Goal: Task Accomplishment & Management: Complete application form

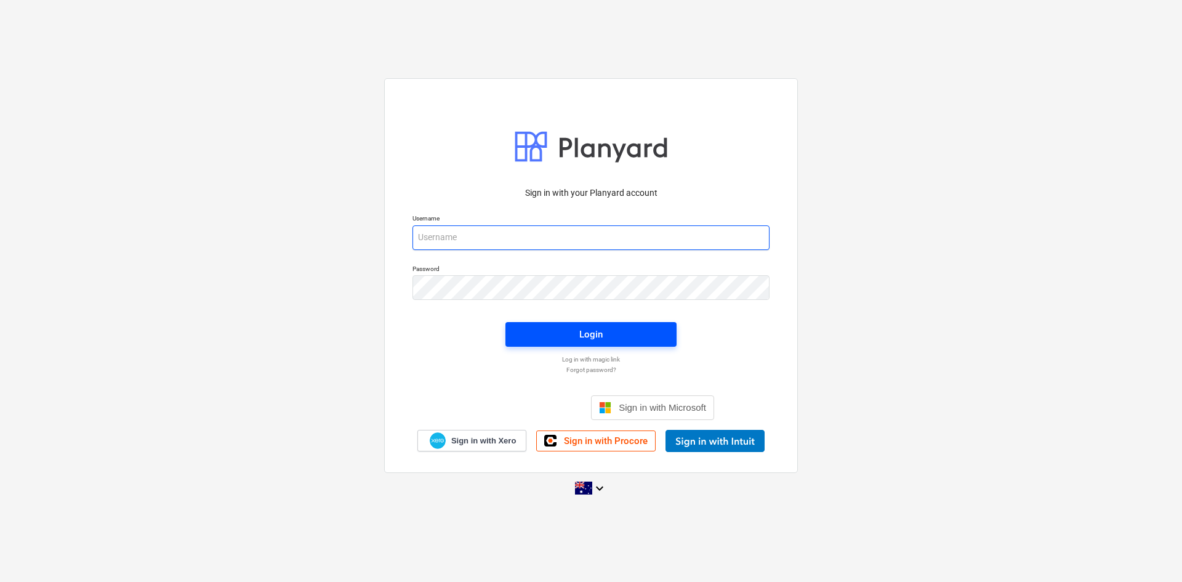
type input "tpawar@keanegroup.com.au"
click at [600, 339] on div "Login" at bounding box center [590, 334] width 23 height 16
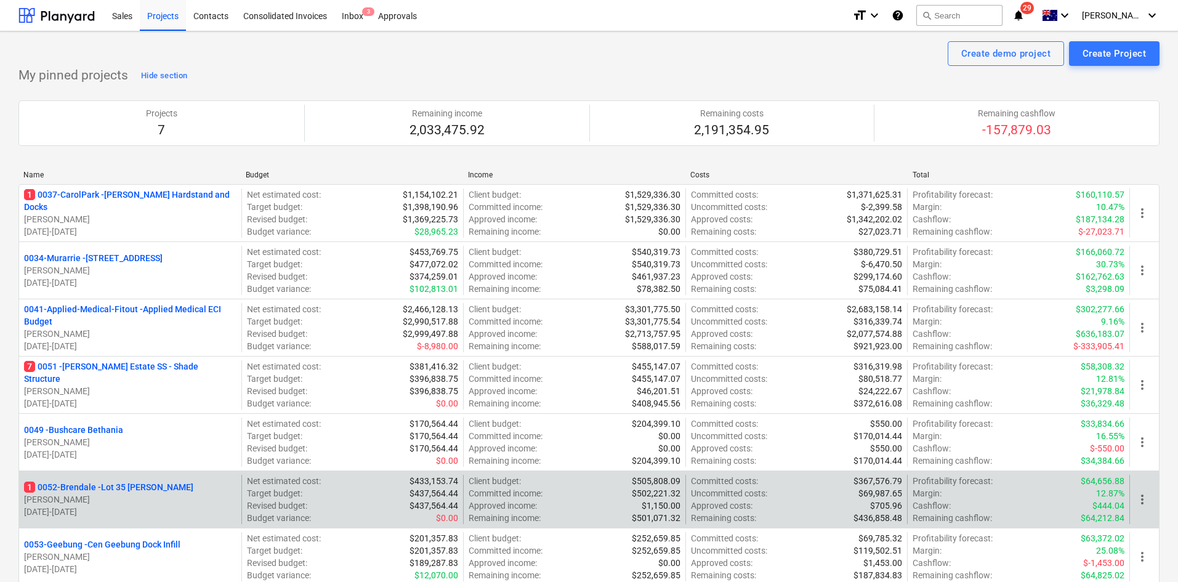
click at [109, 488] on p "1 0052-Brendale - Lot 35 Griffin, Brendale" at bounding box center [108, 487] width 169 height 12
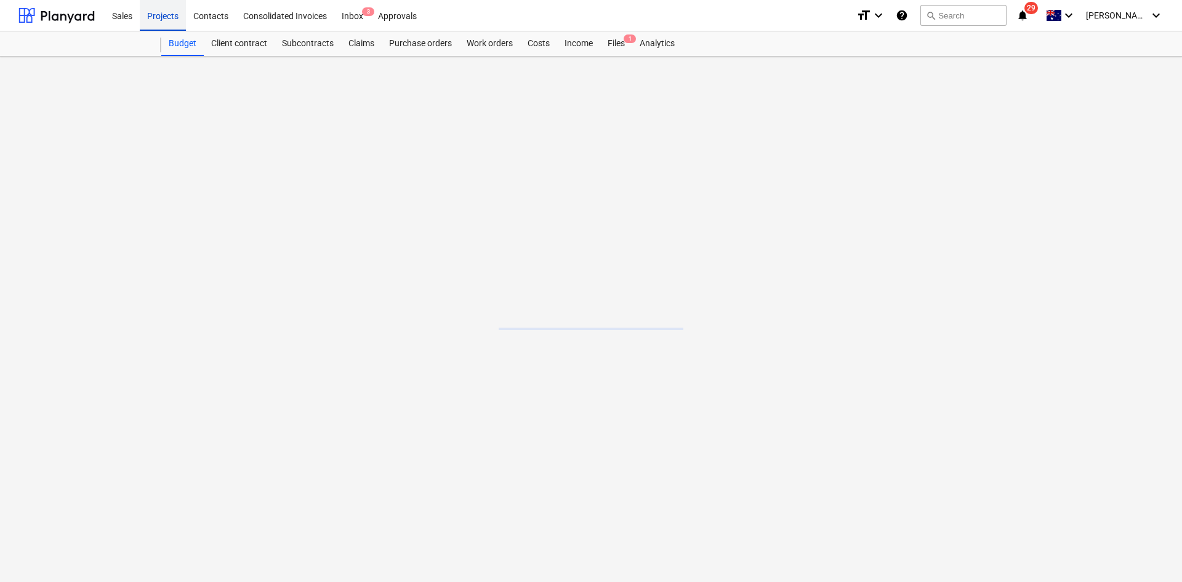
click at [177, 15] on div "Projects" at bounding box center [163, 14] width 46 height 31
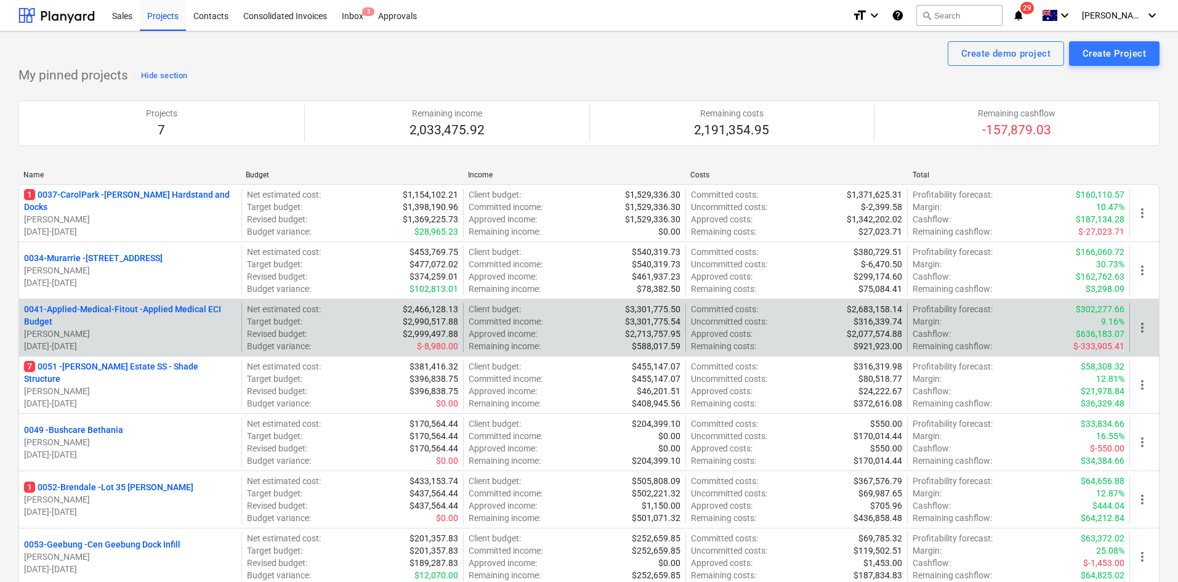
click at [131, 305] on p "0041-Applied-Medical-Fitout - Applied Medical ECI Budget" at bounding box center [130, 315] width 212 height 25
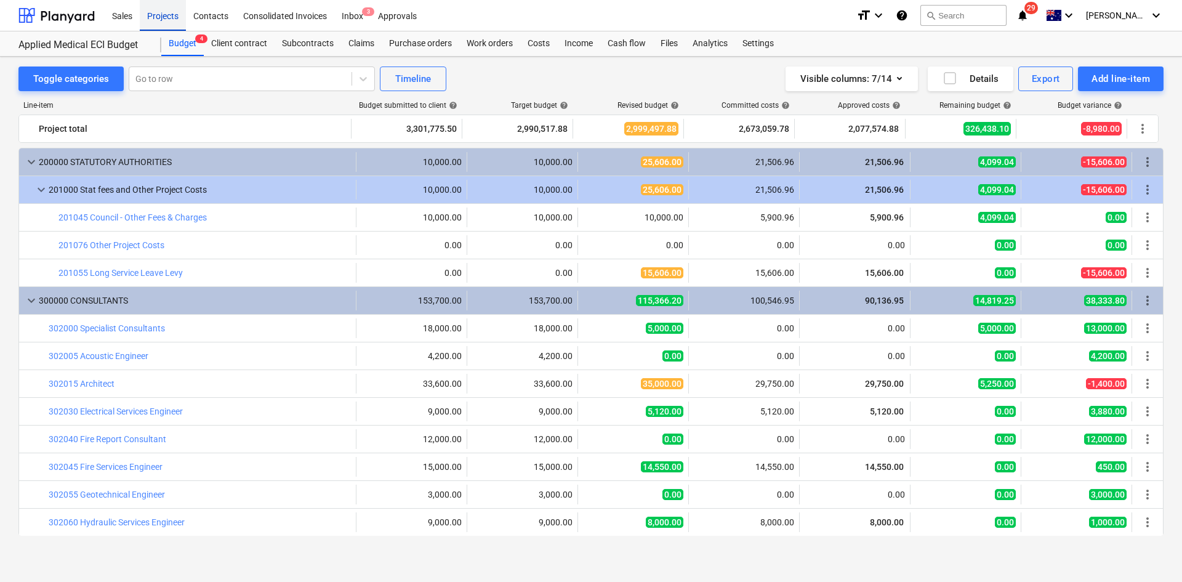
click at [164, 14] on div "Projects" at bounding box center [163, 14] width 46 height 31
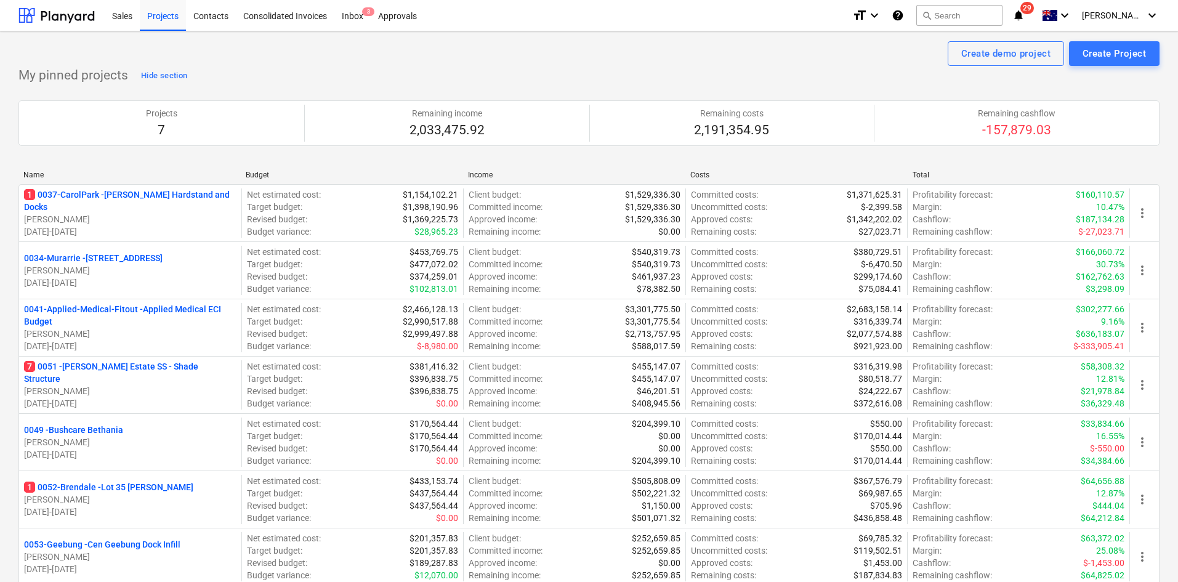
click at [190, 202] on p "1 0037-CarolPark - Carole Park Hardstand and Docks" at bounding box center [130, 200] width 212 height 25
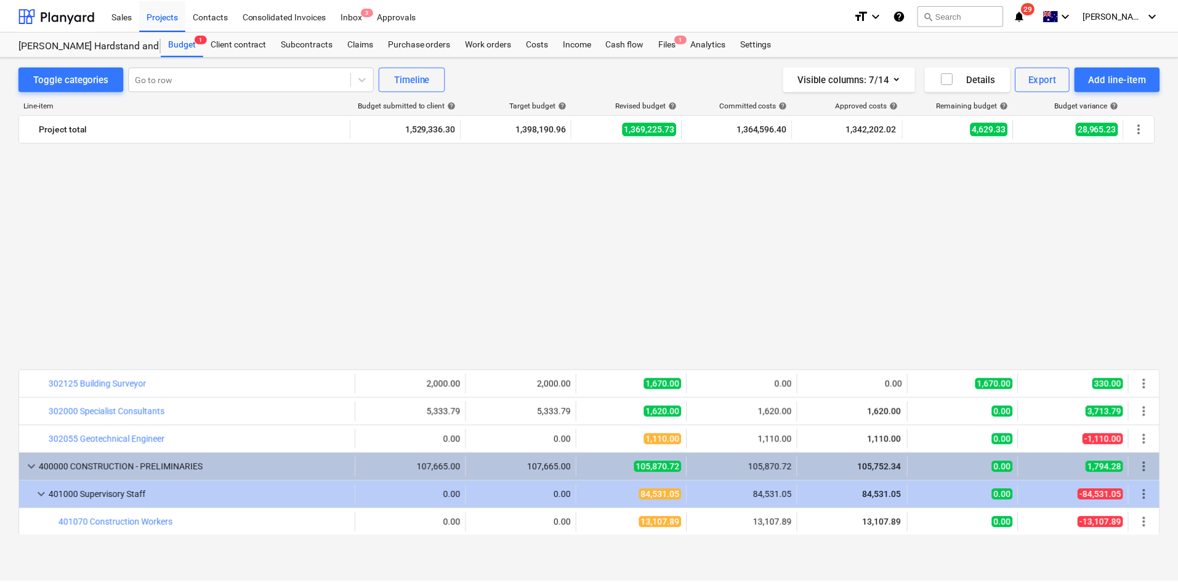
scroll to position [776, 0]
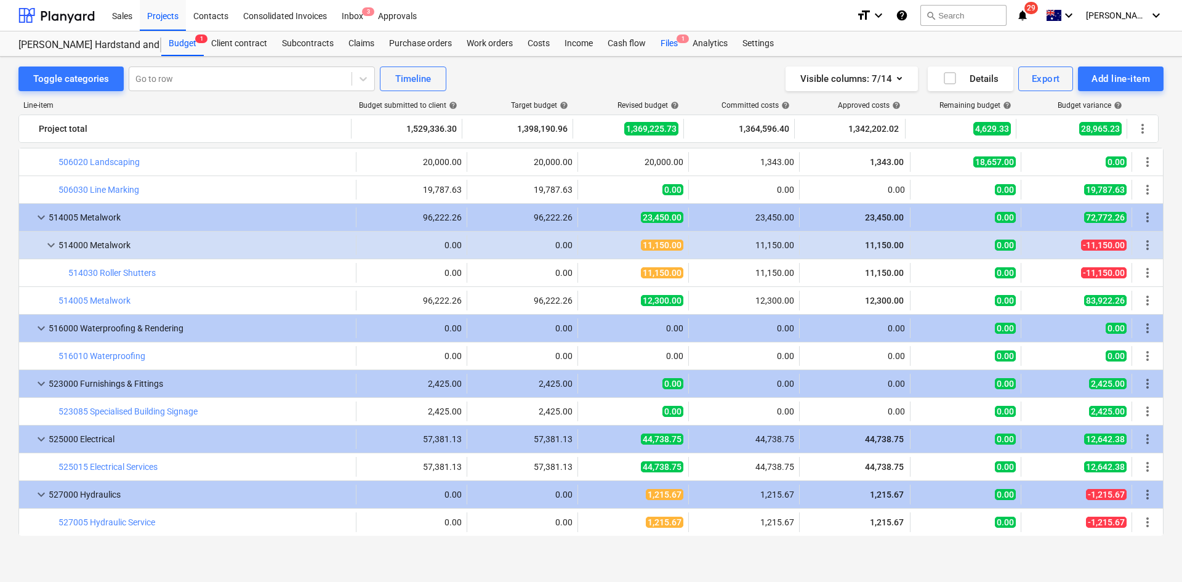
click at [661, 42] on div "Files 1" at bounding box center [669, 43] width 32 height 25
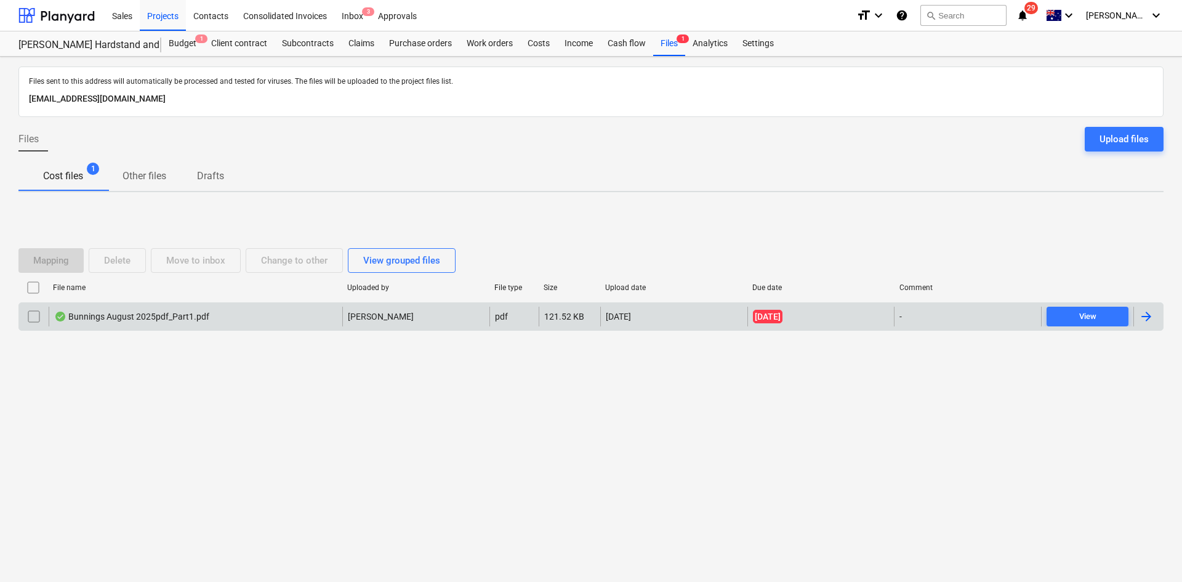
click at [163, 304] on div "Bunnings August 2025pdf_Part1.pdf J. Keane pdf 121.52 KB 11.09.2025 24.08.2025 …" at bounding box center [590, 316] width 1145 height 28
click at [163, 305] on div "Bunnings August 2025pdf_Part1.pdf J. Keane pdf 121.52 KB 11.09.2025 24.08.2025 …" at bounding box center [590, 316] width 1145 height 28
click at [213, 323] on div "Bunnings August 2025pdf_Part1.pdf" at bounding box center [196, 317] width 294 height 20
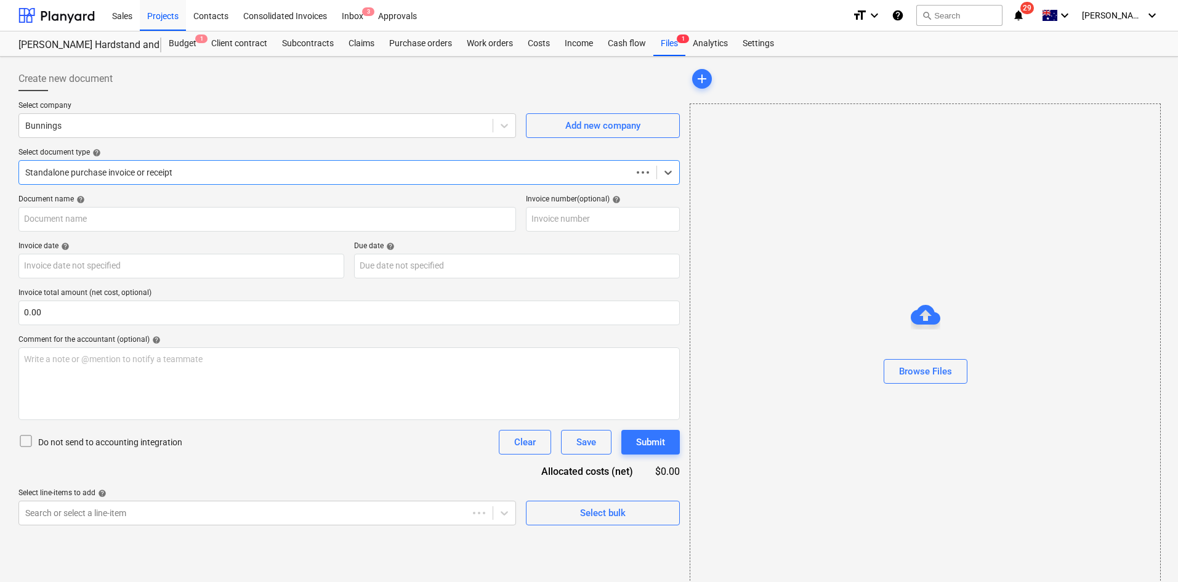
type input "8035/01131862"
type input "24 Aug 2025"
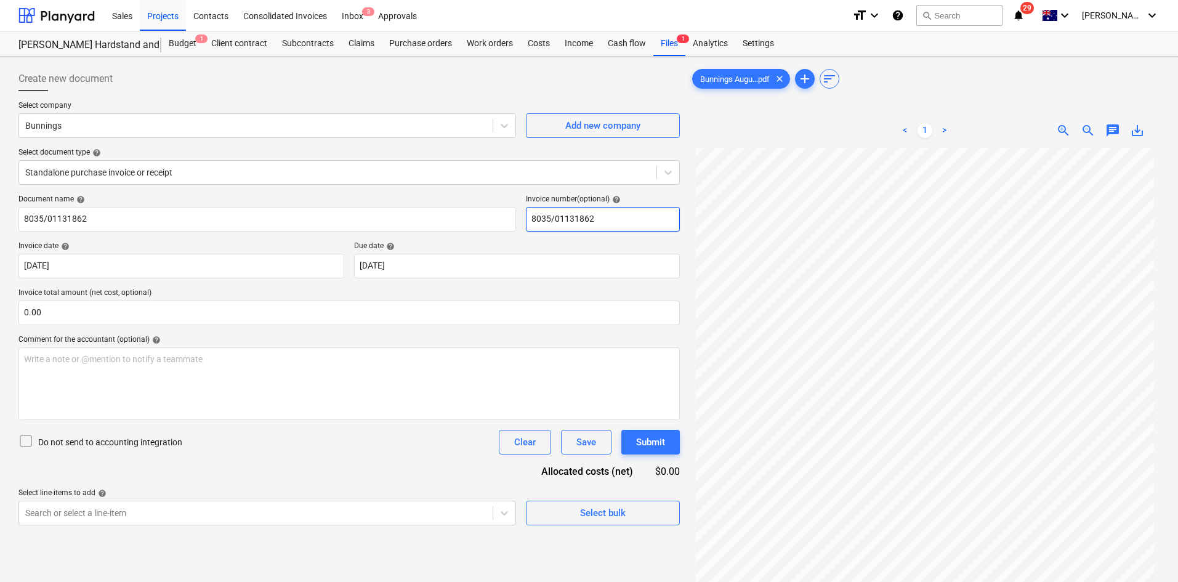
scroll to position [103, 0]
click at [153, 9] on div "Projects" at bounding box center [163, 14] width 46 height 31
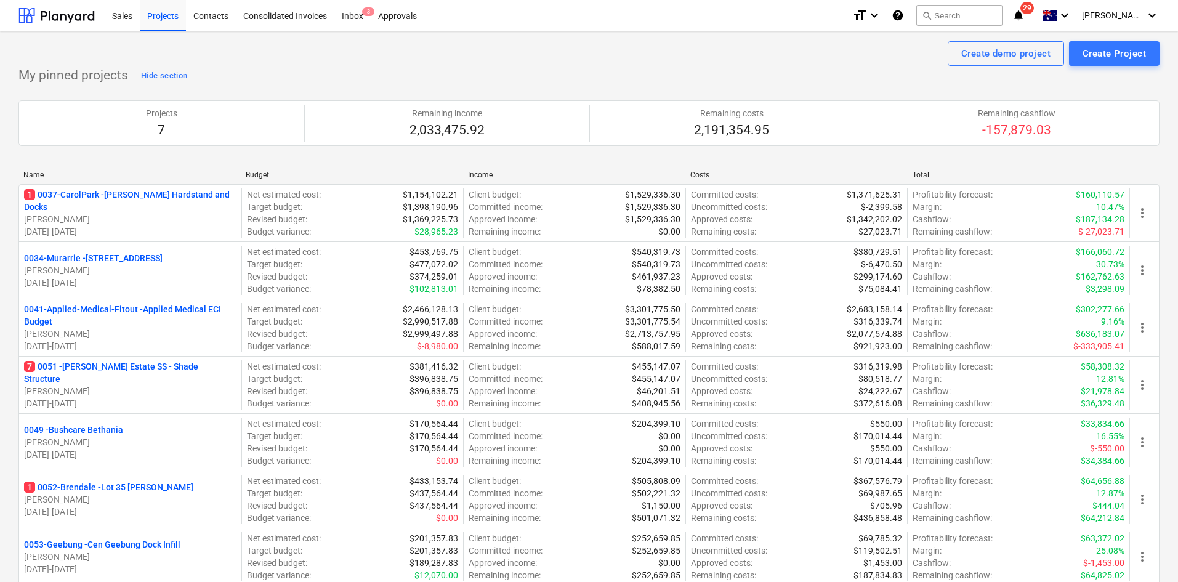
scroll to position [985, 0]
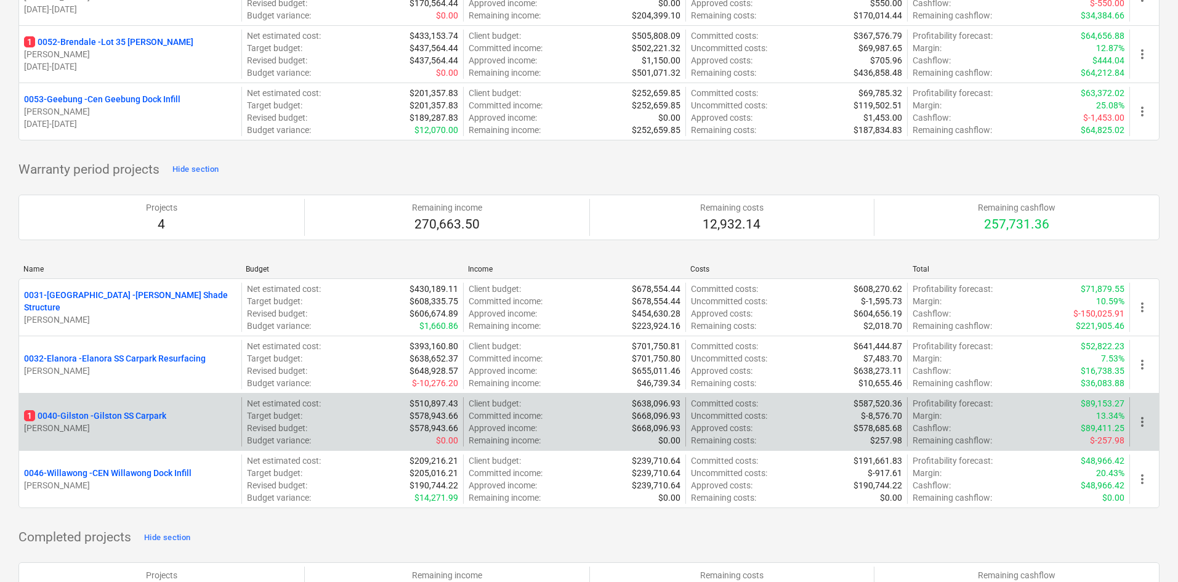
click at [151, 411] on p "1 0040-Gilston - Gilston SS Carpark" at bounding box center [95, 415] width 142 height 12
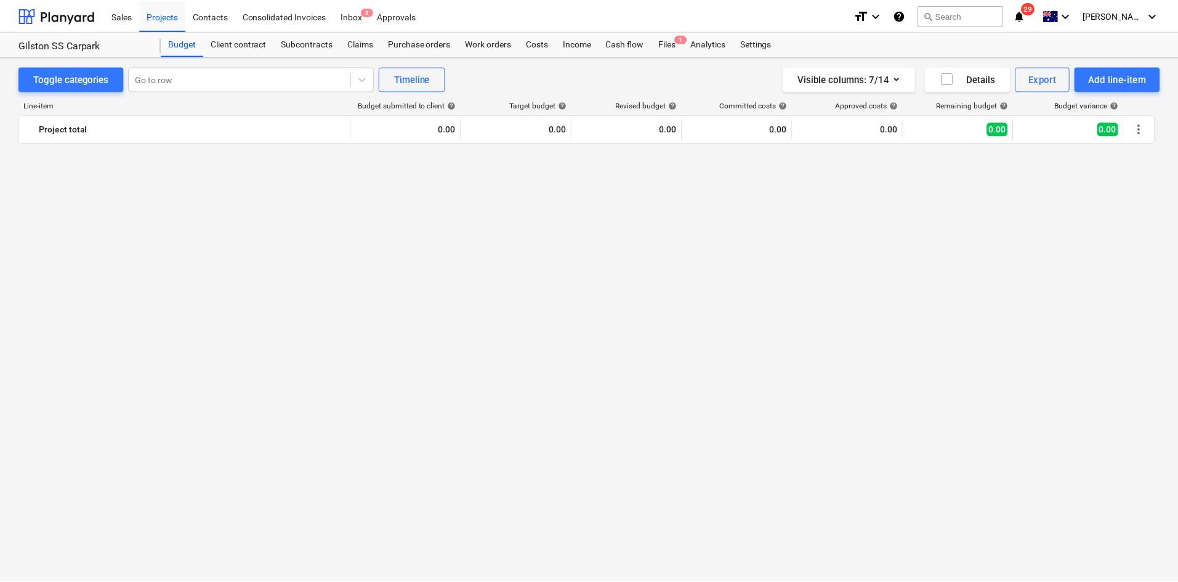
scroll to position [1961, 0]
click at [669, 36] on div "Files 1" at bounding box center [669, 43] width 32 height 25
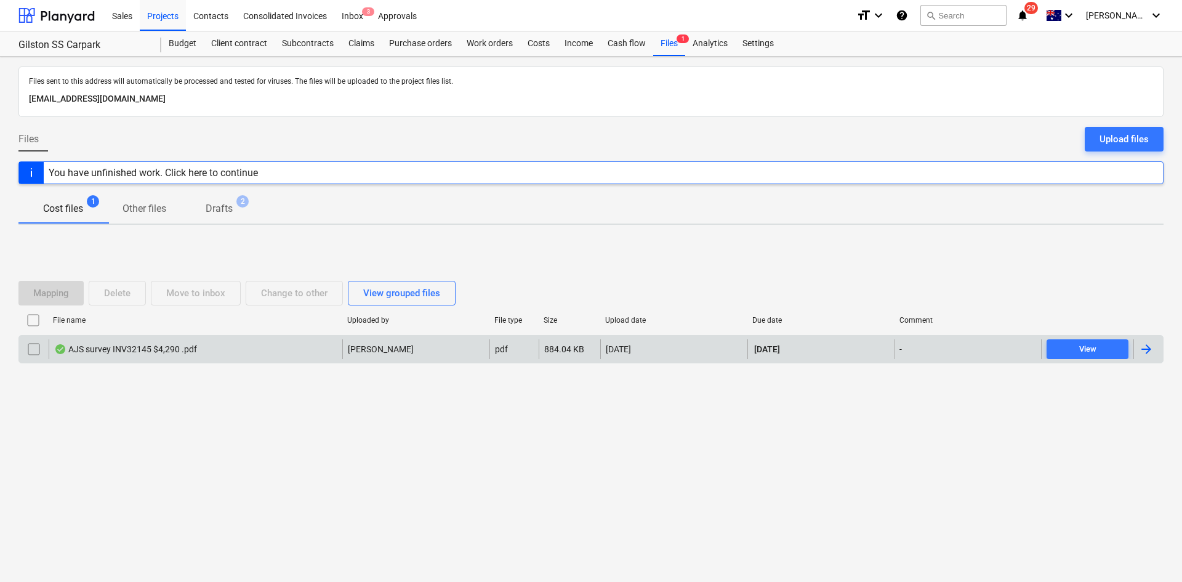
click at [183, 347] on div "AJS survey INV32145 $4,290 .pdf" at bounding box center [125, 349] width 143 height 10
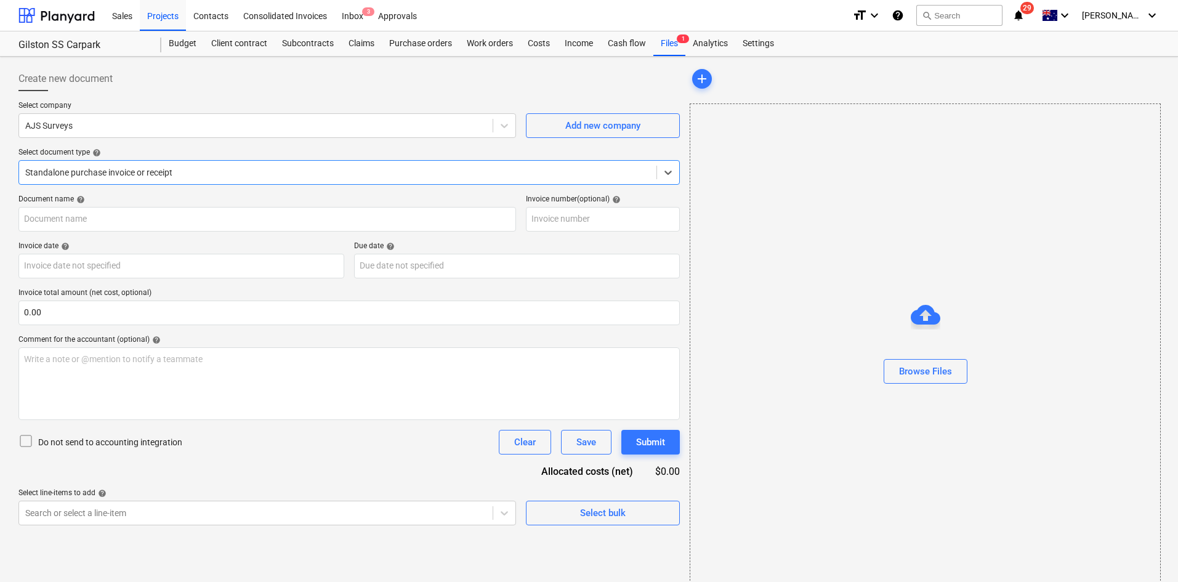
type input "32145"
type input "12 Sep 2025"
type input "26 Sep 2025"
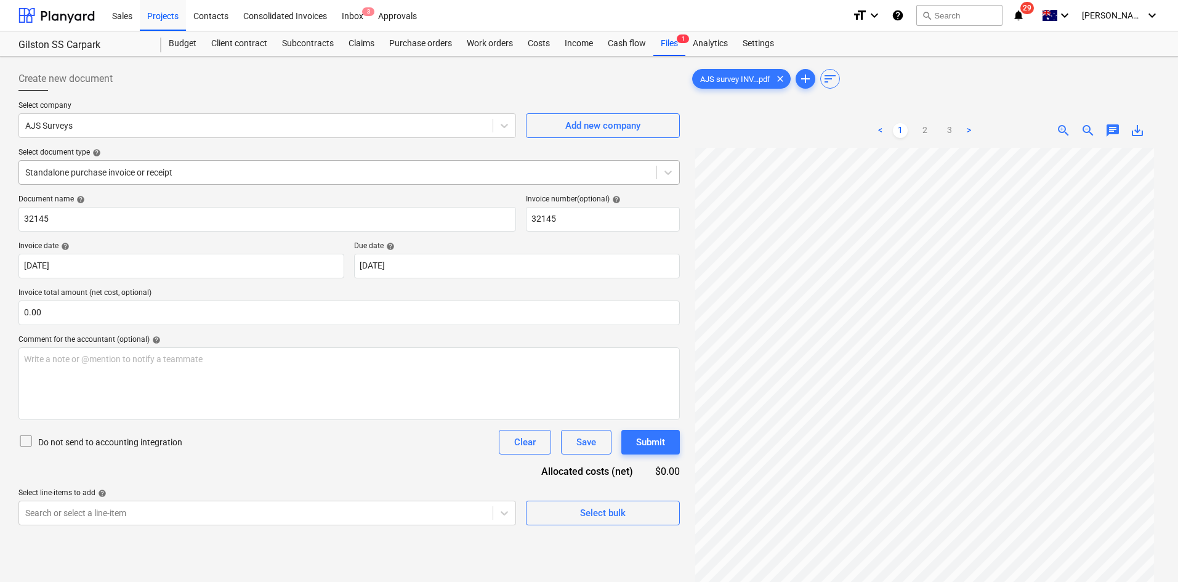
click at [151, 172] on div at bounding box center [337, 172] width 625 height 12
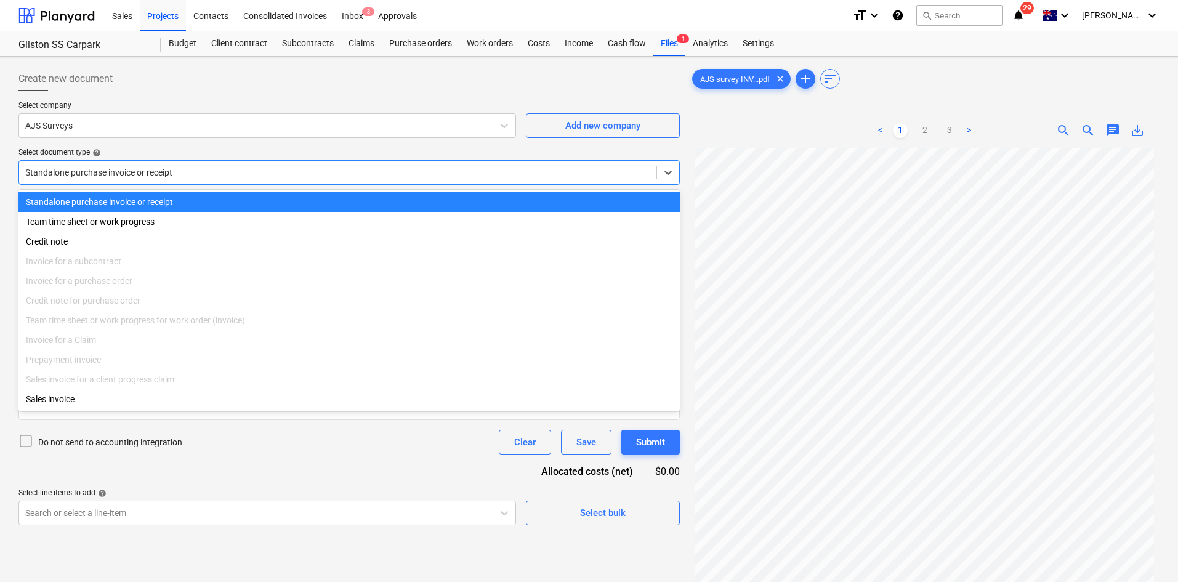
drag, startPoint x: 185, startPoint y: 173, endPoint x: 197, endPoint y: 166, distance: 14.1
click at [185, 172] on div at bounding box center [337, 172] width 625 height 12
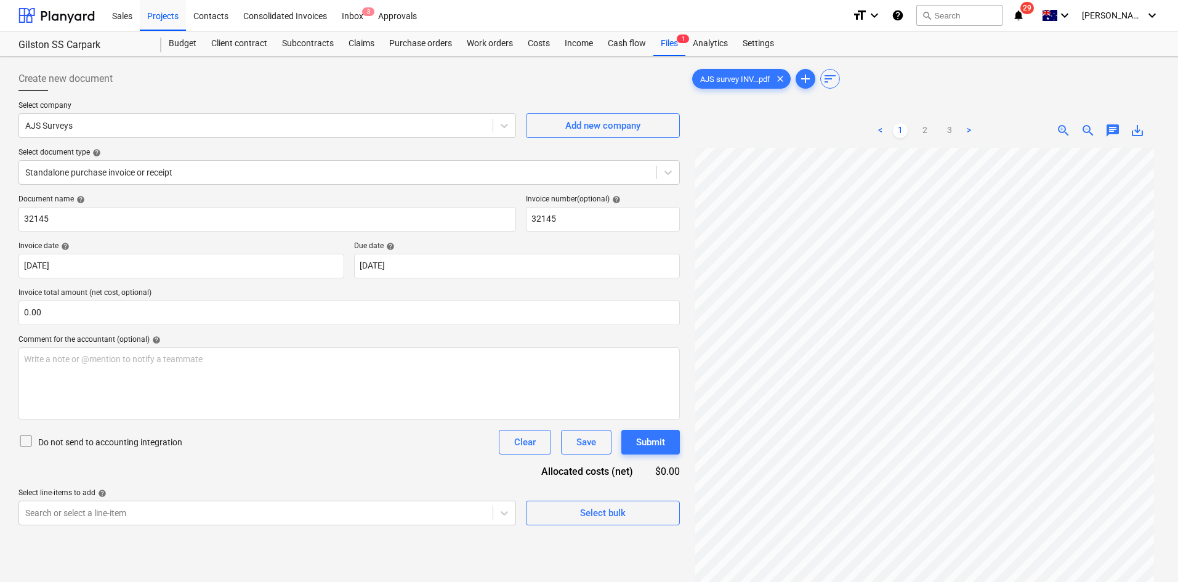
click at [338, 100] on div at bounding box center [348, 96] width 661 height 10
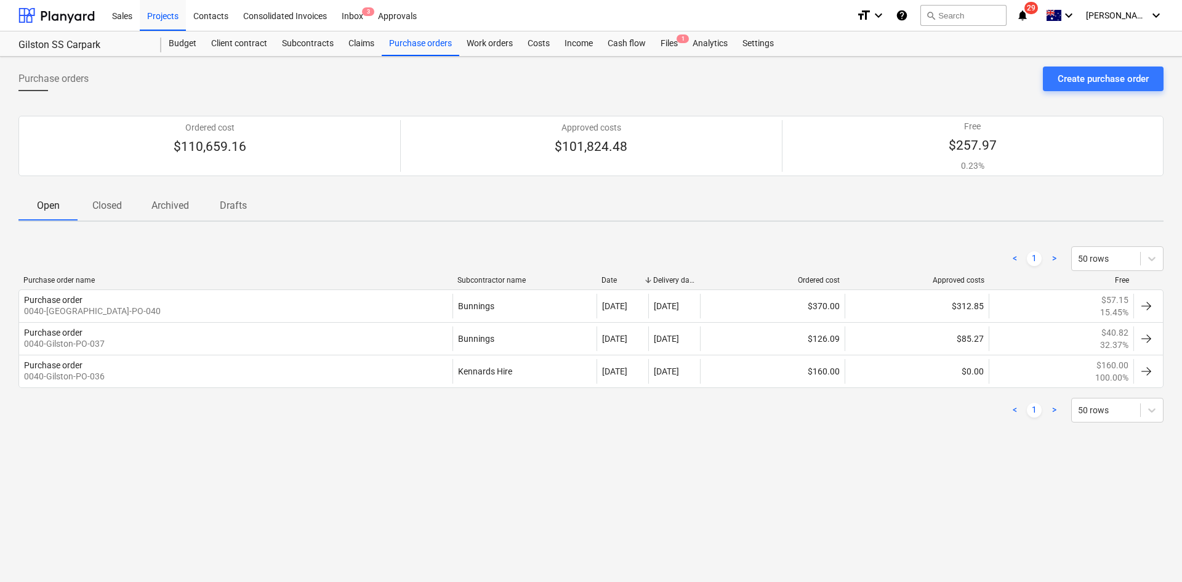
click at [115, 207] on p "Closed" at bounding box center [107, 205] width 30 height 15
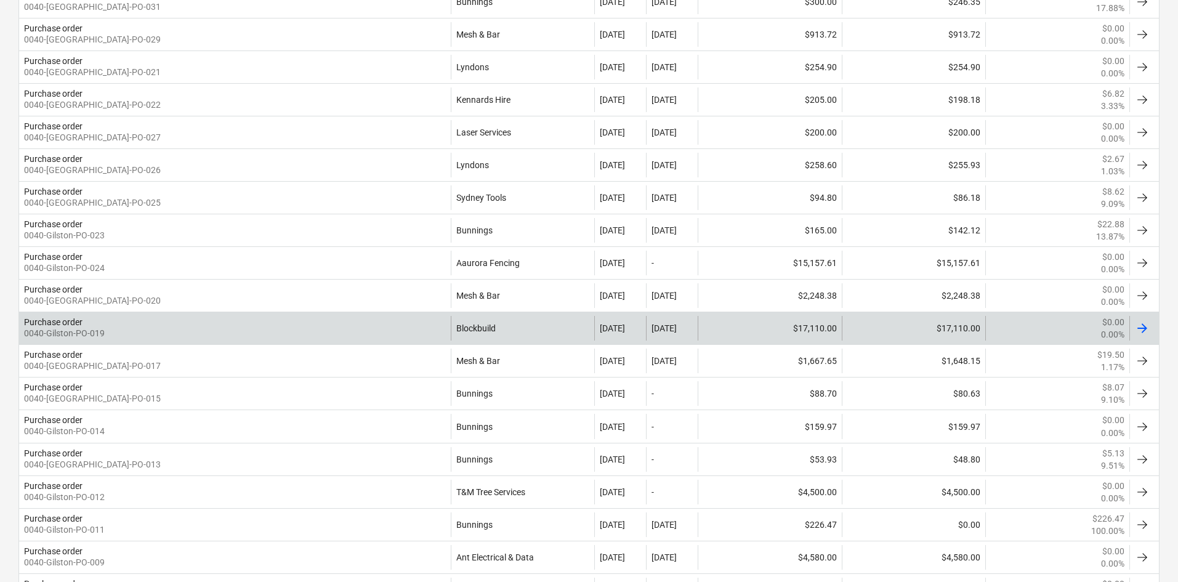
scroll to position [724, 0]
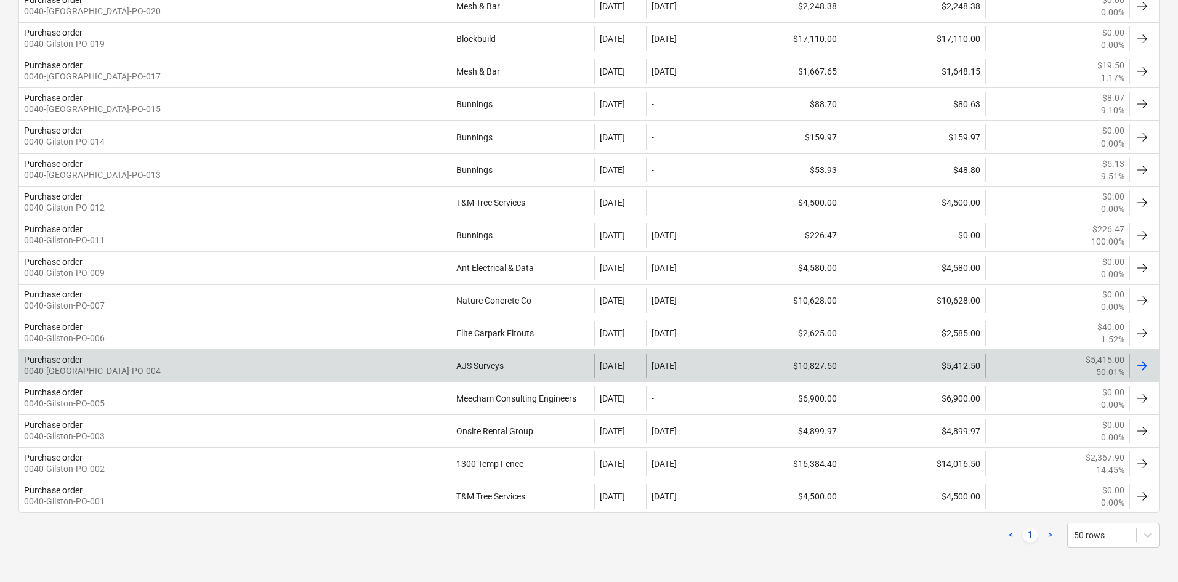
click at [331, 366] on div "Purchase order 0040-Gilston-PO-004" at bounding box center [235, 365] width 432 height 25
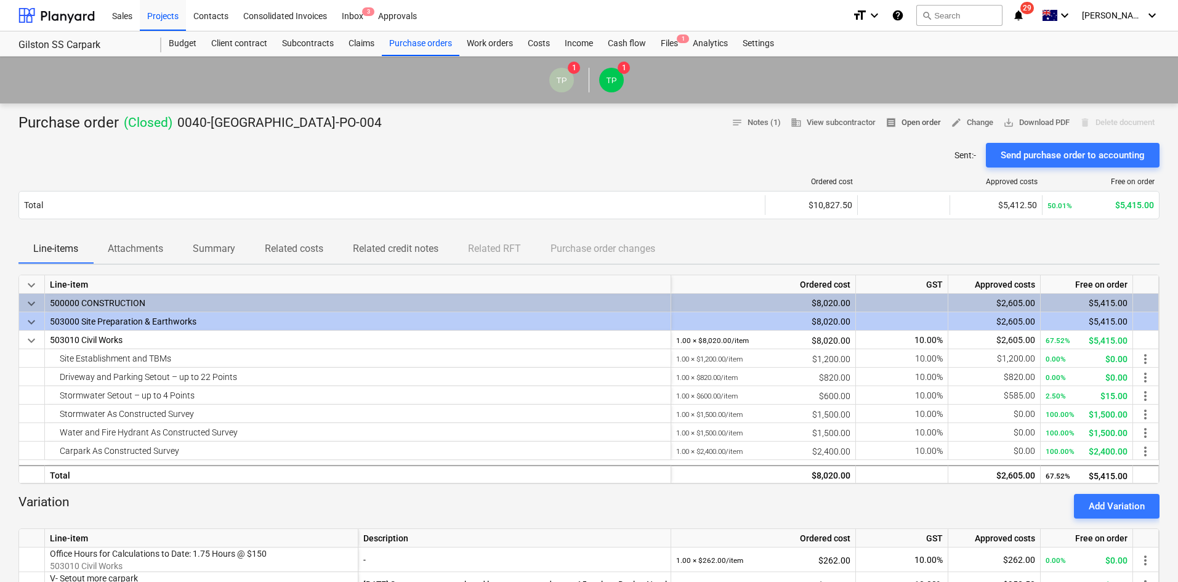
click at [903, 128] on span "receipt Open order" at bounding box center [912, 123] width 55 height 14
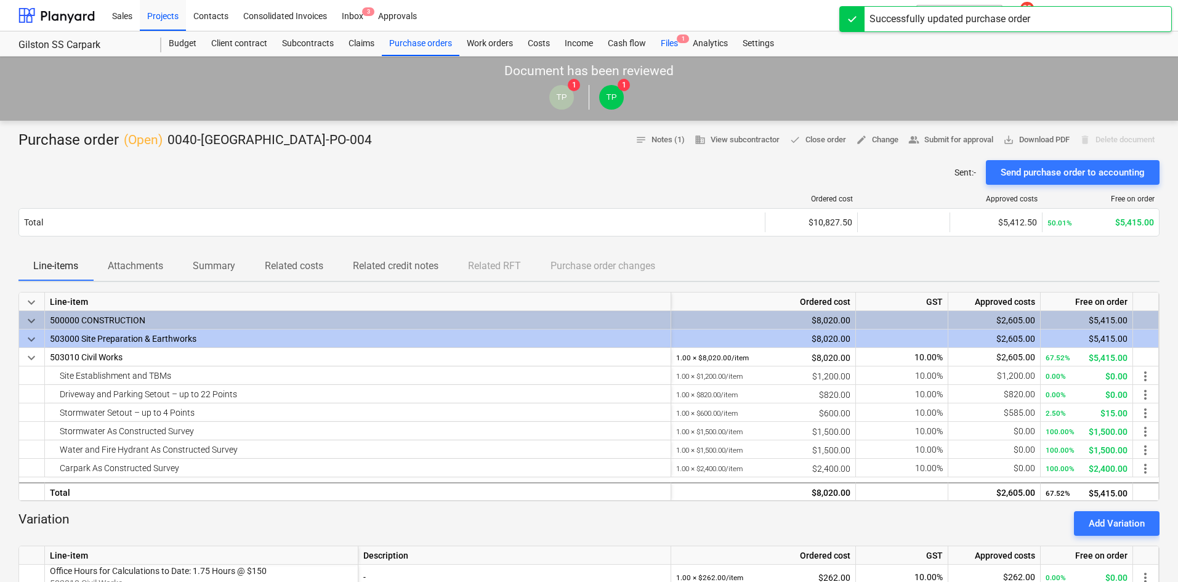
click at [659, 42] on div "Files 1" at bounding box center [669, 43] width 32 height 25
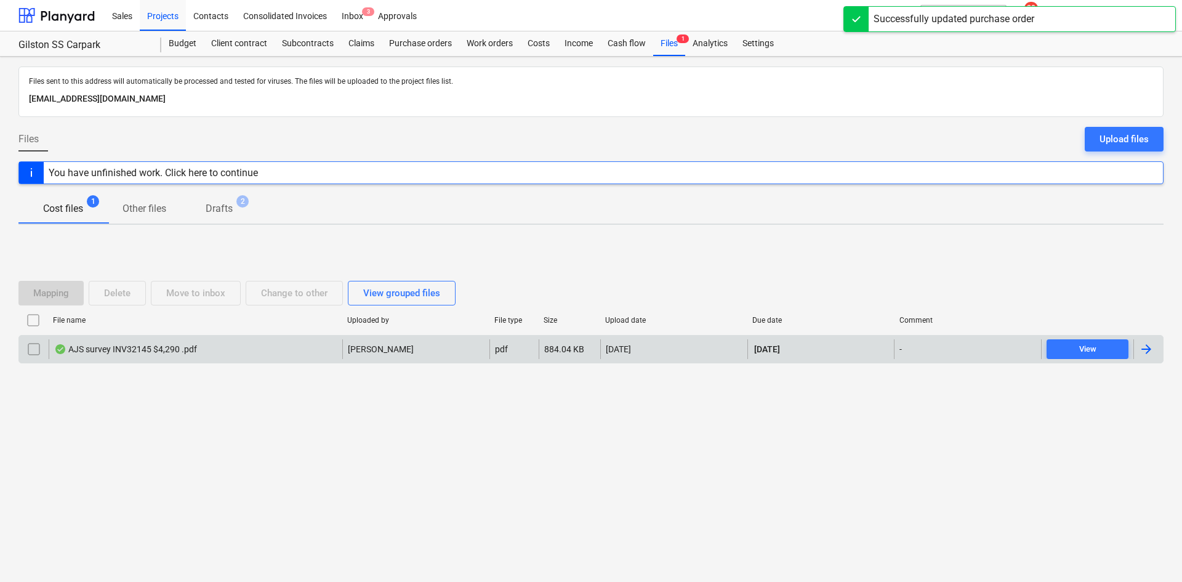
click at [177, 352] on div "AJS survey INV32145 $4,290 .pdf" at bounding box center [125, 349] width 143 height 10
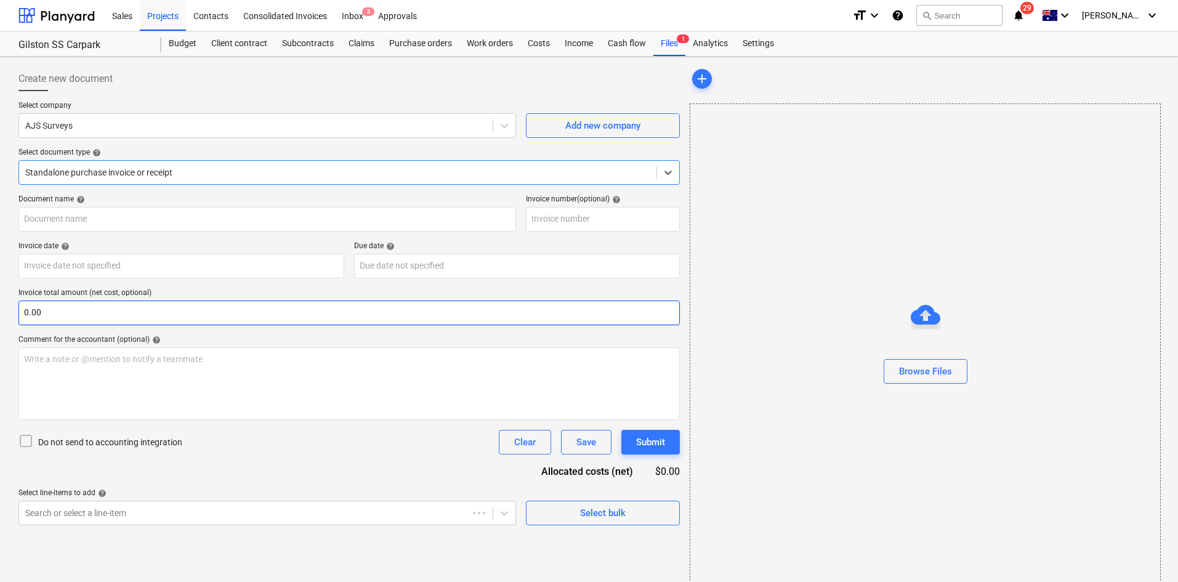
type input "32145"
type input "12 Sep 2025"
type input "26 Sep 2025"
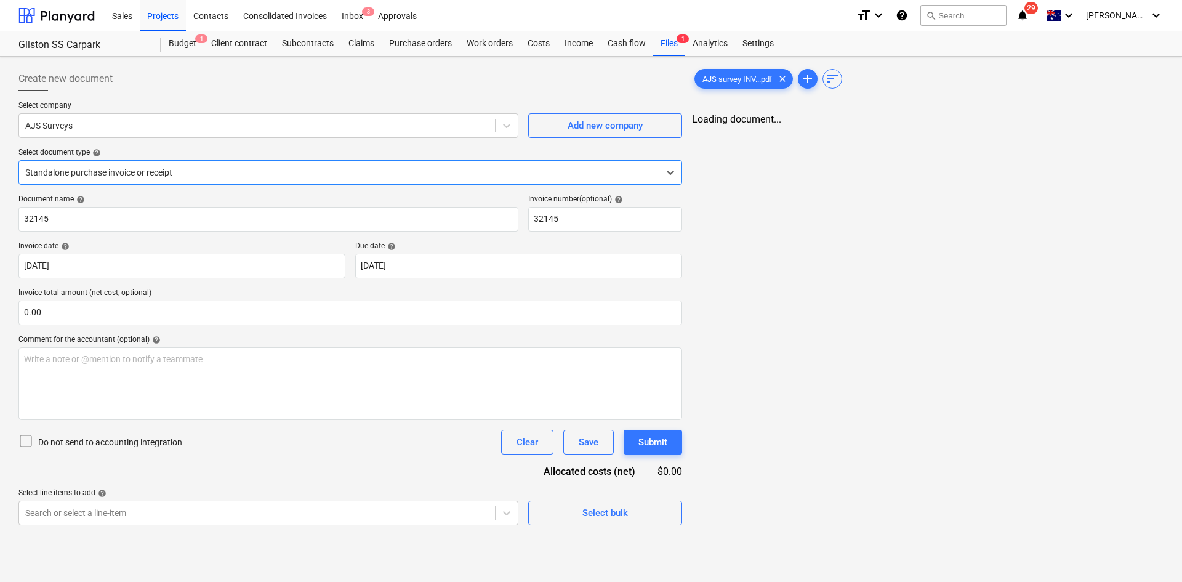
click at [219, 169] on div at bounding box center [338, 172] width 627 height 12
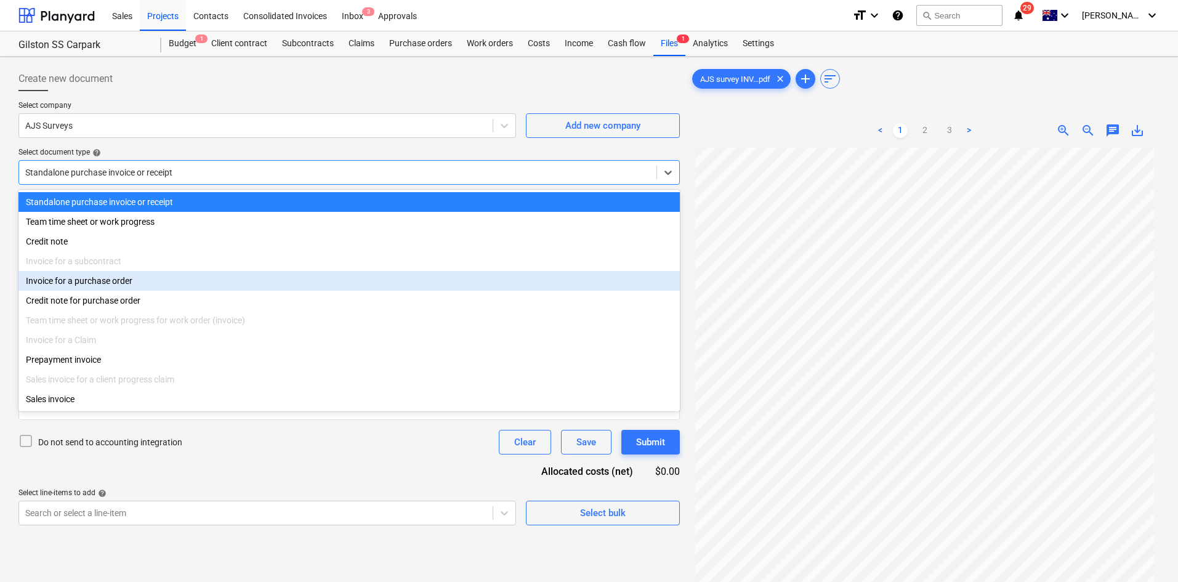
click at [126, 287] on div "Invoice for a purchase order" at bounding box center [348, 281] width 661 height 20
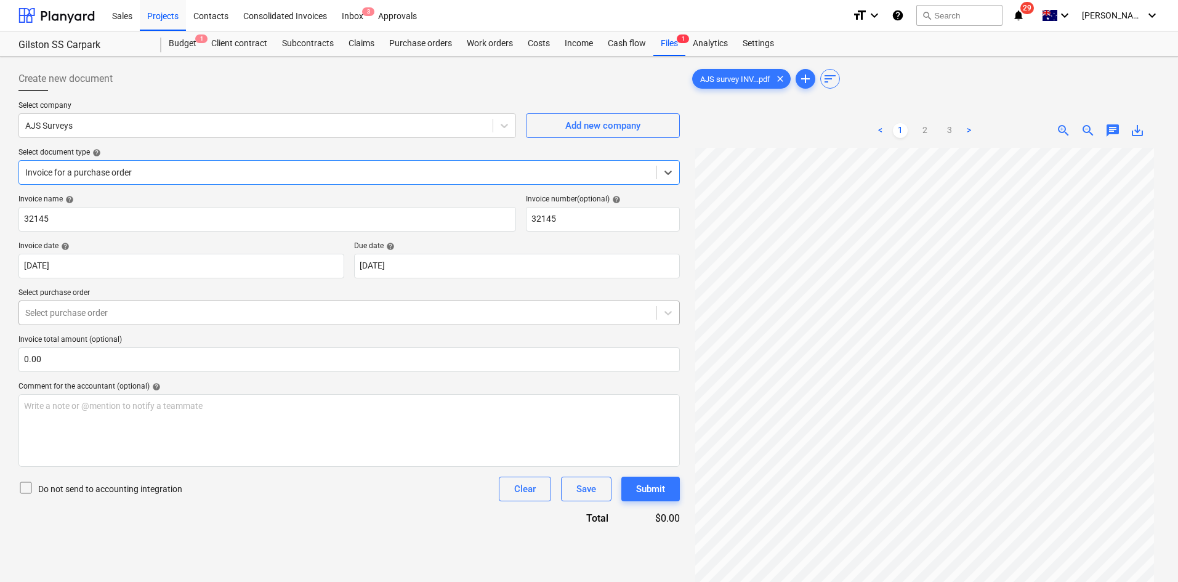
click at [142, 316] on div at bounding box center [337, 313] width 625 height 12
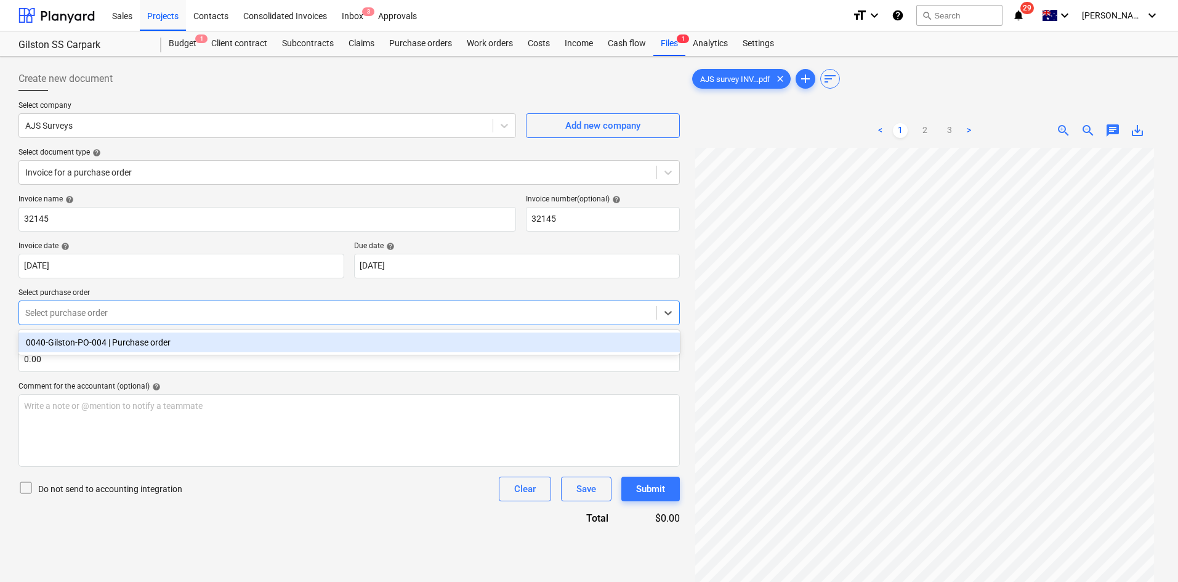
click at [129, 346] on div "0040-Gilston-PO-004 | Purchase order" at bounding box center [348, 342] width 661 height 20
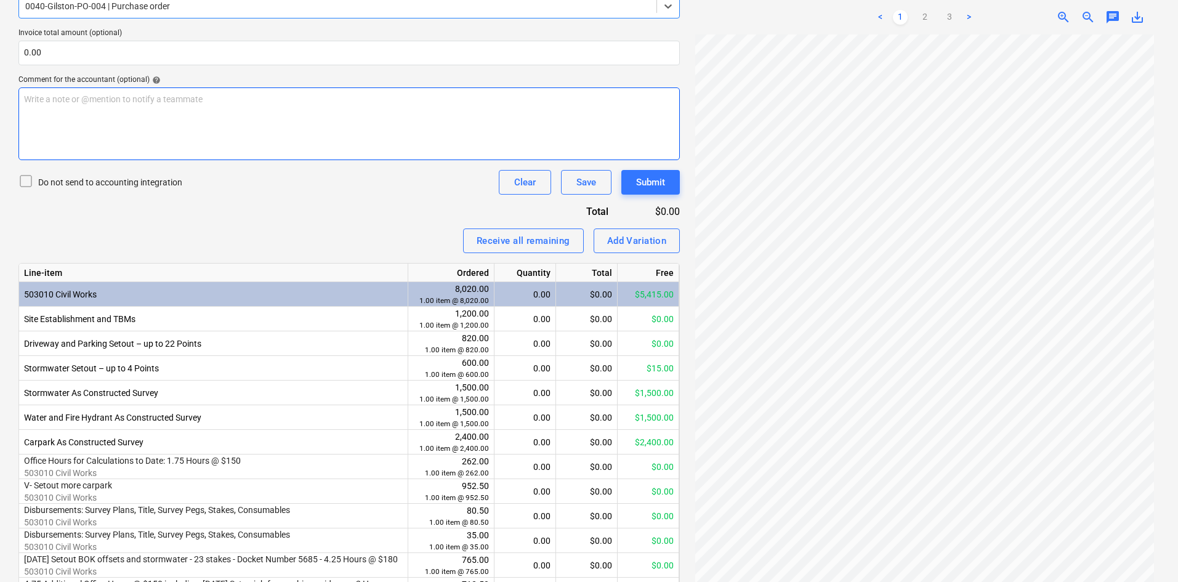
scroll to position [308, 0]
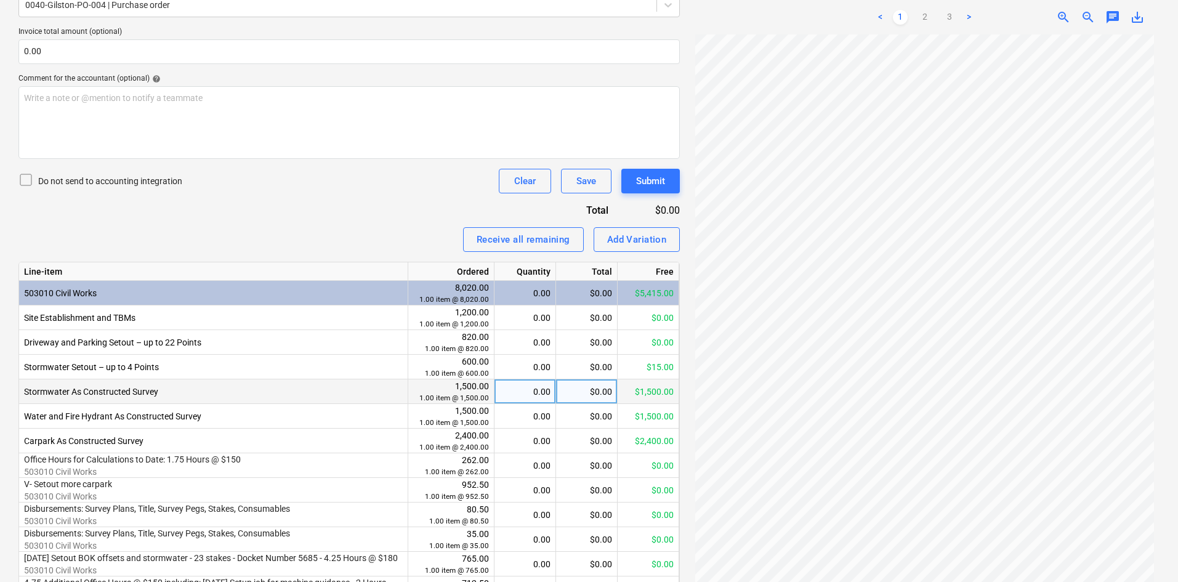
click at [528, 390] on div "0.00" at bounding box center [524, 391] width 51 height 25
type input "1"
click at [378, 174] on div "Do not send to accounting integration Clear Save Submit" at bounding box center [348, 181] width 661 height 25
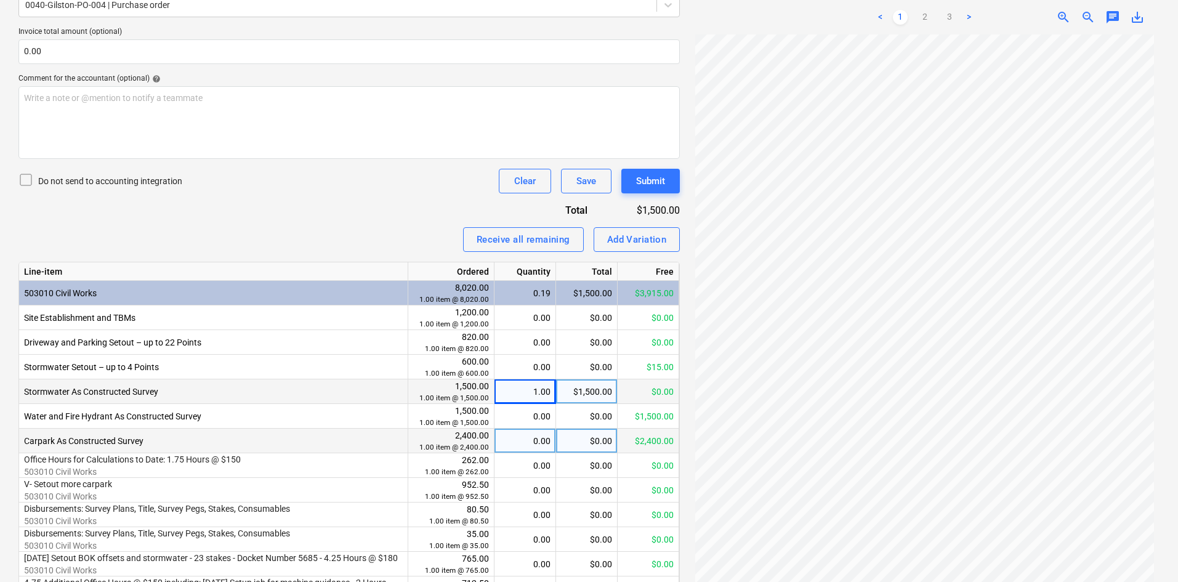
click at [523, 440] on div "0.00" at bounding box center [524, 441] width 51 height 25
type input "1"
click at [373, 185] on div "Do not send to accounting integration Clear Save Submit" at bounding box center [348, 181] width 661 height 25
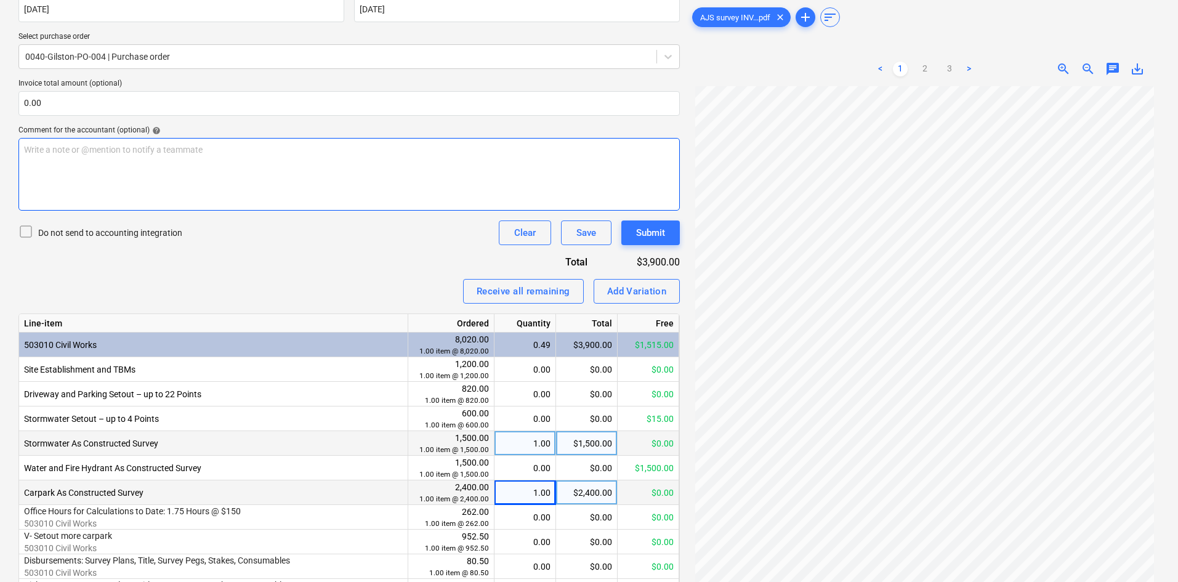
scroll to position [185, 0]
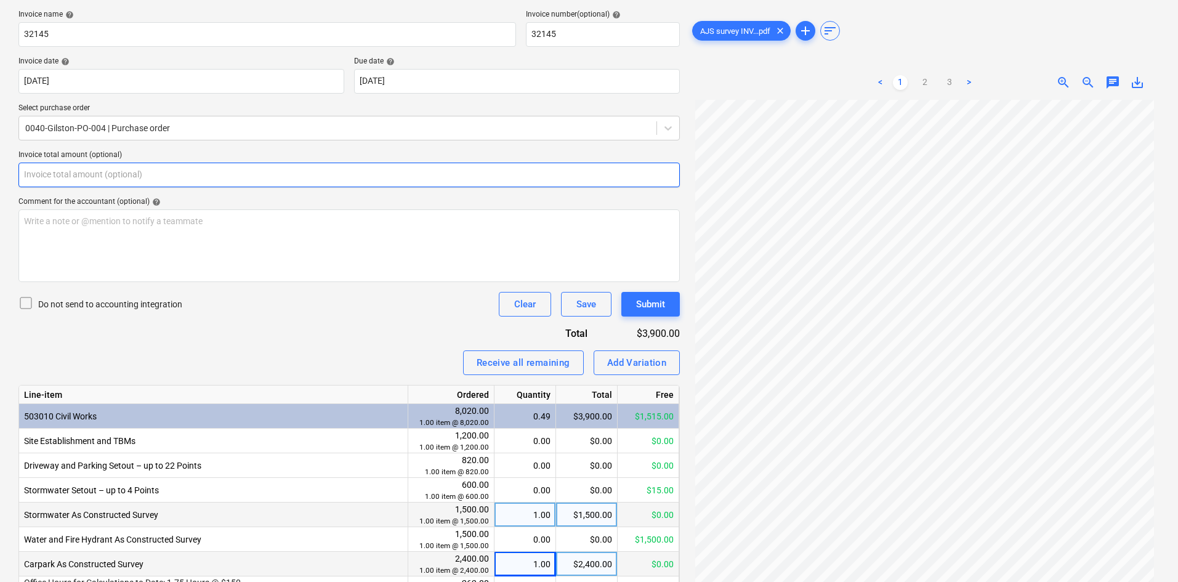
click at [204, 163] on input "text" at bounding box center [348, 175] width 661 height 25
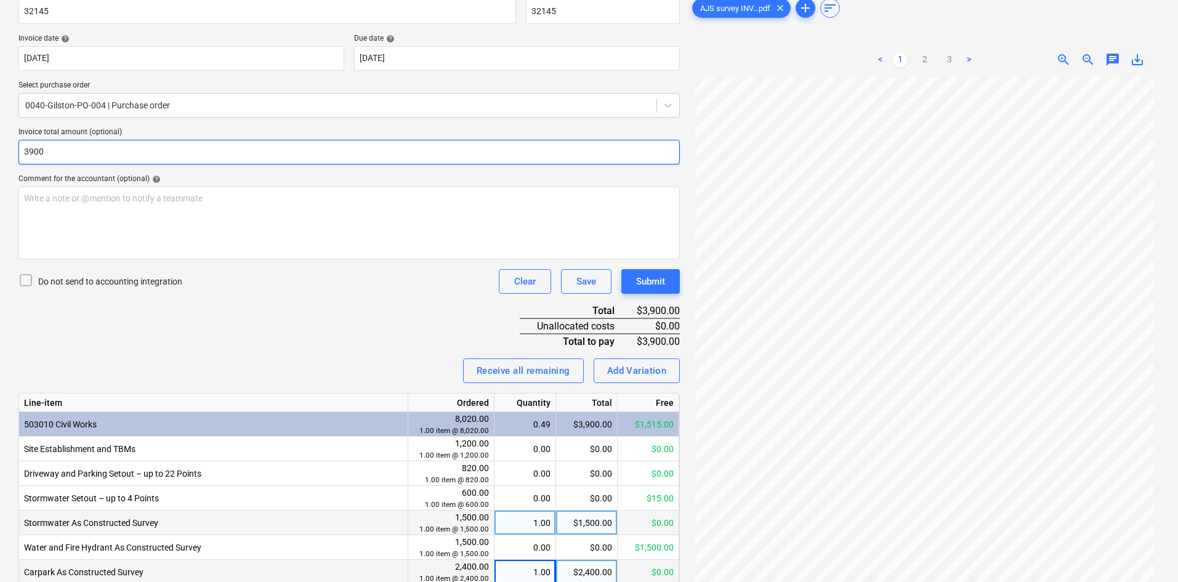
scroll to position [246, 0]
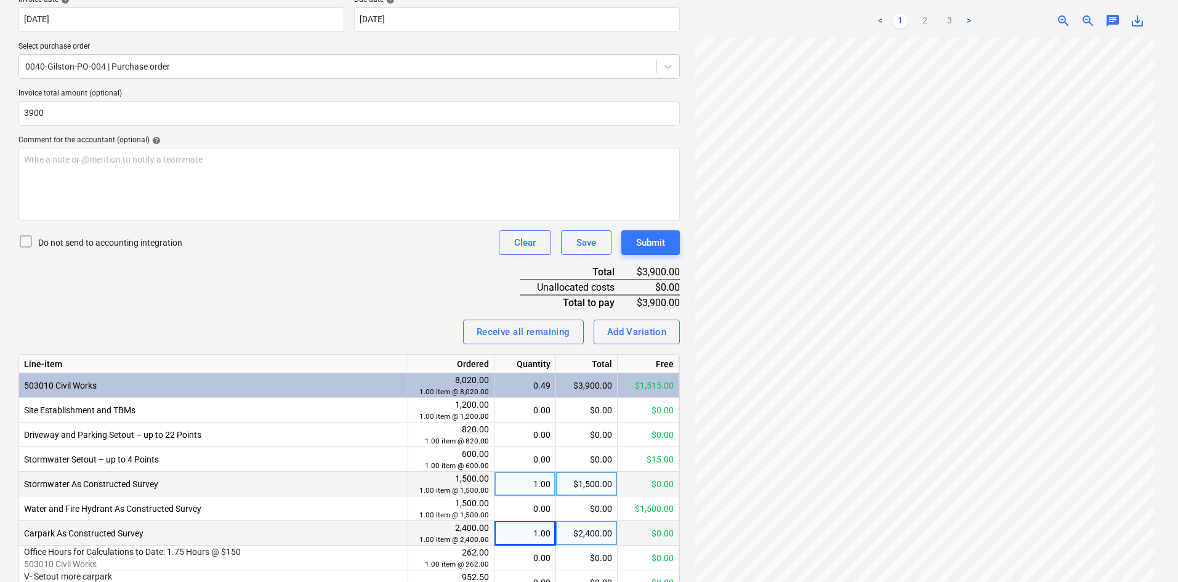
type input "3,900.00"
click at [280, 257] on div "Invoice name help 32145 Invoice number (optional) help 32145 Invoice date help …" at bounding box center [348, 340] width 661 height 785
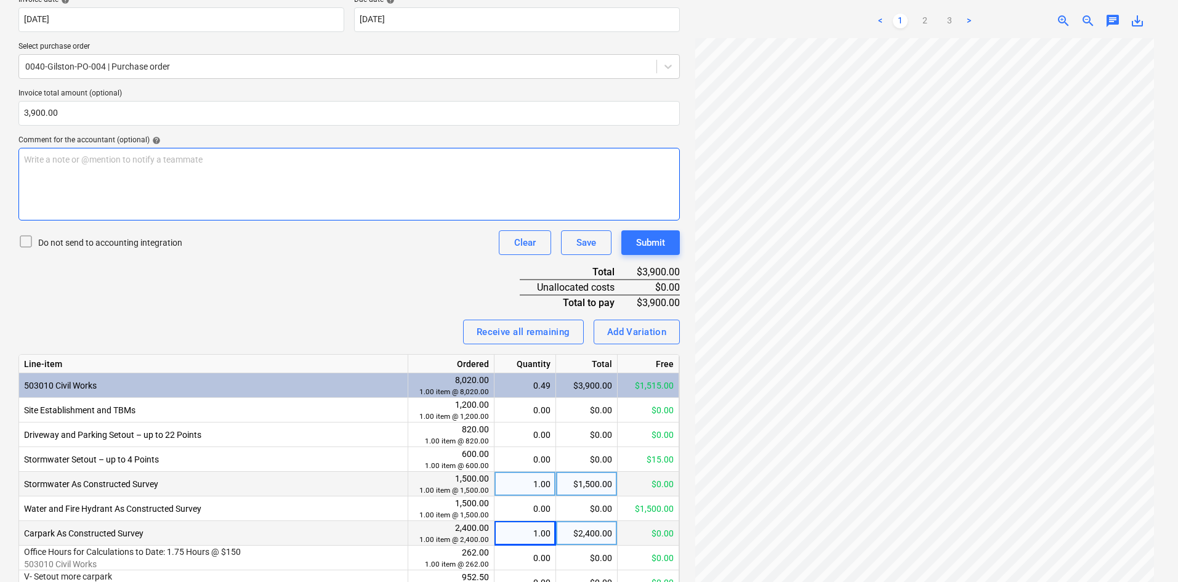
click at [294, 197] on div "Write a note or @mention to notify a teammate ﻿" at bounding box center [348, 184] width 661 height 73
click at [100, 158] on span "Completed, drawing received couple of weeks back." at bounding box center [121, 160] width 195 height 10
drag, startPoint x: 137, startPoint y: 160, endPoint x: 203, endPoint y: 163, distance: 65.9
click at [139, 160] on span "Completed, drawings received couple of weeks back." at bounding box center [123, 160] width 199 height 10
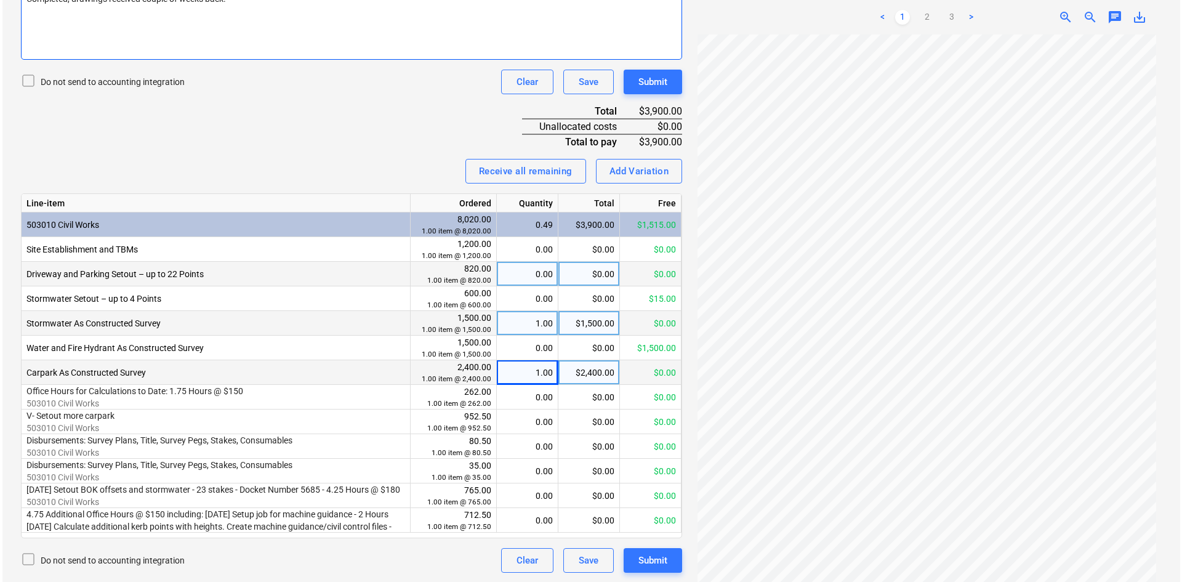
scroll to position [408, 0]
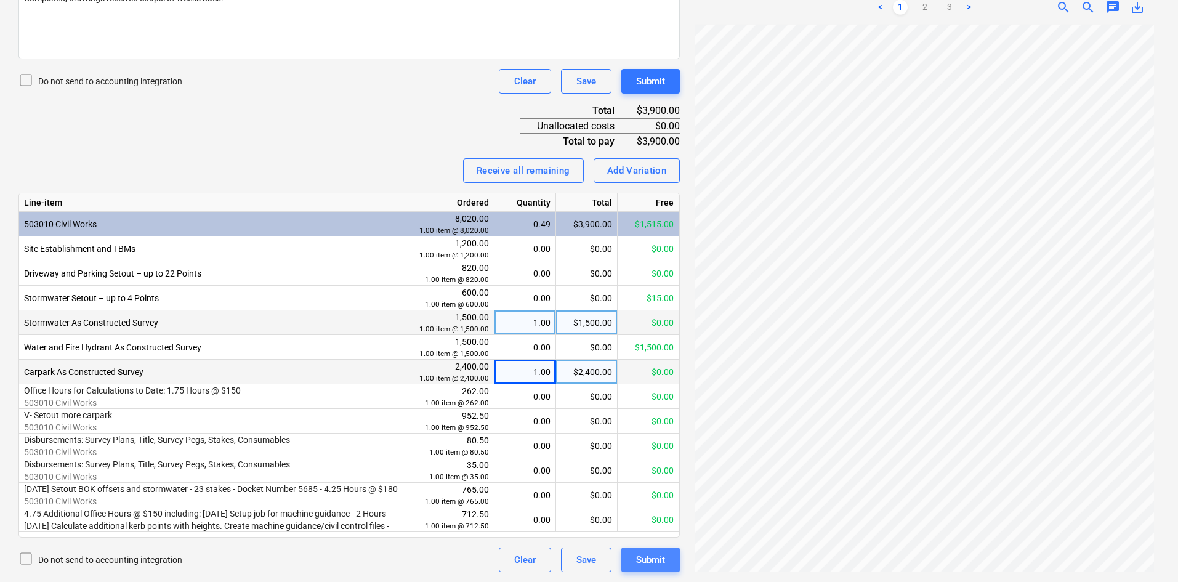
click at [648, 549] on button "Submit" at bounding box center [650, 559] width 58 height 25
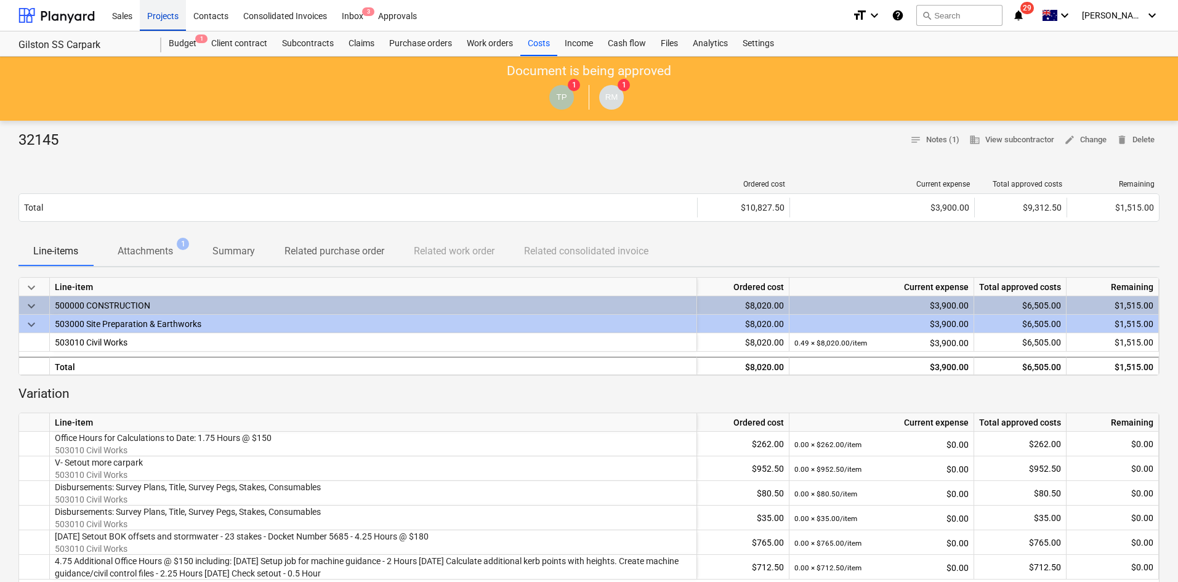
click at [167, 24] on div "Projects" at bounding box center [163, 14] width 46 height 31
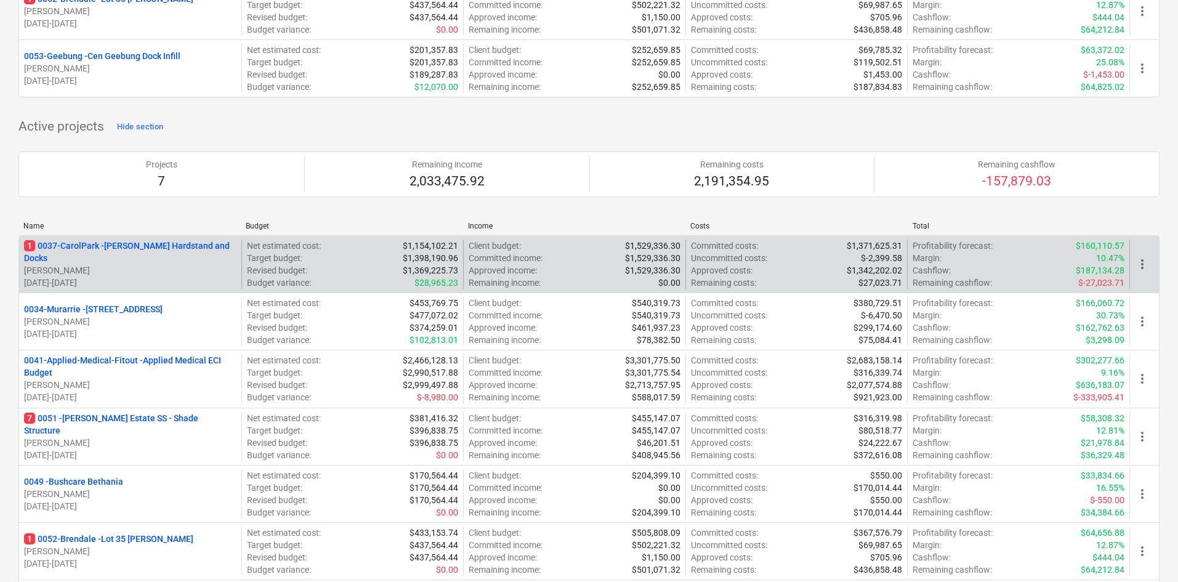
scroll to position [616, 0]
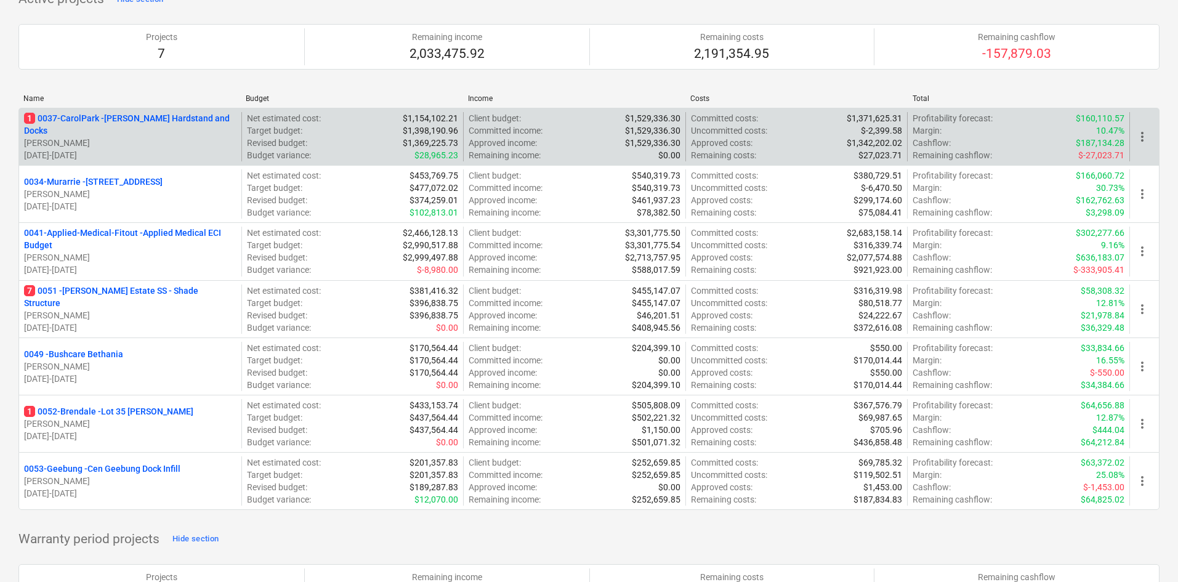
click at [143, 122] on p "1 0037-CarolPark - Carole Park Hardstand and Docks" at bounding box center [130, 124] width 212 height 25
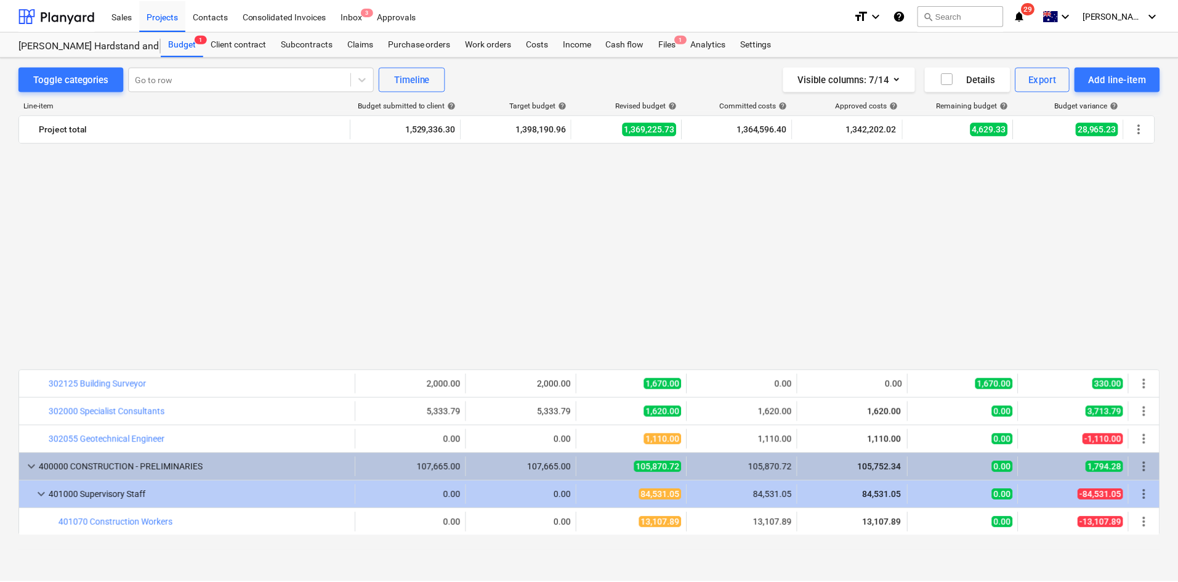
scroll to position [776, 0]
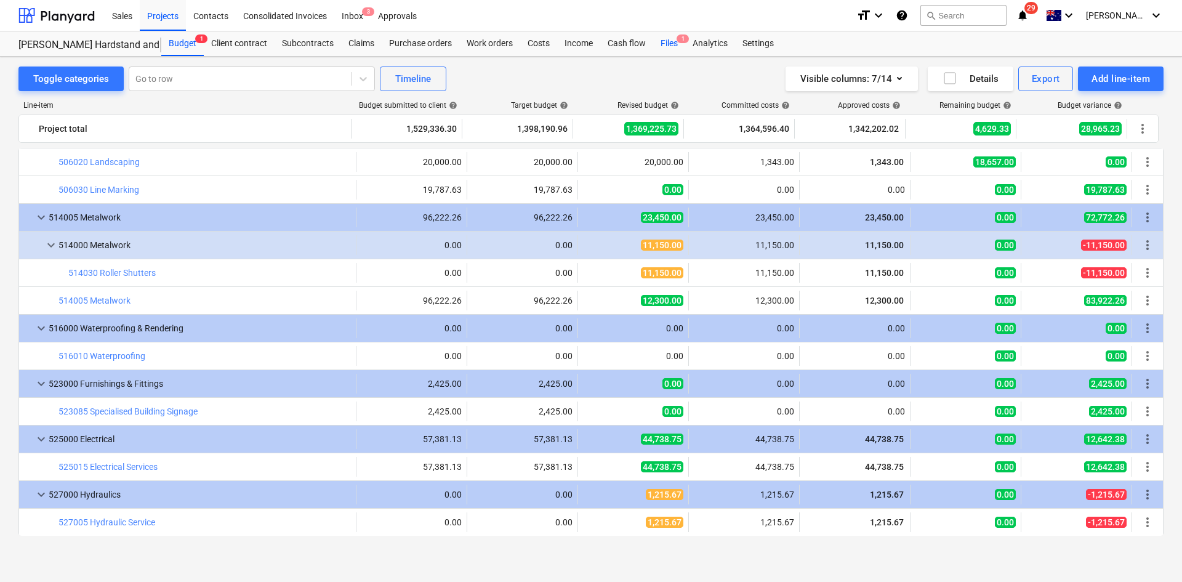
click at [672, 39] on div "Files 1" at bounding box center [669, 43] width 32 height 25
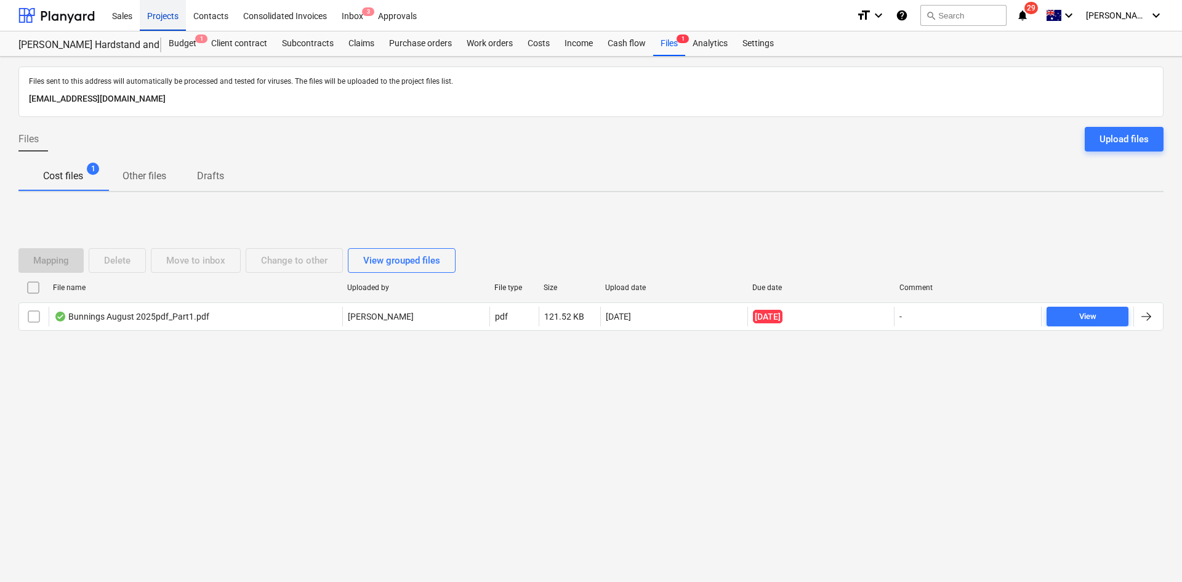
click at [166, 14] on div "Projects" at bounding box center [163, 14] width 46 height 31
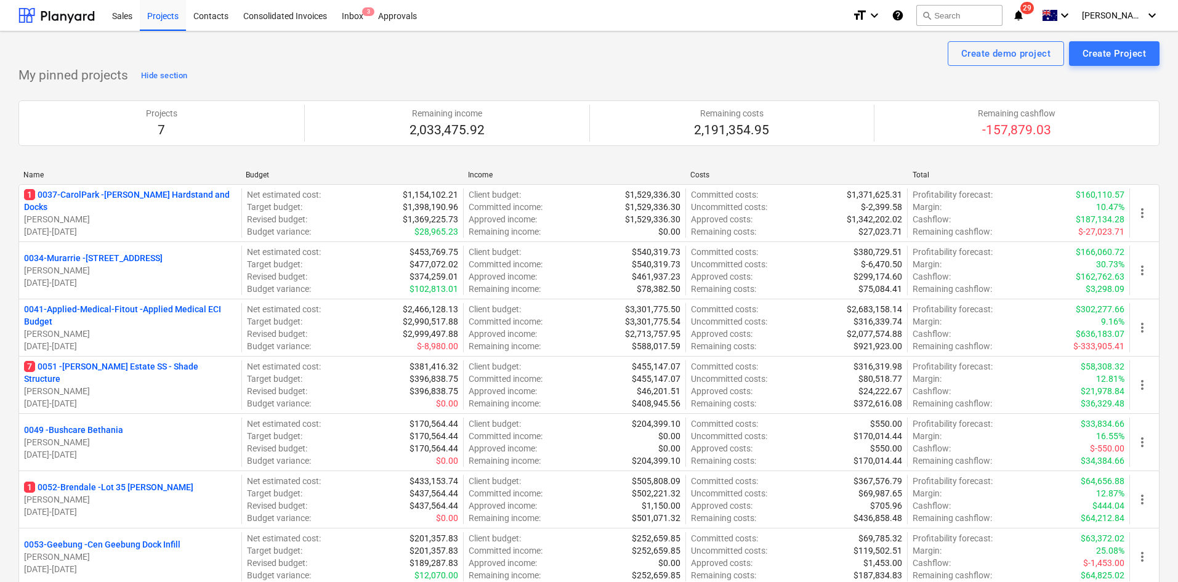
click at [802, 71] on div "My pinned projects Hide section Projects 7 Remaining income 2,033,475.92 Remain…" at bounding box center [588, 333] width 1141 height 534
click at [801, 71] on div "My pinned projects Hide section Projects 7 Remaining income 2,033,475.92 Remain…" at bounding box center [588, 333] width 1141 height 534
click at [799, 71] on div "My pinned projects Hide section Projects 7 Remaining income 2,033,475.92 Remain…" at bounding box center [588, 333] width 1141 height 534
click at [1024, 17] on icon "notifications" at bounding box center [1018, 15] width 12 height 15
click at [1024, 8] on icon "notifications" at bounding box center [1018, 15] width 12 height 15
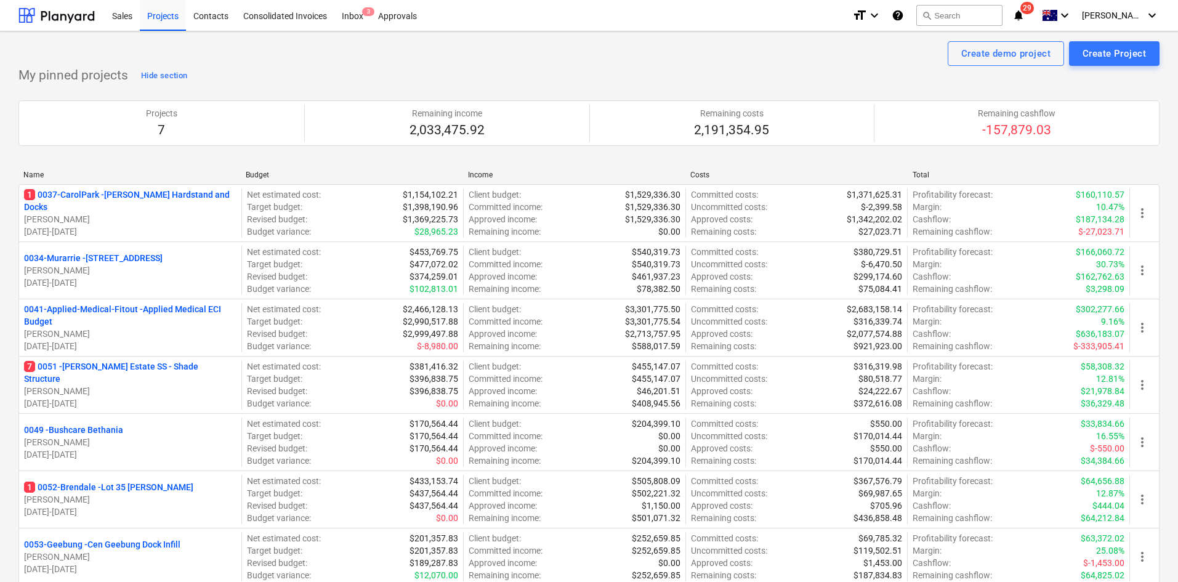
click at [1024, 12] on icon "notifications" at bounding box center [1018, 15] width 12 height 15
click at [109, 313] on p "0041-Applied-Medical-Fitout - Applied Medical ECI Budget" at bounding box center [130, 315] width 212 height 25
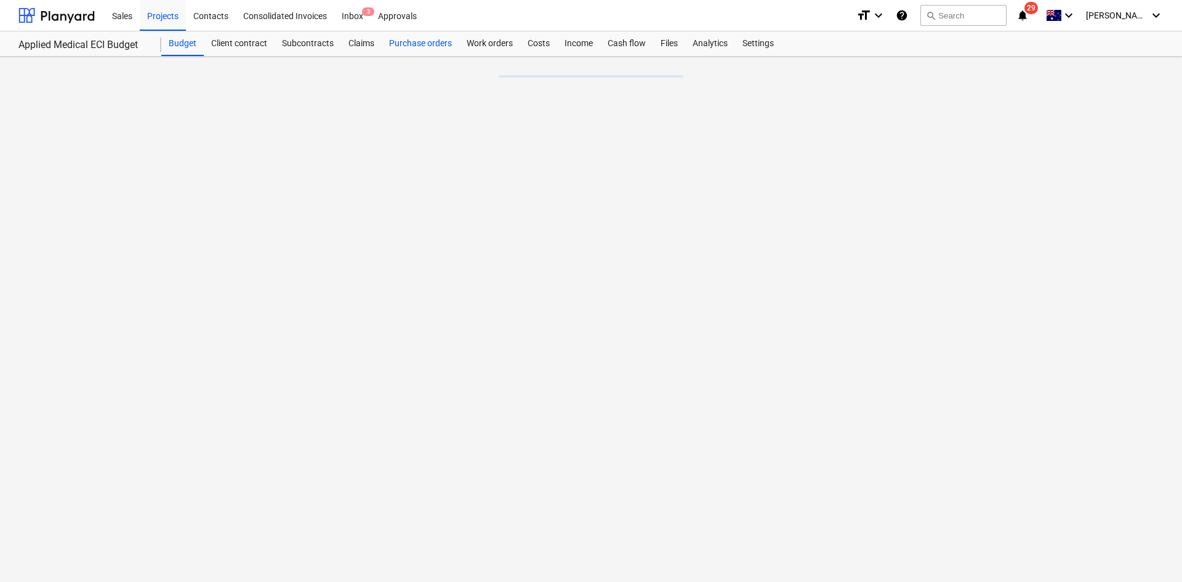
click at [408, 41] on div "Purchase orders" at bounding box center [421, 43] width 78 height 25
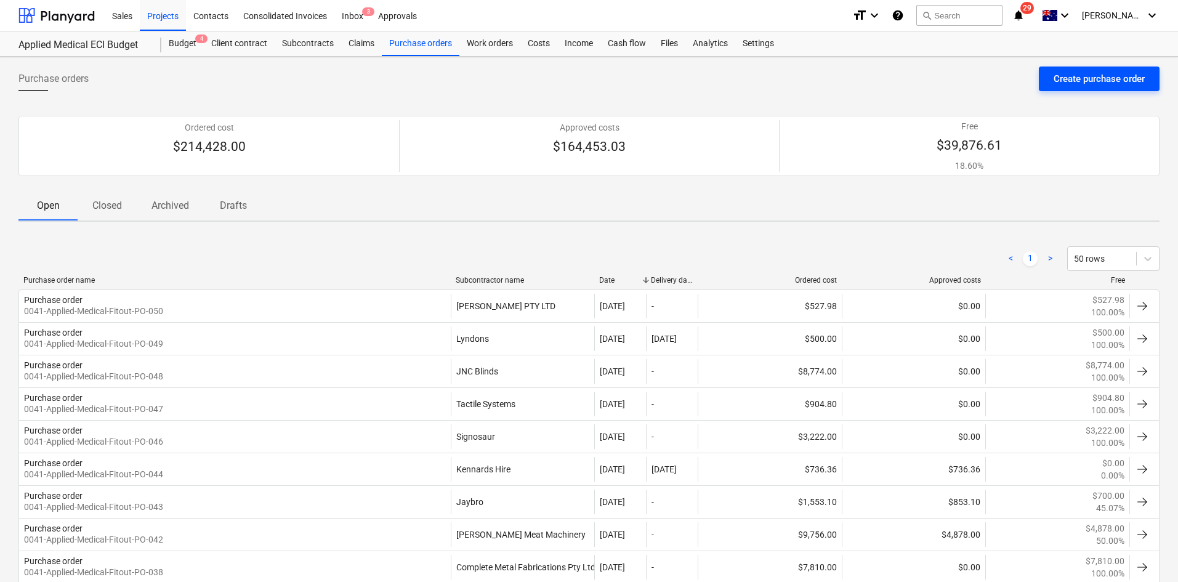
click at [1112, 73] on div "Create purchase order" at bounding box center [1098, 79] width 91 height 16
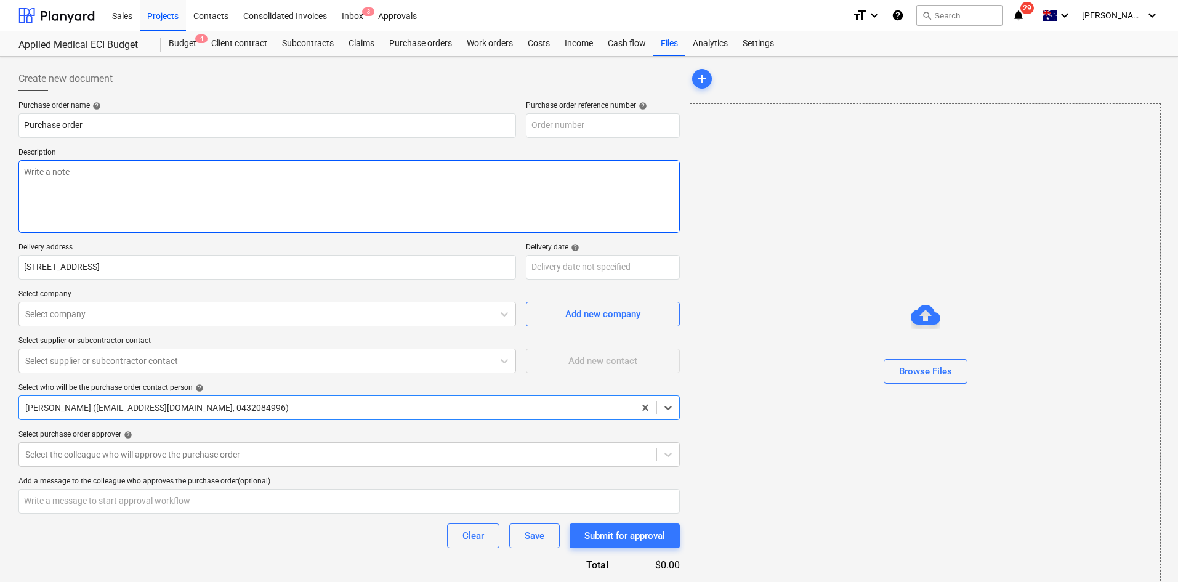
type textarea "x"
type input "0041-Applied-Medical-Fitout-PO-051"
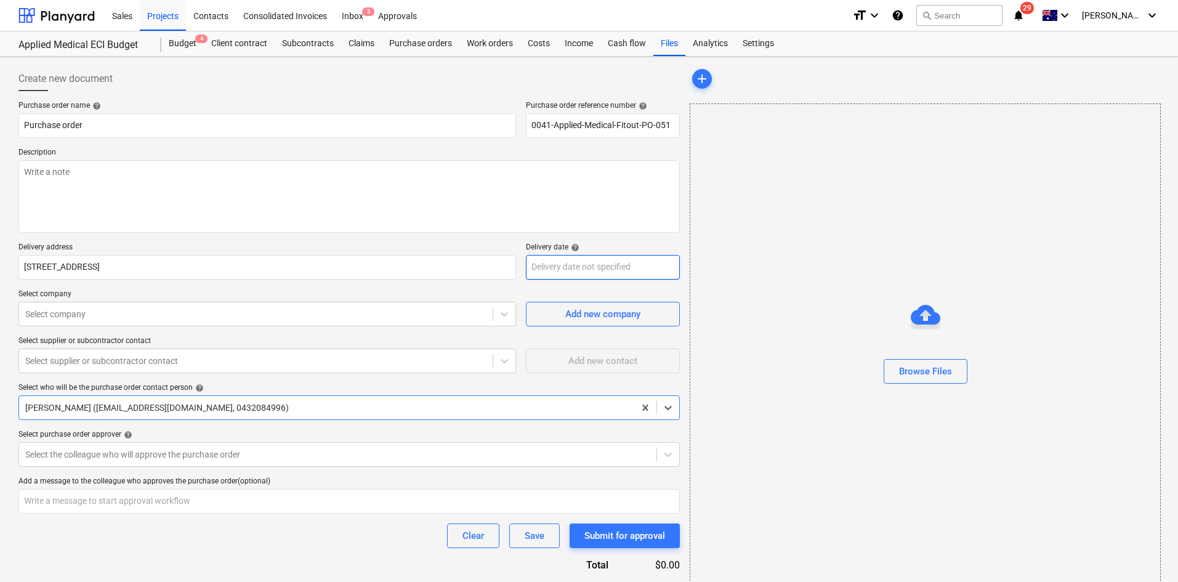
click at [551, 267] on body "Sales Projects Contacts Consolidated Invoices Inbox 3 Approvals format_size key…" at bounding box center [589, 291] width 1178 height 582
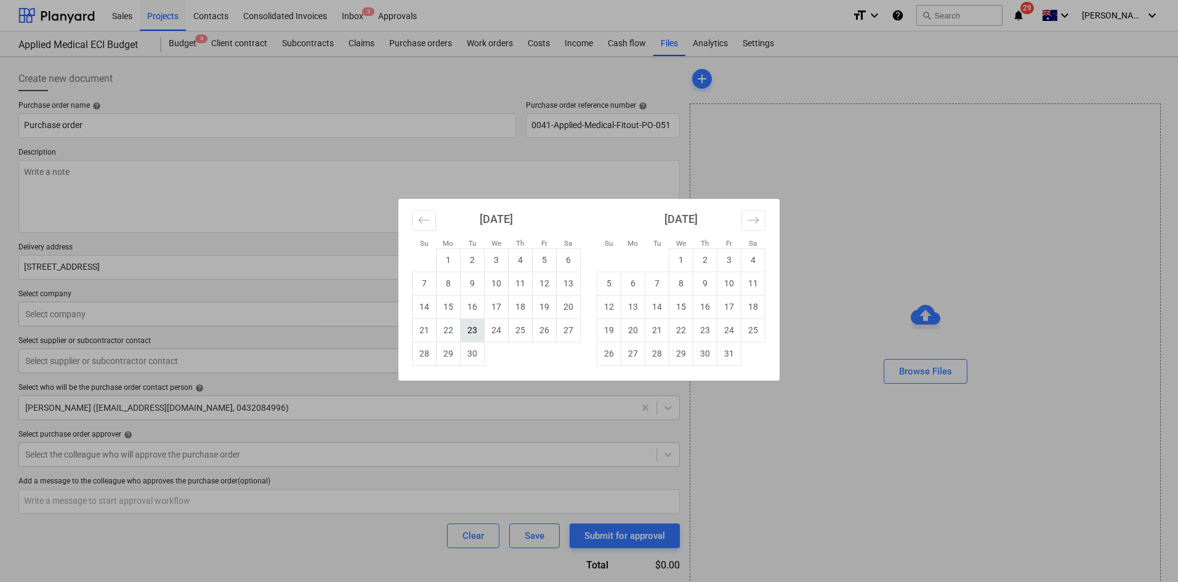
click at [473, 330] on td "23" at bounding box center [473, 329] width 24 height 23
type textarea "x"
type input "[DATE]"
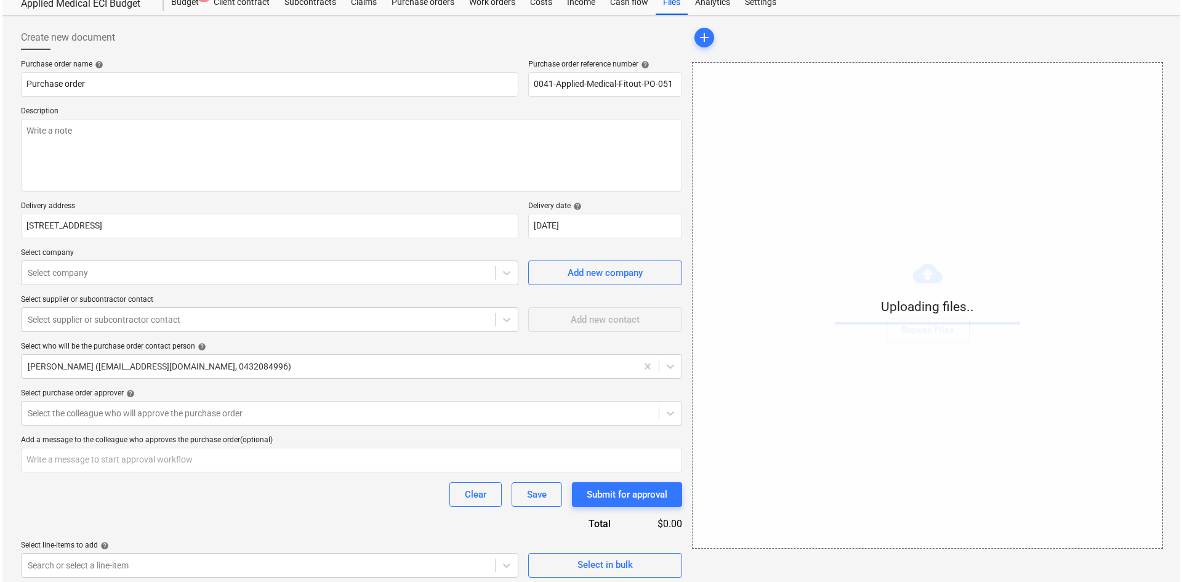
scroll to position [47, 0]
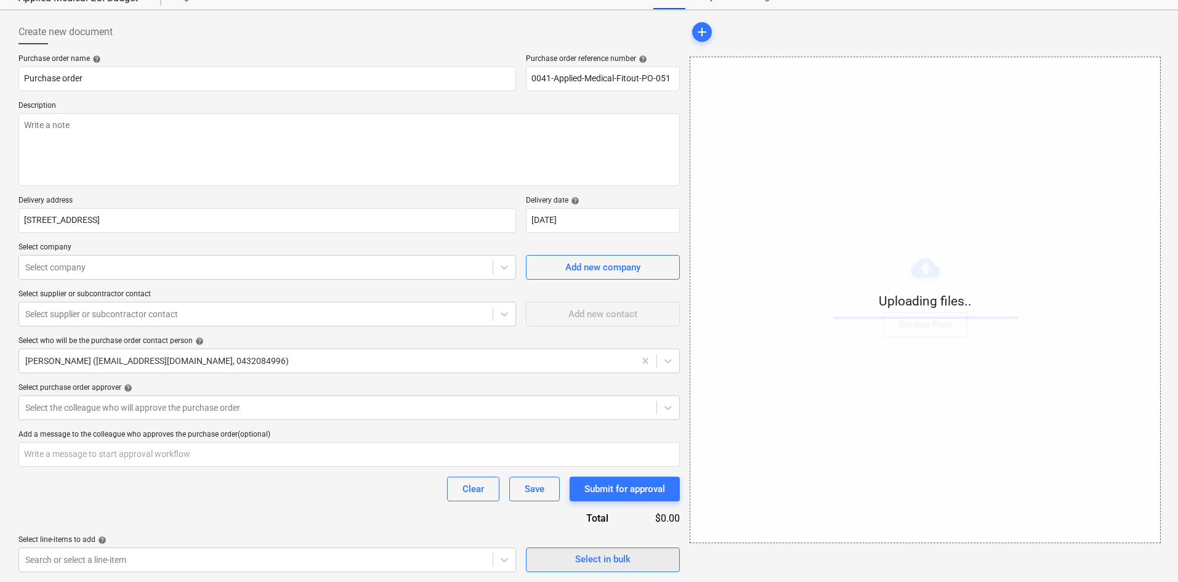
click at [590, 565] on div "Select in bulk" at bounding box center [602, 559] width 55 height 16
type textarea "x"
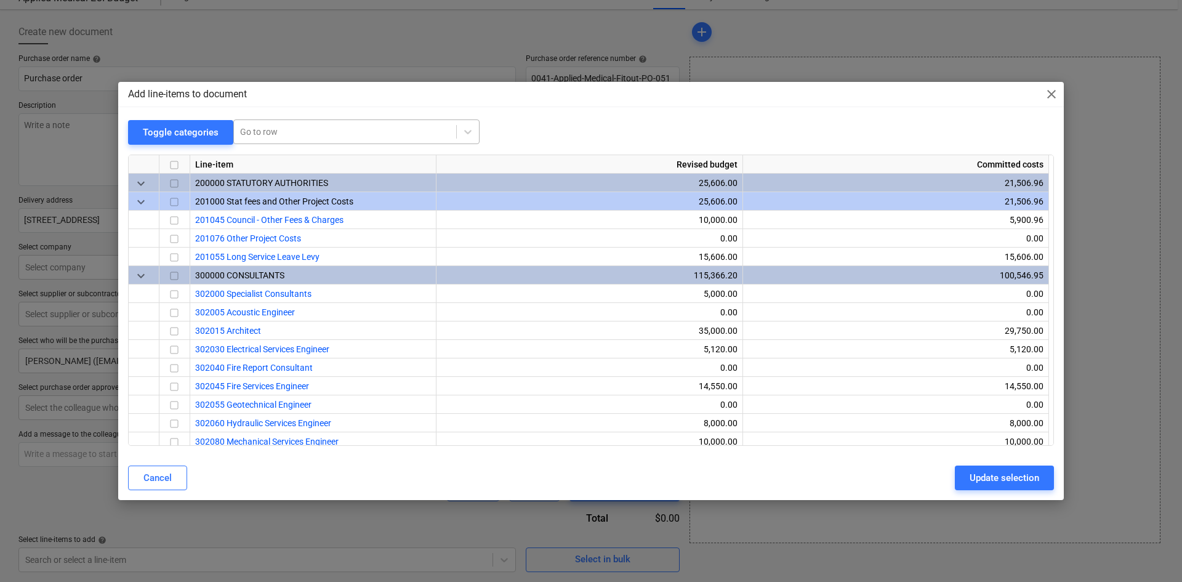
click at [320, 132] on div at bounding box center [345, 132] width 210 height 12
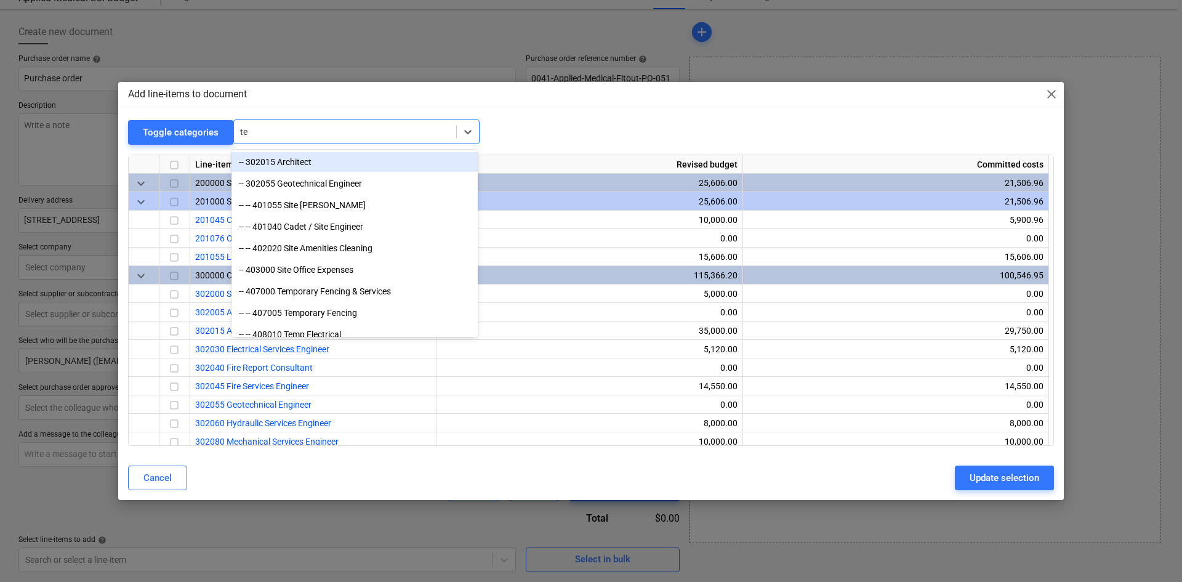
type input "t"
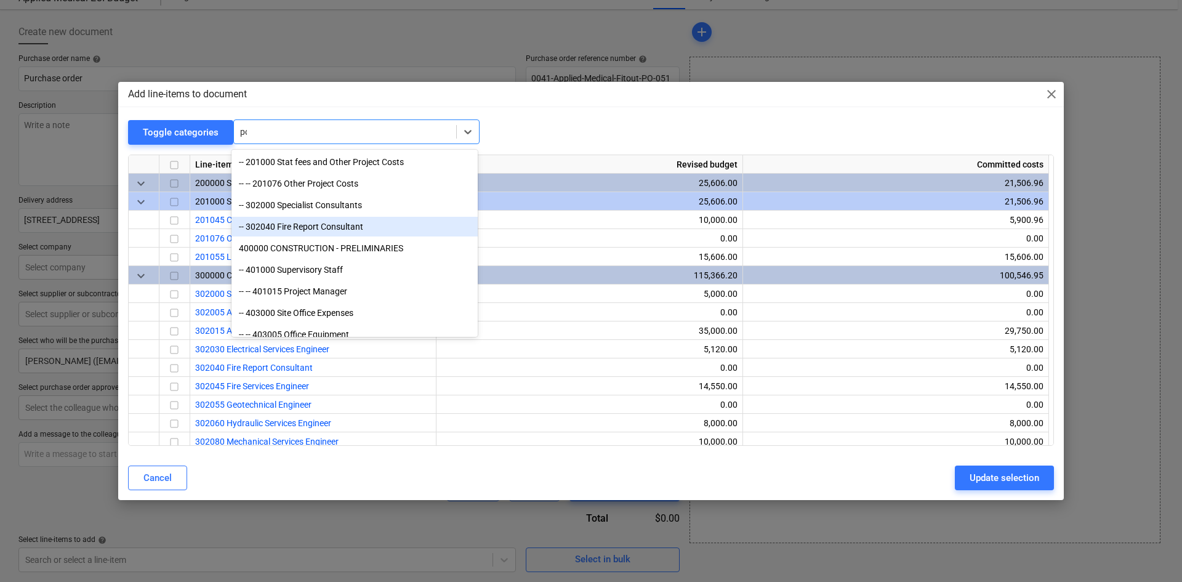
type input "p"
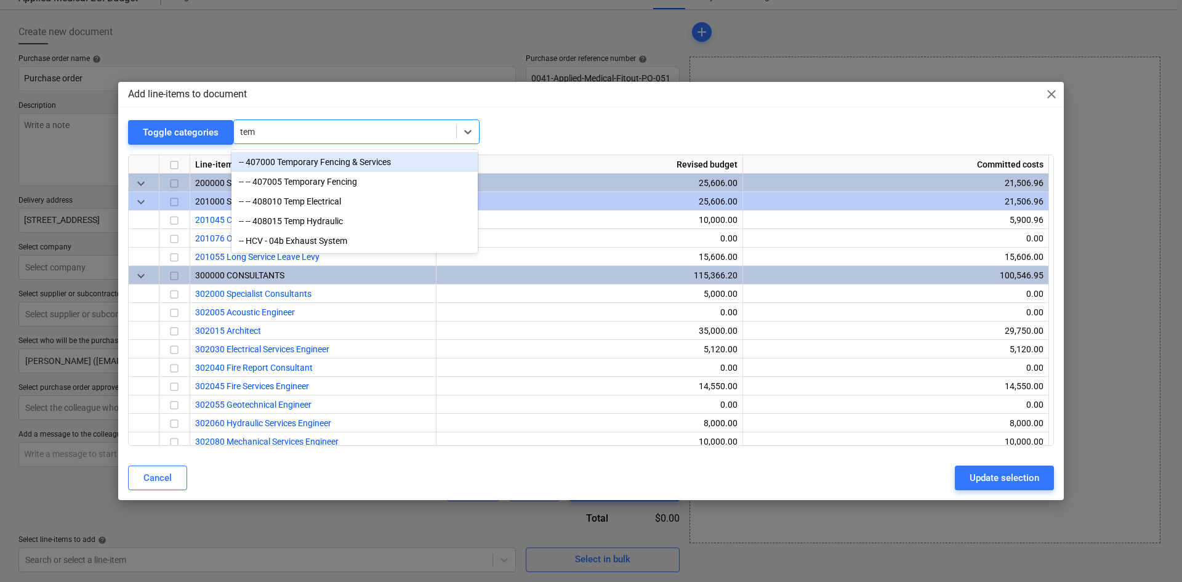
type input "temp"
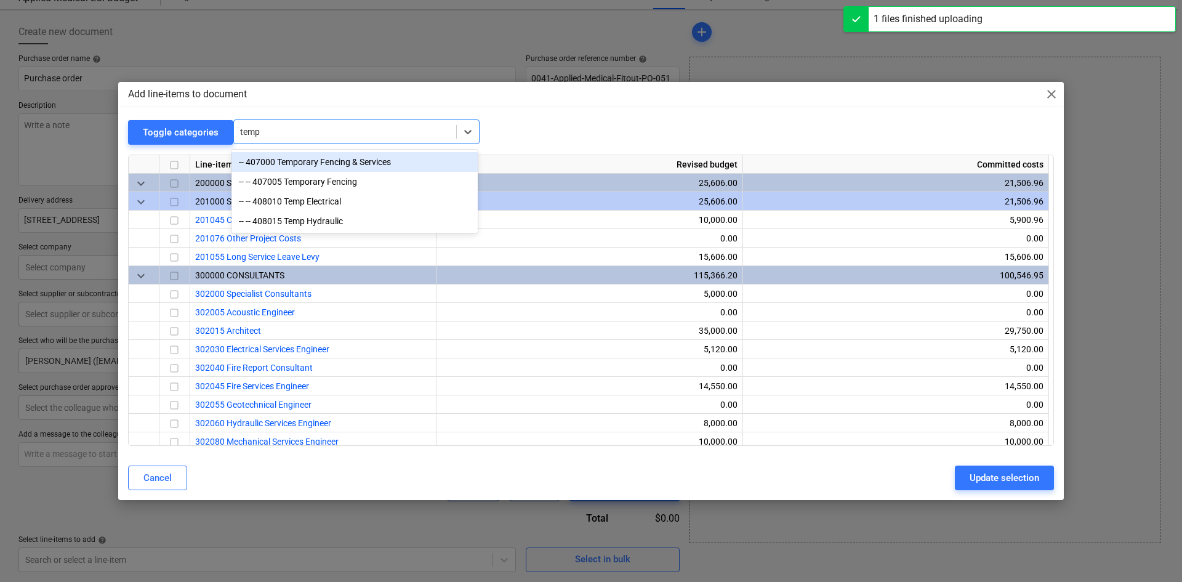
type textarea "x"
type input "t"
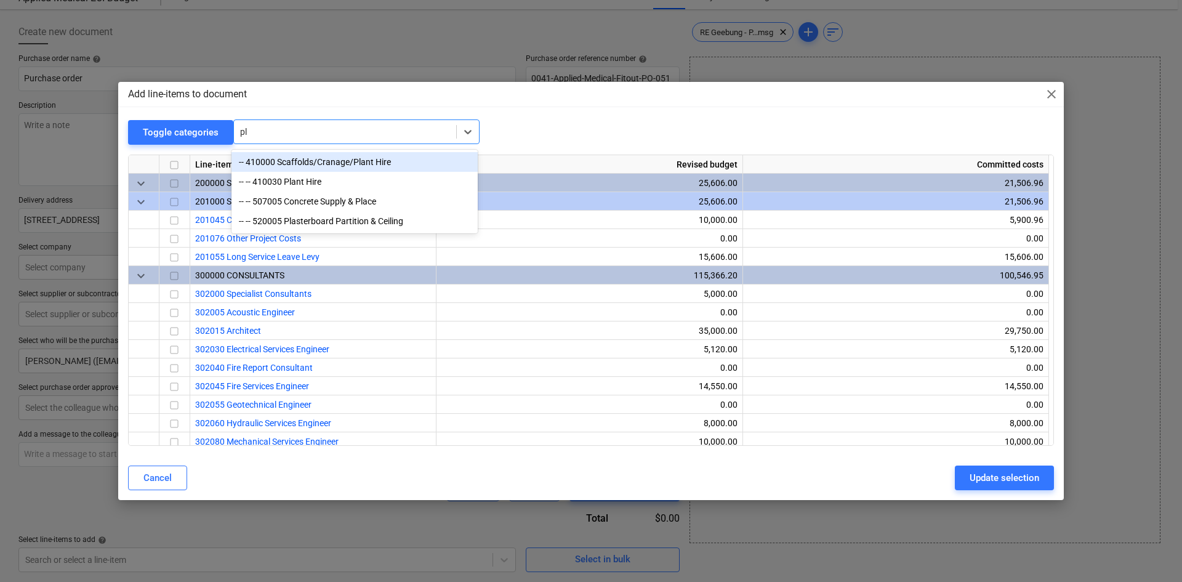
type input "p"
type input "other"
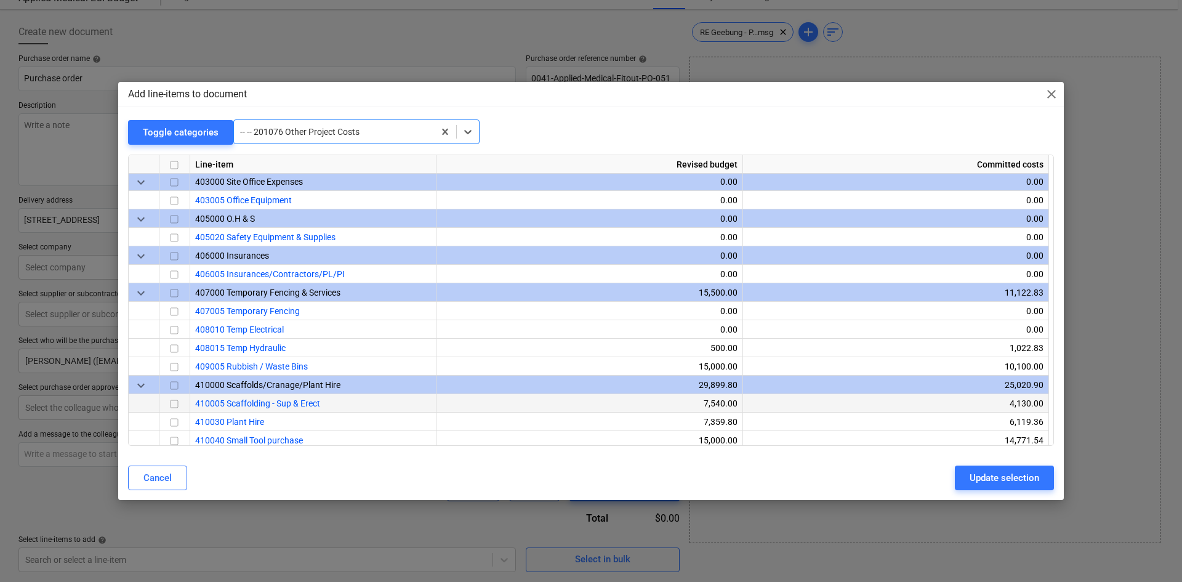
scroll to position [554, 0]
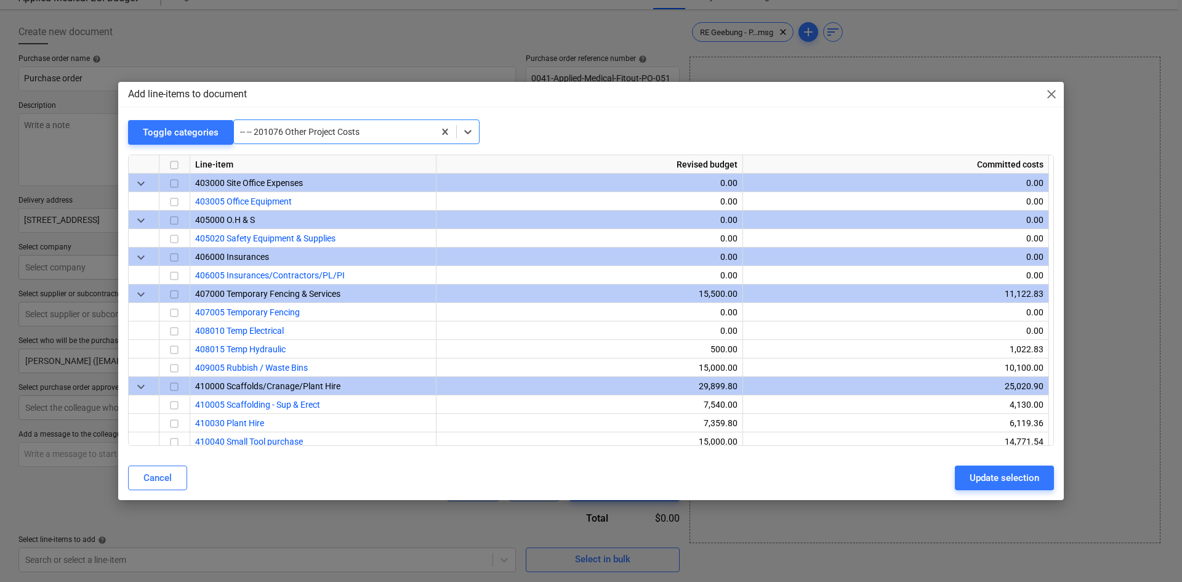
click at [384, 129] on div at bounding box center [334, 132] width 188 height 12
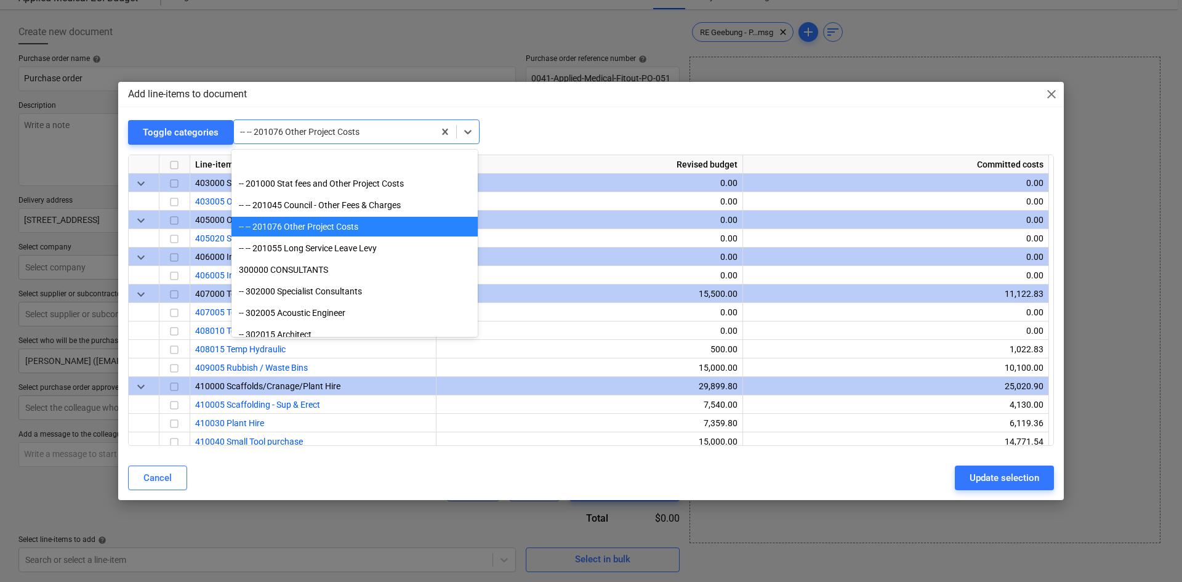
scroll to position [65, 0]
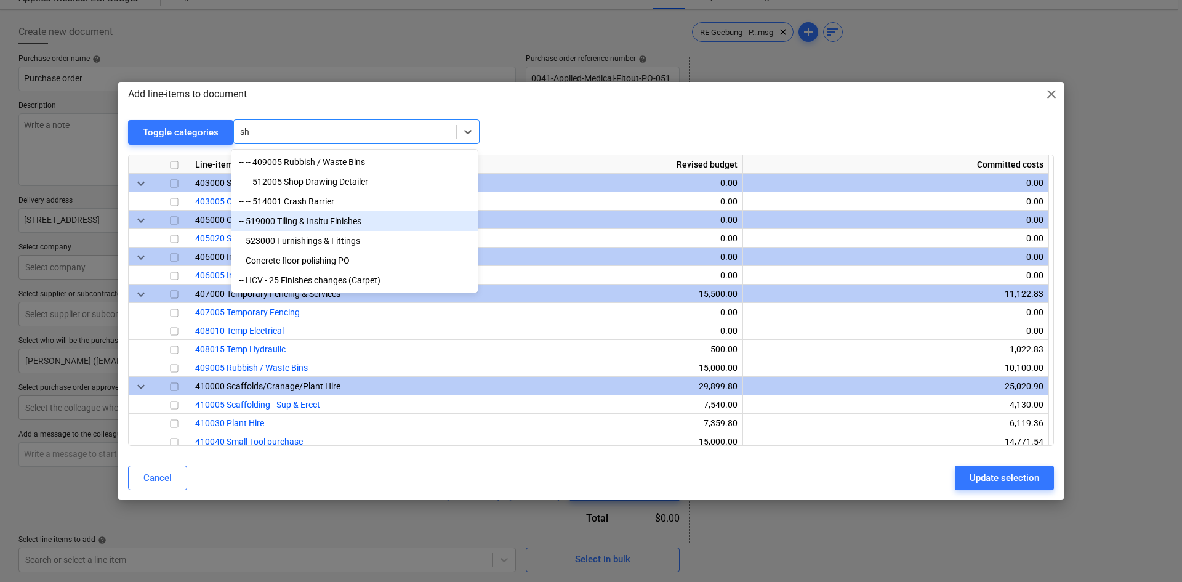
type input "s"
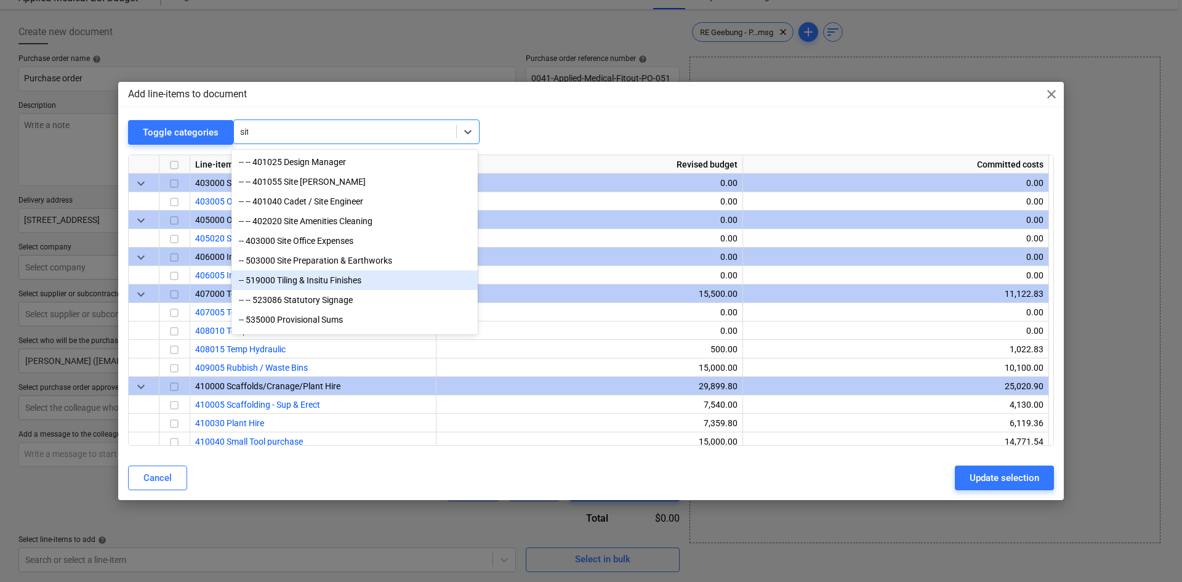
type input "site"
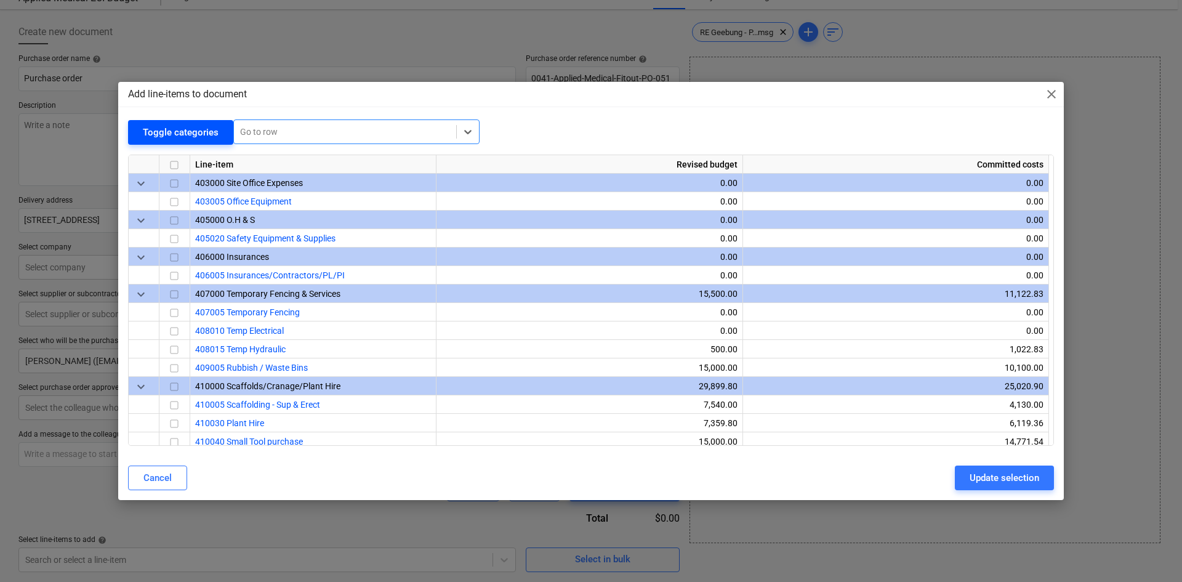
drag, startPoint x: 282, startPoint y: 129, endPoint x: 217, endPoint y: 124, distance: 64.8
click at [217, 124] on div "Toggle categories All selected options have been cleared. Select is focused ,ty…" at bounding box center [591, 131] width 926 height 25
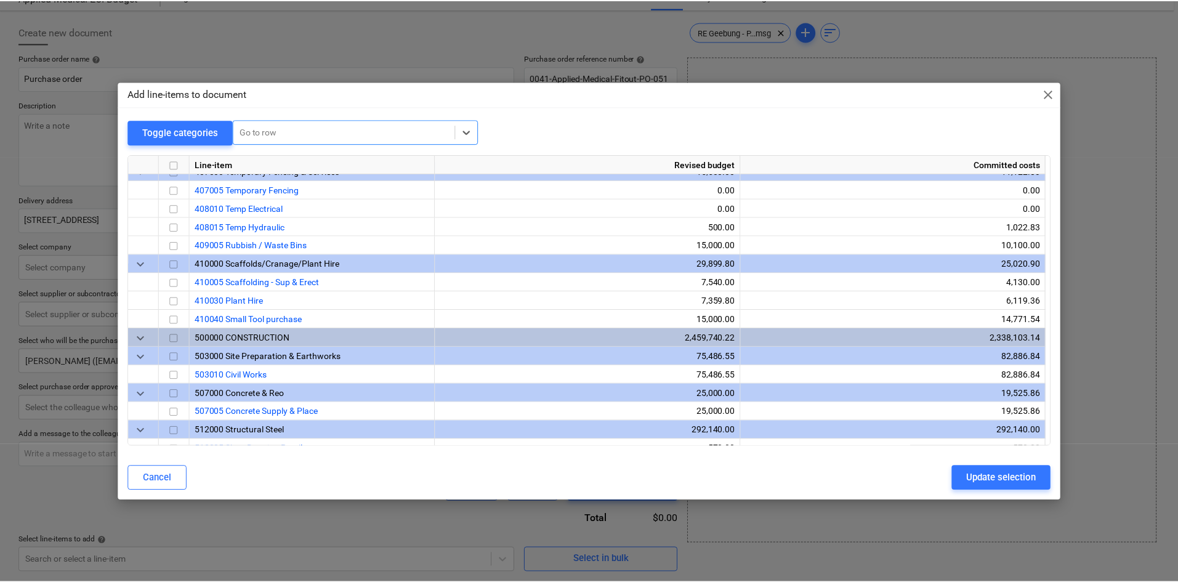
scroll to position [677, 0]
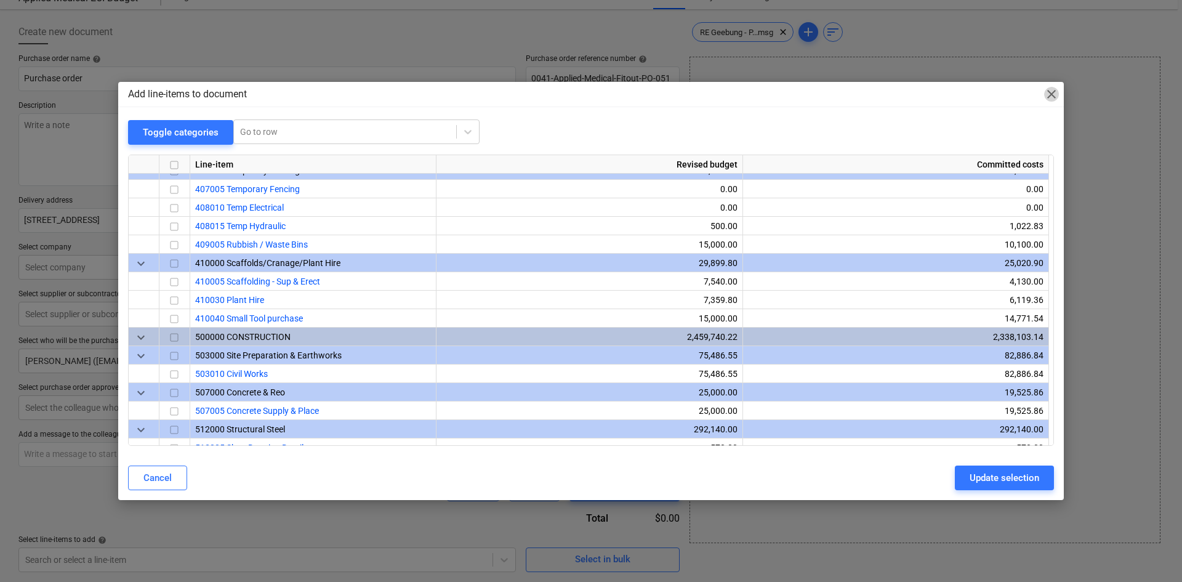
click at [1047, 95] on span "close" at bounding box center [1051, 94] width 15 height 15
type textarea "x"
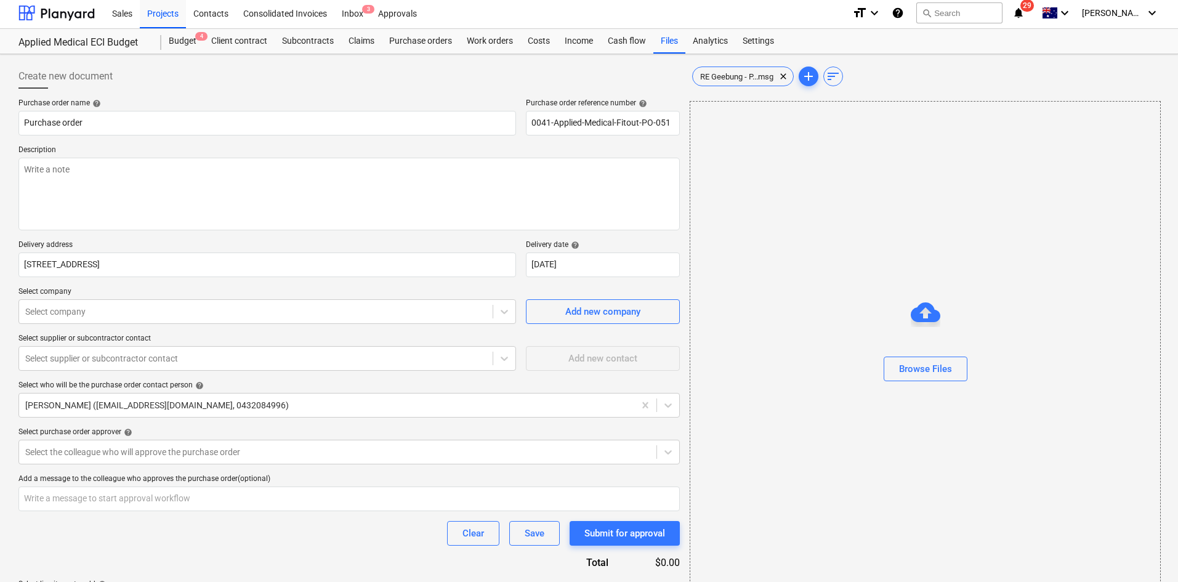
scroll to position [0, 0]
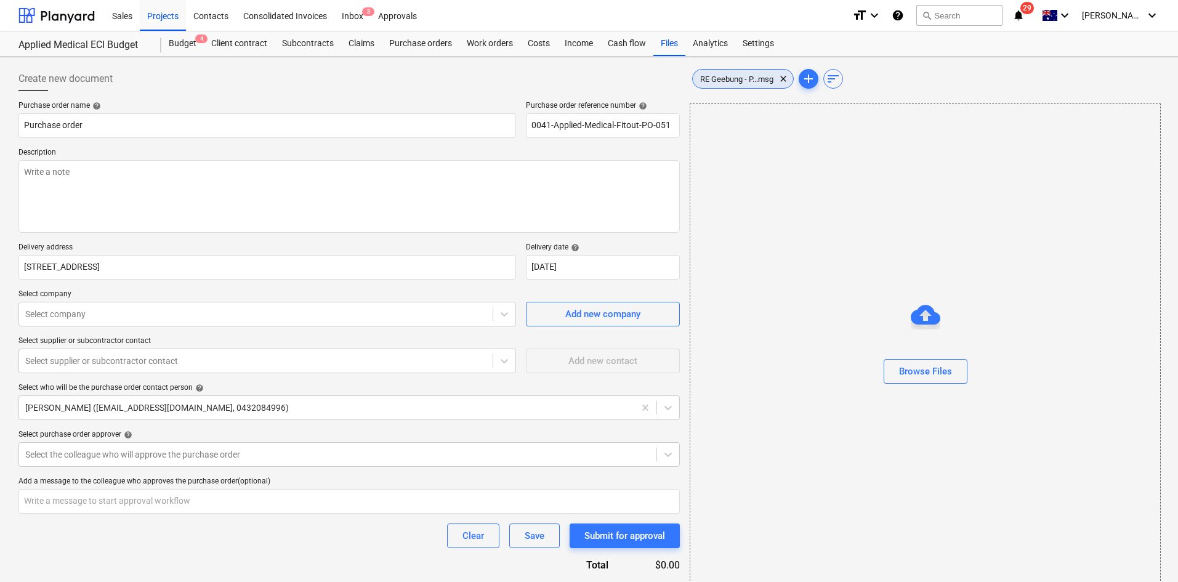
click at [729, 83] on span "RE Geebung - P...msg" at bounding box center [737, 78] width 88 height 9
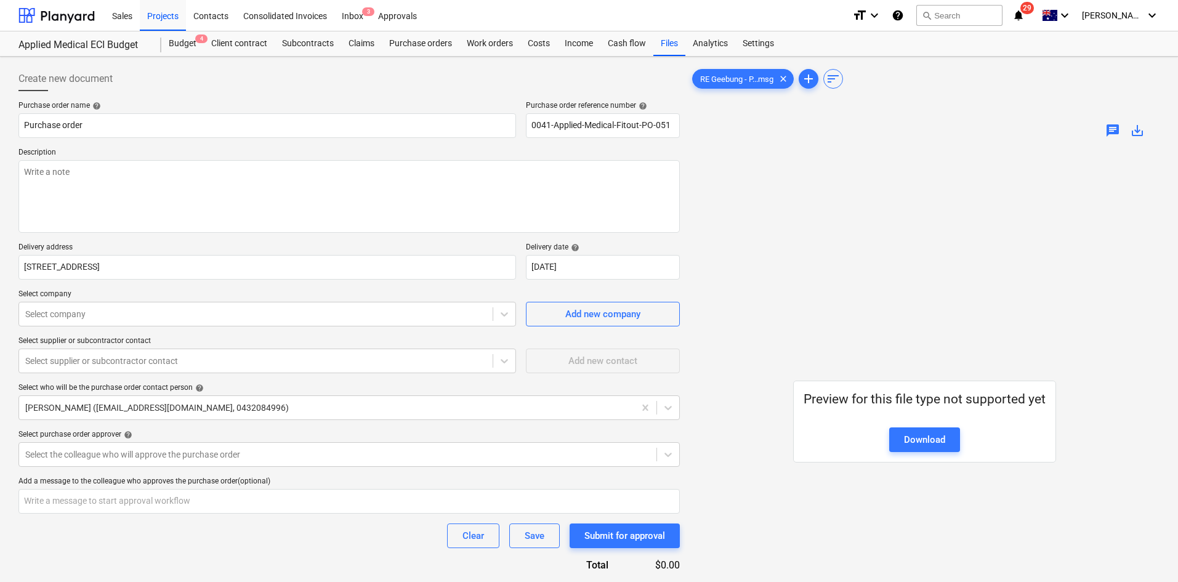
click at [412, 68] on div "Create new document" at bounding box center [348, 78] width 661 height 25
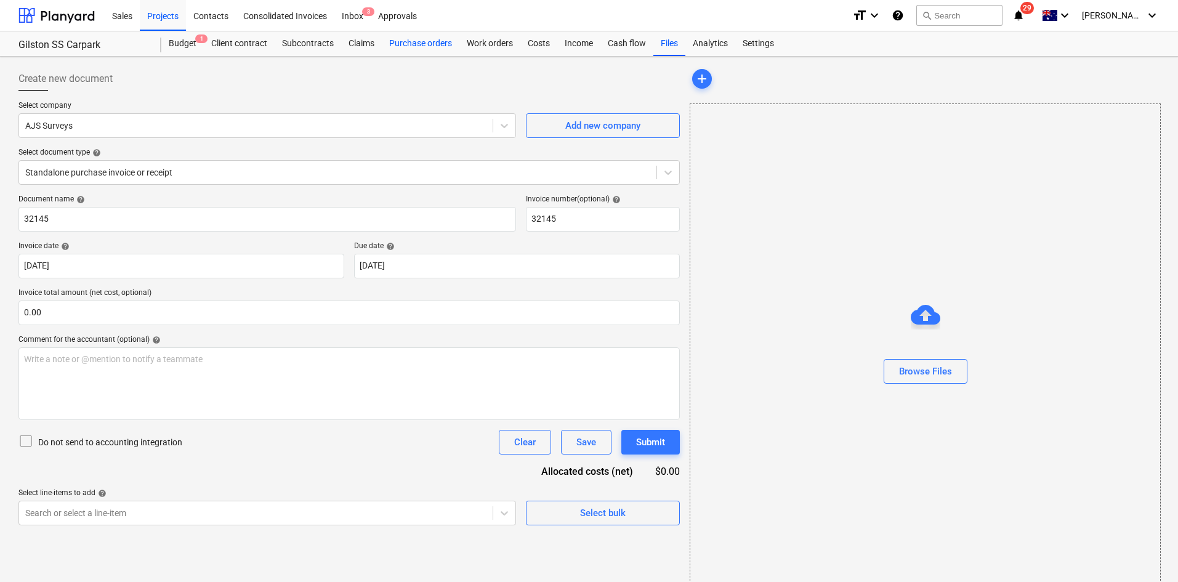
click at [417, 42] on div "Purchase orders" at bounding box center [421, 43] width 78 height 25
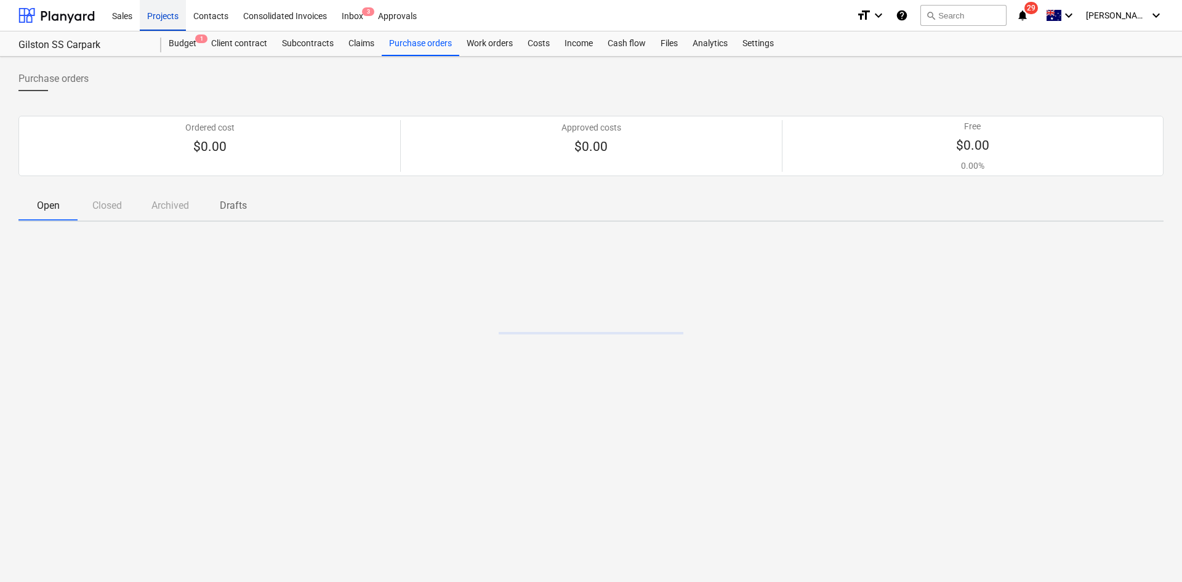
click at [158, 13] on div "Projects" at bounding box center [163, 14] width 46 height 31
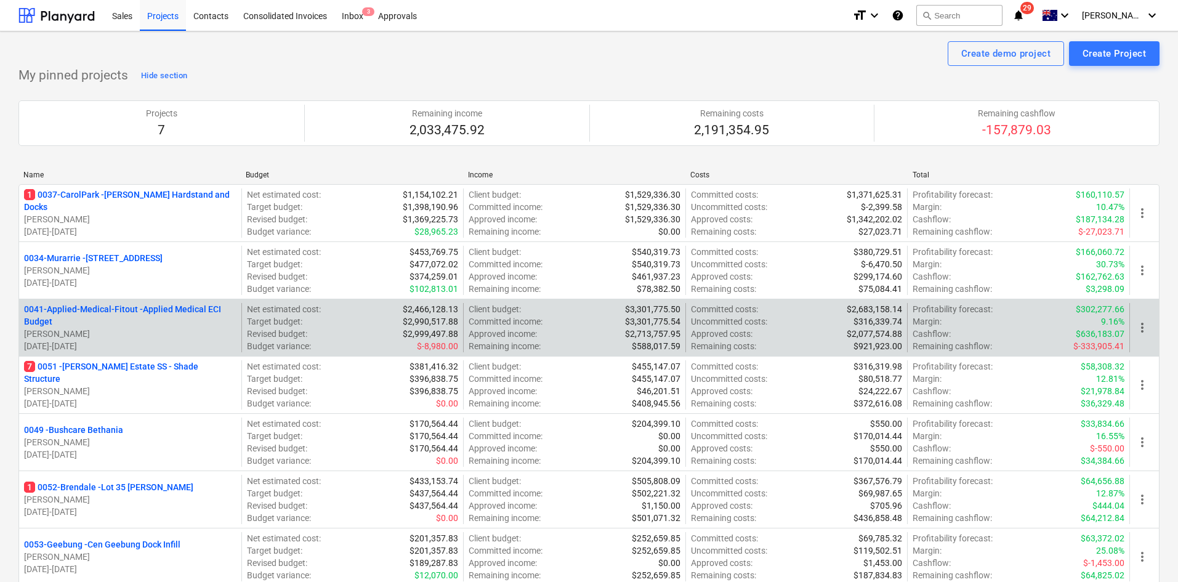
click at [92, 314] on p "0041-Applied-Medical-Fitout - Applied Medical ECI Budget" at bounding box center [130, 315] width 212 height 25
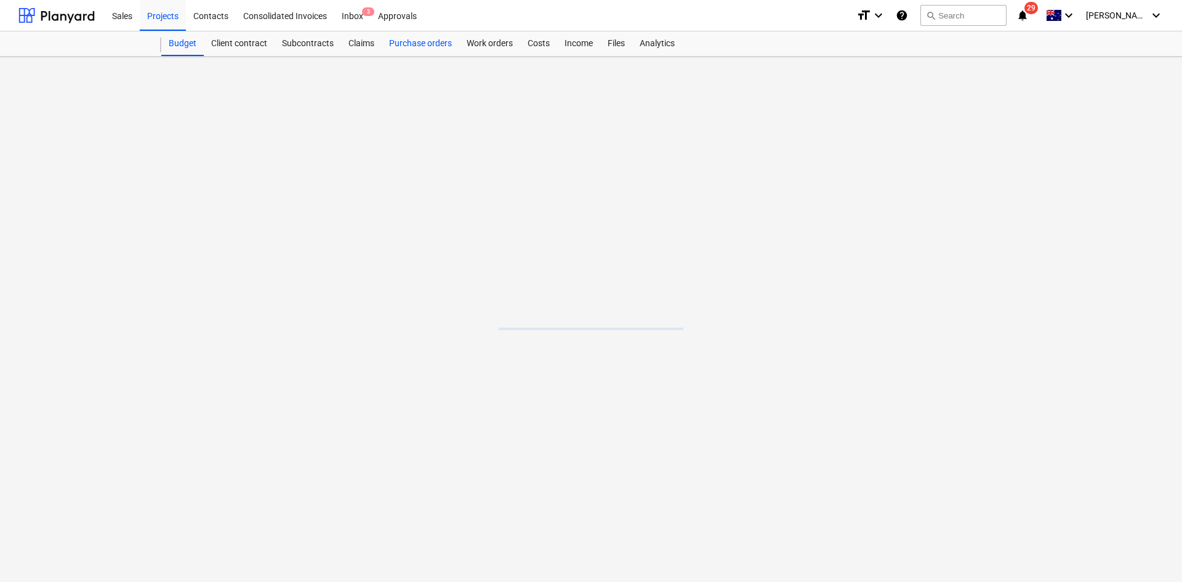
click at [417, 38] on div "Purchase orders" at bounding box center [421, 43] width 78 height 25
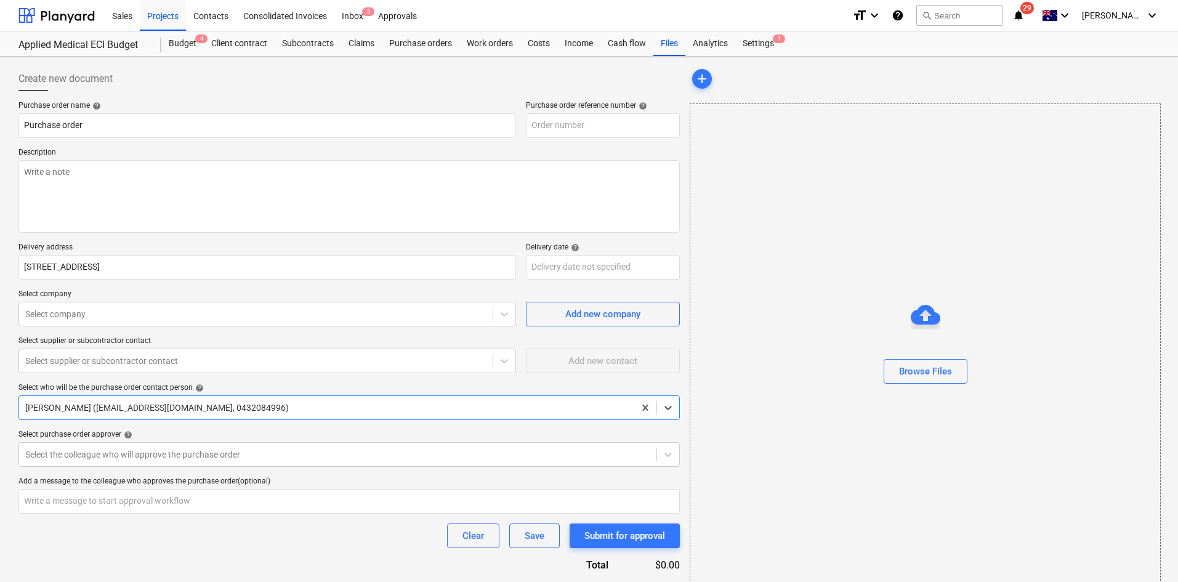
type textarea "x"
type input "0041-Applied-Medical-Fitout-PO-052"
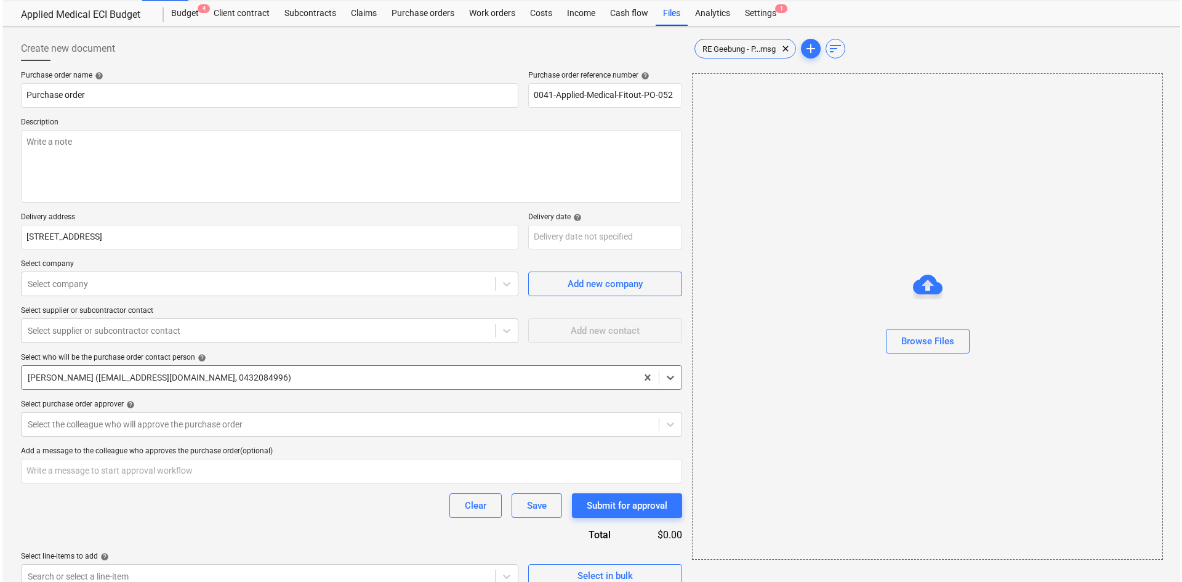
scroll to position [47, 0]
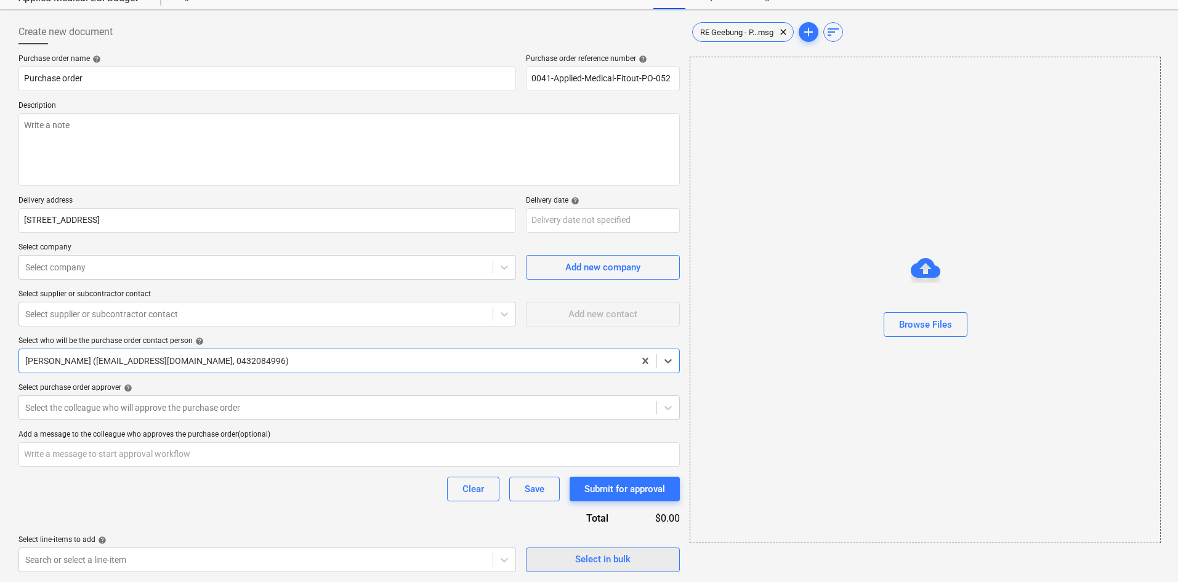
click at [580, 565] on div "Select in bulk" at bounding box center [602, 559] width 55 height 16
type textarea "x"
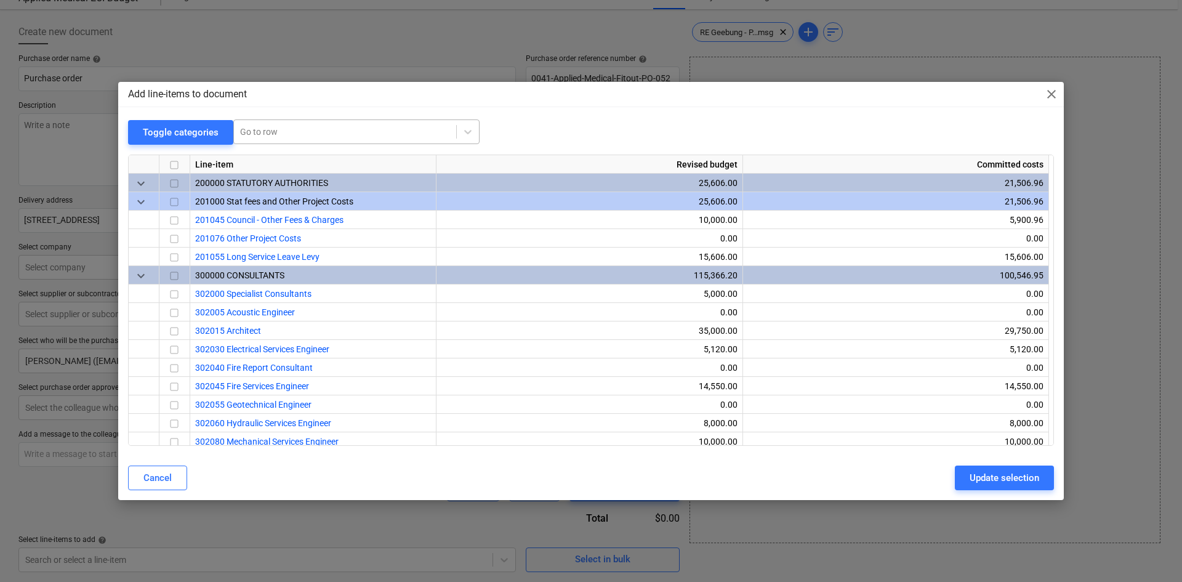
click at [278, 128] on div at bounding box center [345, 132] width 210 height 12
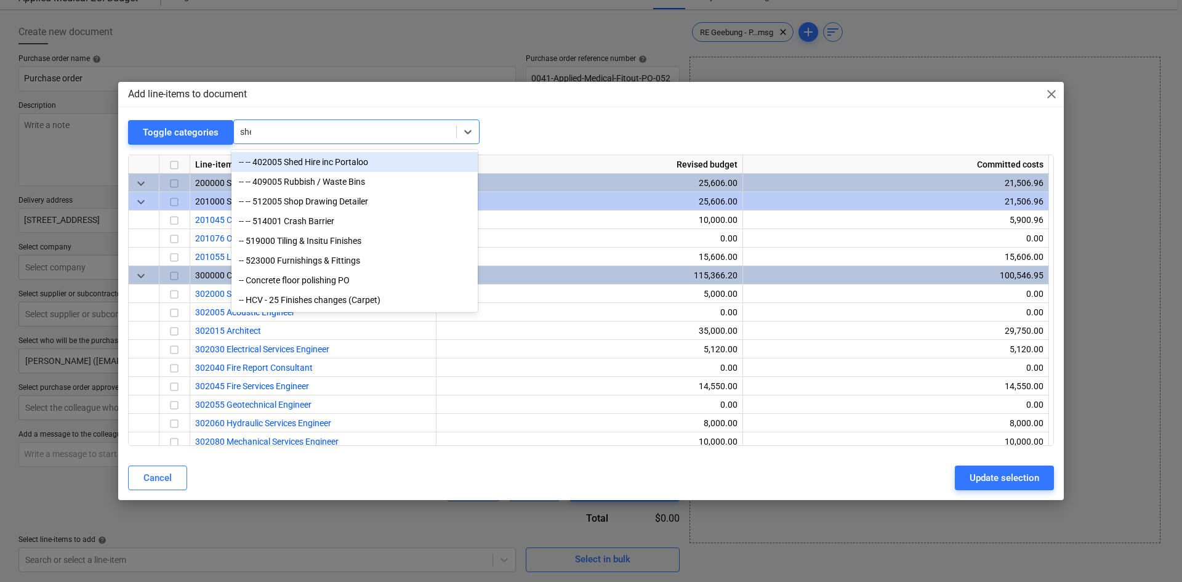
type input "shed"
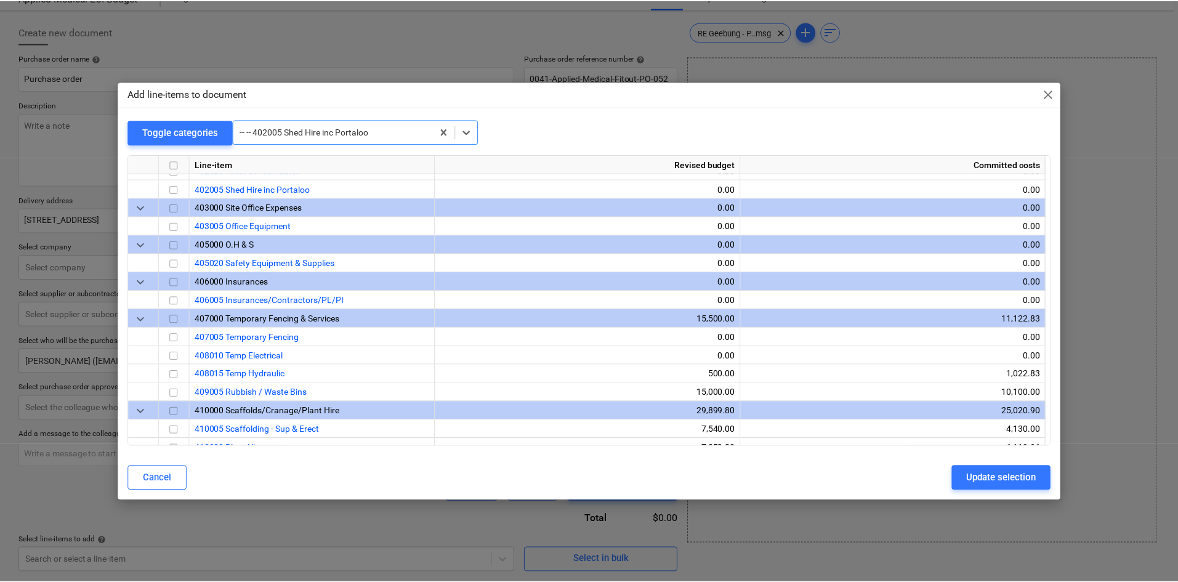
scroll to position [554, 0]
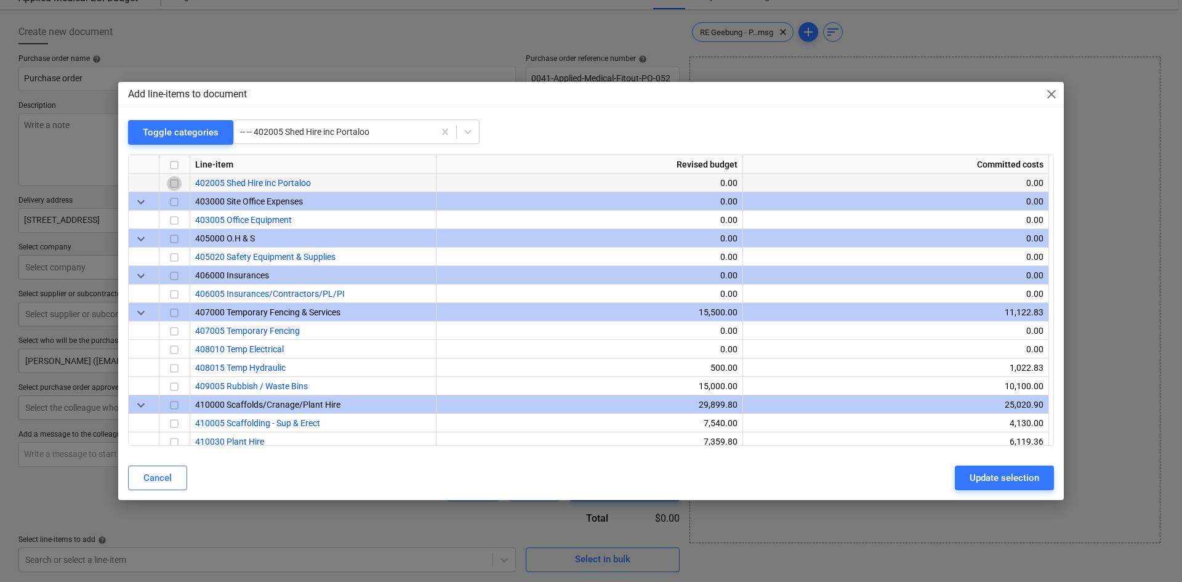
click at [177, 182] on input "checkbox" at bounding box center [174, 183] width 15 height 15
click at [980, 473] on div "Update selection" at bounding box center [1005, 478] width 70 height 16
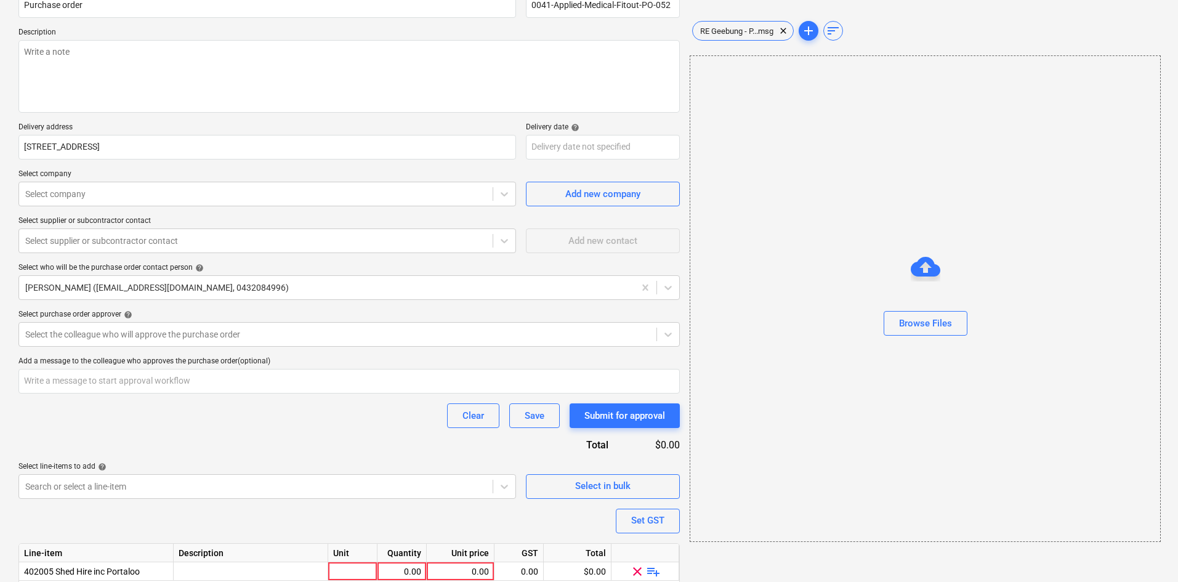
scroll to position [169, 0]
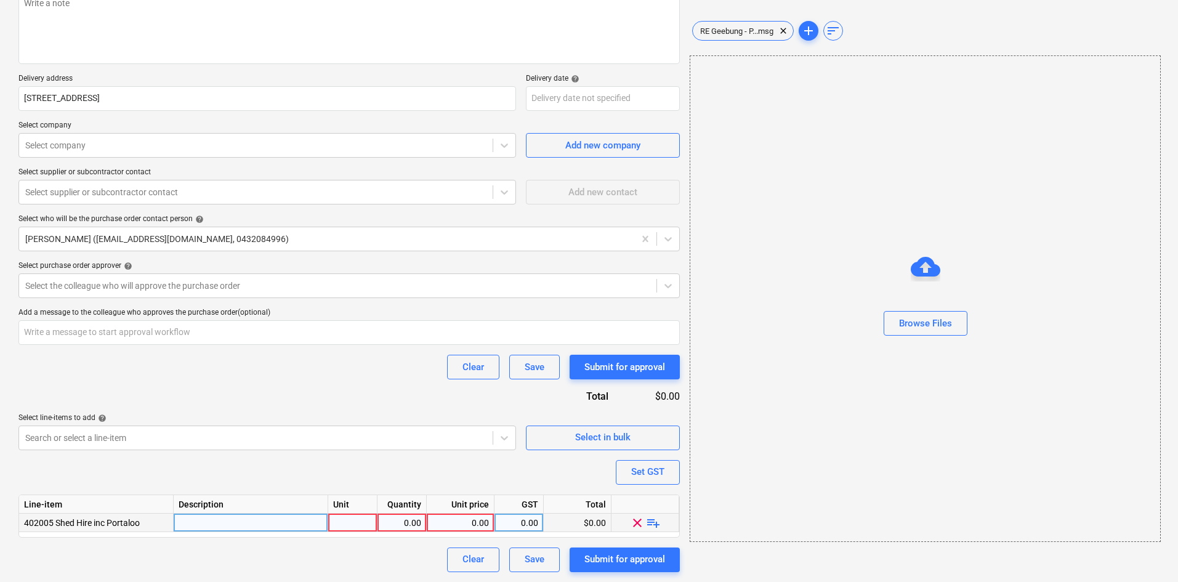
click at [658, 526] on span "playlist_add" at bounding box center [653, 522] width 15 height 15
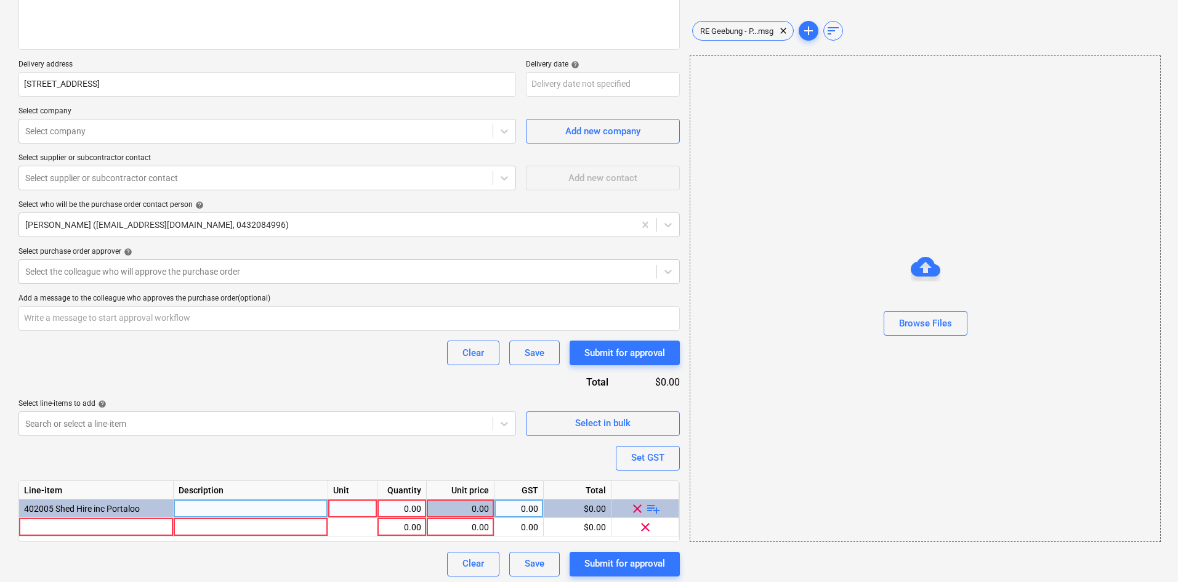
scroll to position [187, 0]
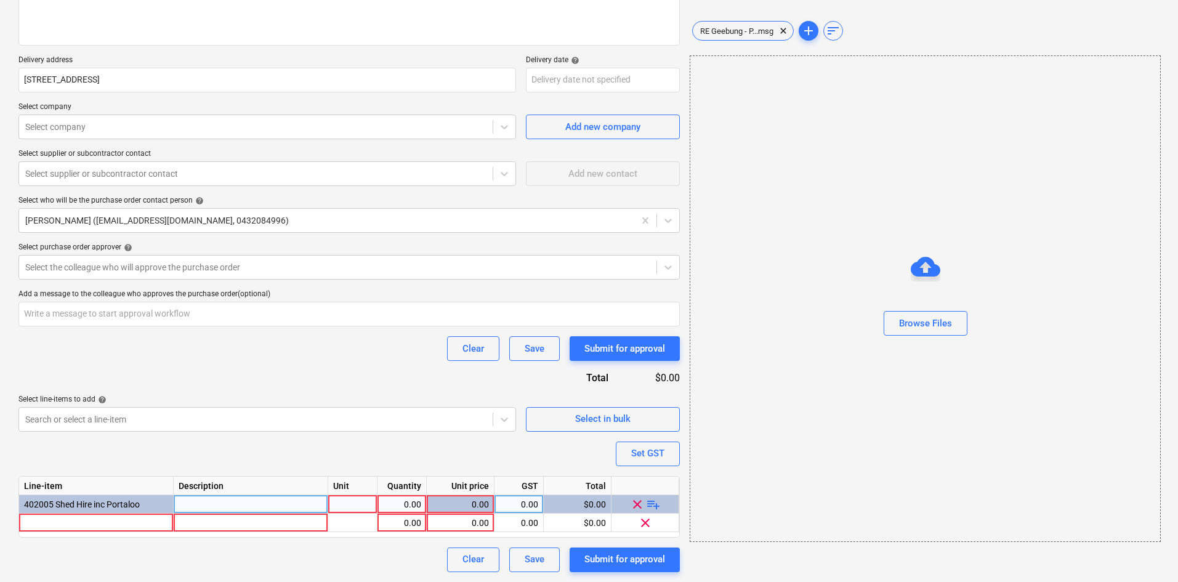
click at [652, 502] on span "playlist_add" at bounding box center [653, 503] width 15 height 15
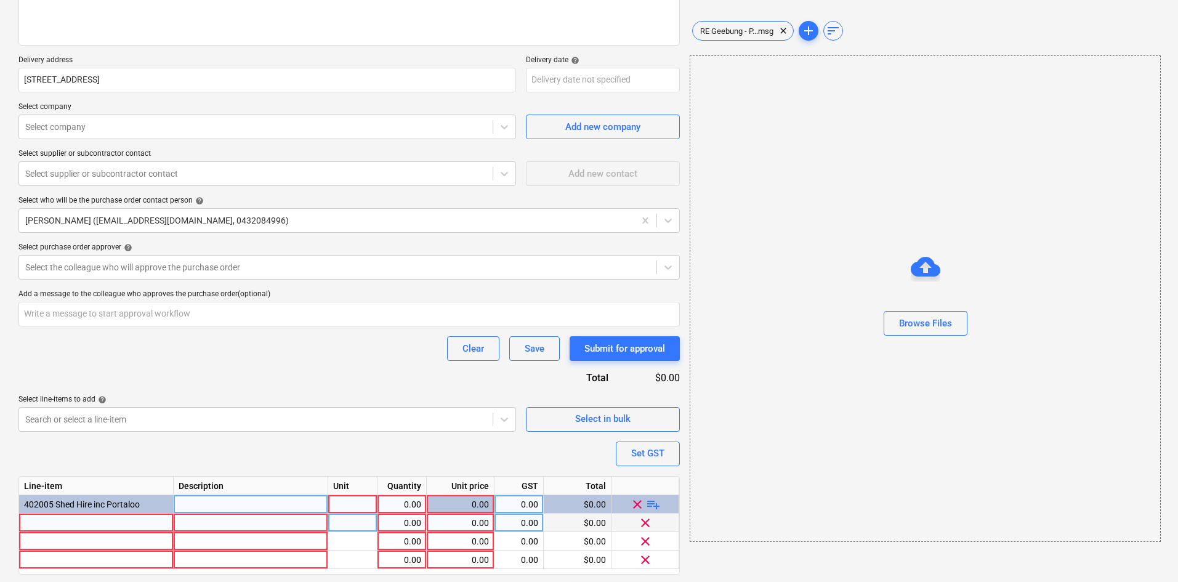
click at [65, 525] on div at bounding box center [96, 522] width 155 height 18
type textarea "x"
drag, startPoint x: 41, startPoint y: 520, endPoint x: 4, endPoint y: 520, distance: 36.9
click at [4, 520] on div "Create new document Purchase order name help Purchase order Purchase order refe…" at bounding box center [589, 243] width 1178 height 749
type input "\Portable Toilet Hire"
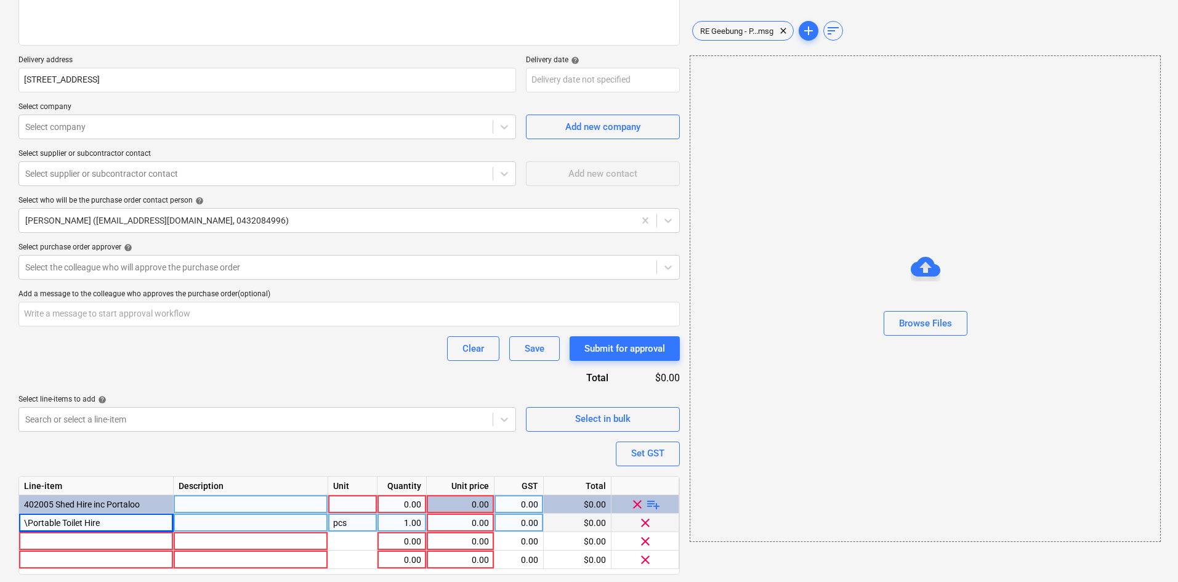
click at [346, 521] on div "pcs" at bounding box center [352, 522] width 49 height 18
type textarea "x"
type input "week"
type textarea "x"
click at [394, 523] on div "1.00" at bounding box center [401, 522] width 39 height 18
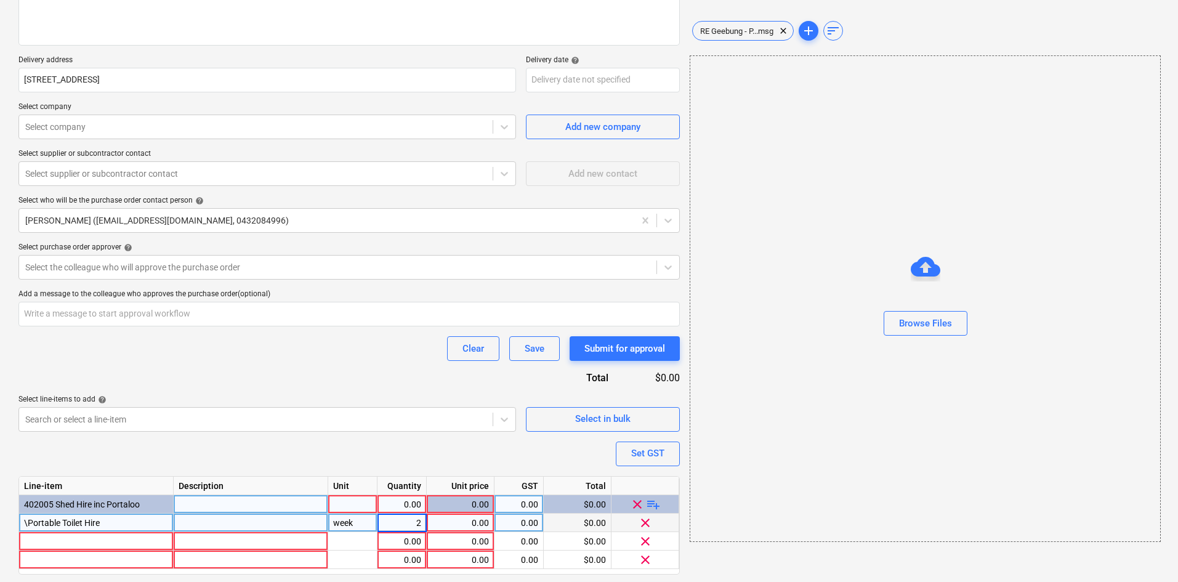
type input "2"
type textarea "x"
click at [452, 526] on div "0.00" at bounding box center [460, 522] width 57 height 18
type input "60"
type textarea "x"
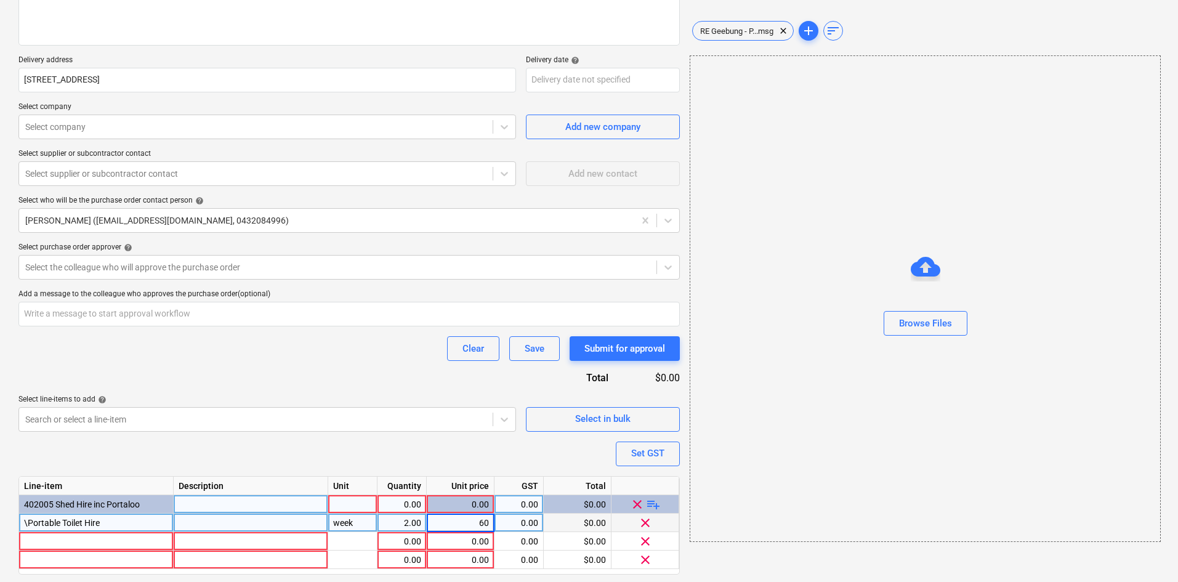
click at [513, 526] on div "0.00" at bounding box center [518, 522] width 39 height 18
type input "10"
type textarea "x"
click at [351, 365] on div "Purchase order name help Purchase order Purchase order reference number help 00…" at bounding box center [348, 261] width 661 height 695
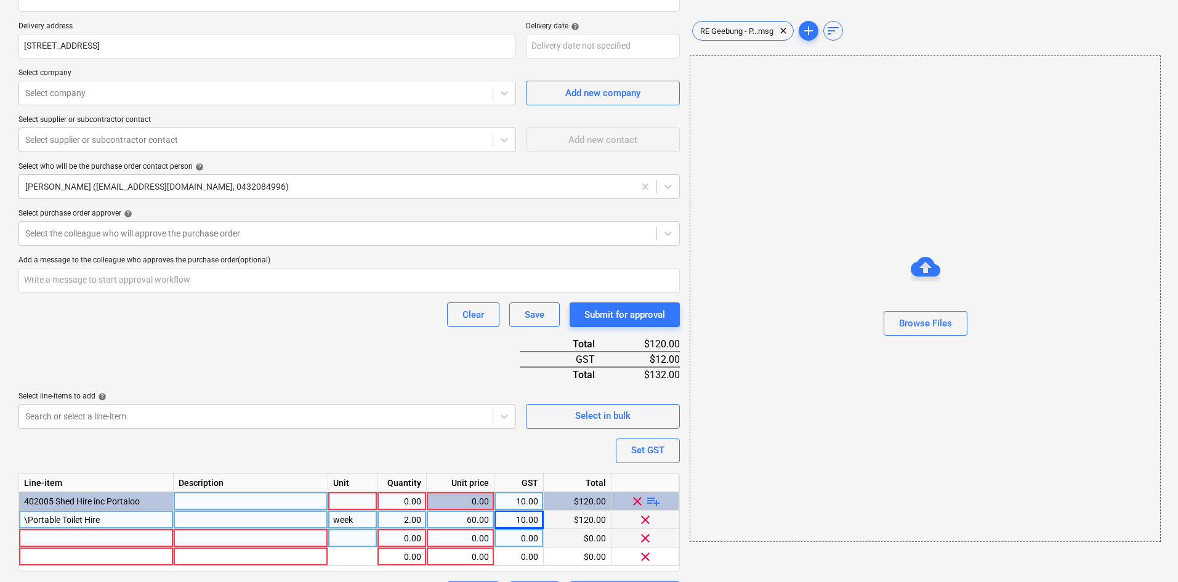
scroll to position [255, 0]
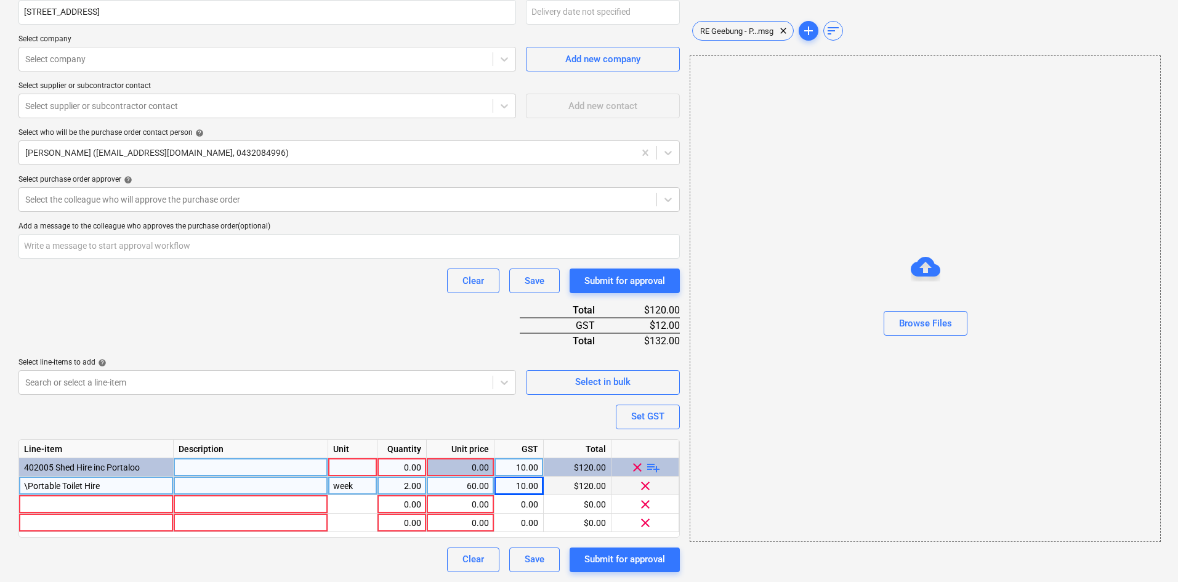
click at [26, 488] on span "\Portable Toilet Hire" at bounding box center [62, 486] width 76 height 10
type input "Portable Toilet Hire"
click at [58, 504] on div at bounding box center [96, 504] width 155 height 18
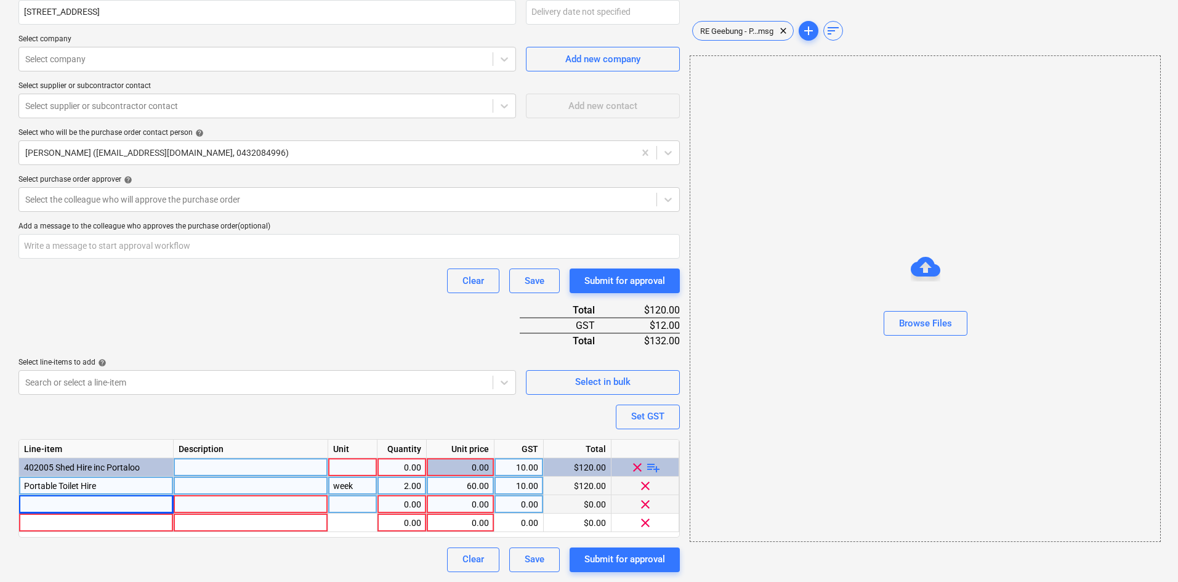
click at [41, 497] on div at bounding box center [96, 504] width 155 height 18
type textarea "x"
type input "• Delivery"
click at [39, 502] on input "• Delivery" at bounding box center [96, 504] width 154 height 18
type textarea "x"
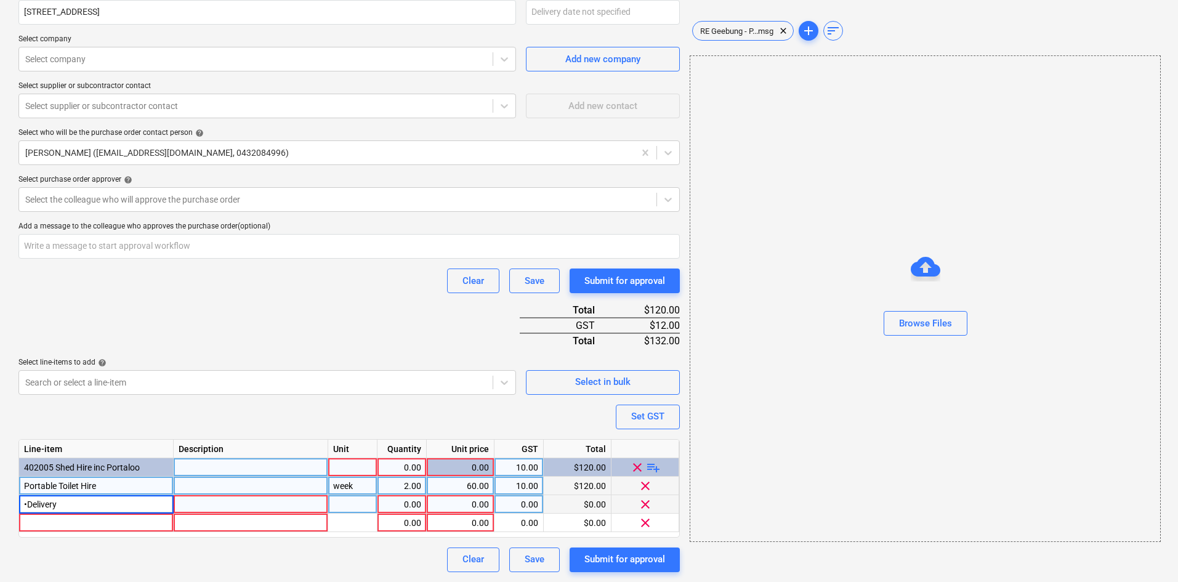
type input "Delivery"
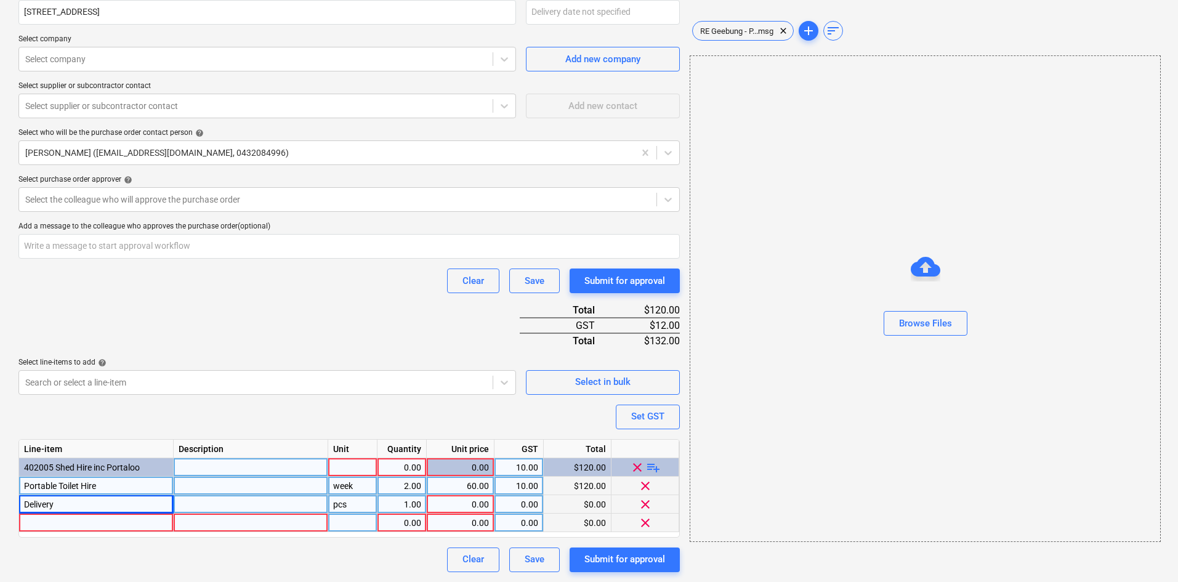
click at [60, 521] on div at bounding box center [96, 522] width 155 height 18
type textarea "x"
type input "• Collection"
type textarea "x"
drag, startPoint x: 41, startPoint y: 519, endPoint x: -3, endPoint y: 522, distance: 43.8
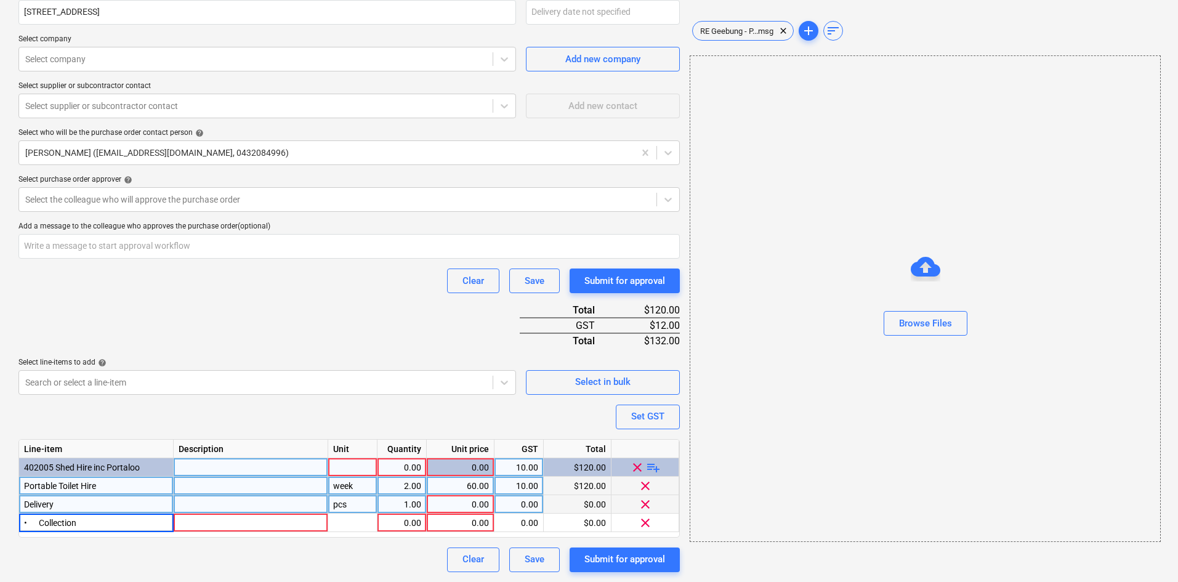
click at [0, 327] on html "Sales Projects Contacts Consolidated Invoices Inbox 3 Approvals format_size key…" at bounding box center [589, 36] width 1178 height 582
type input "Collection"
type textarea "x"
click at [358, 509] on div "pcs" at bounding box center [352, 504] width 49 height 18
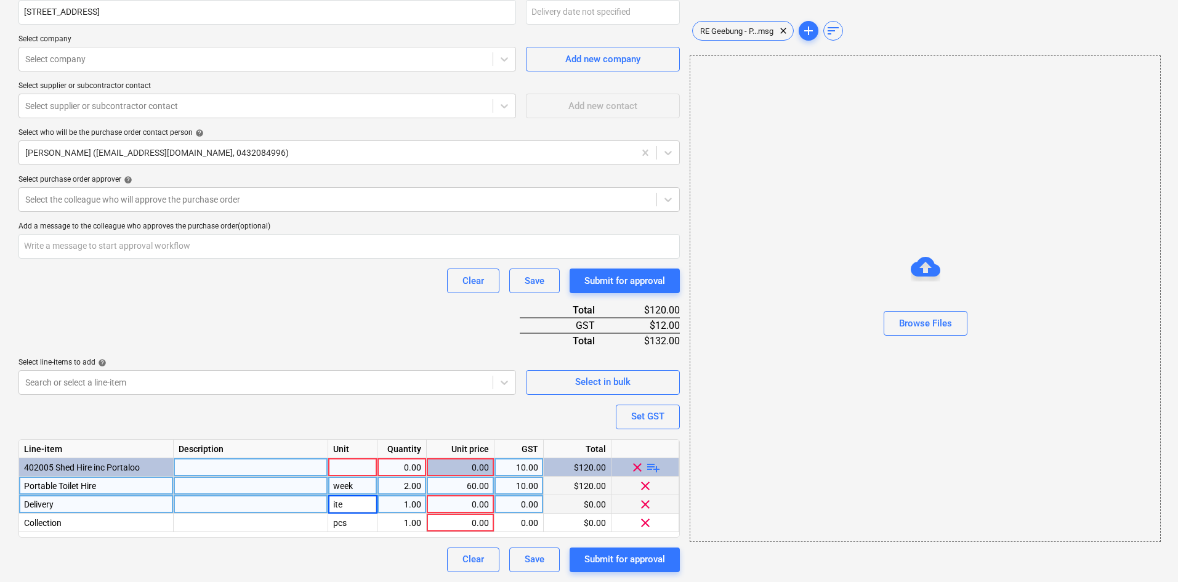
type input "item"
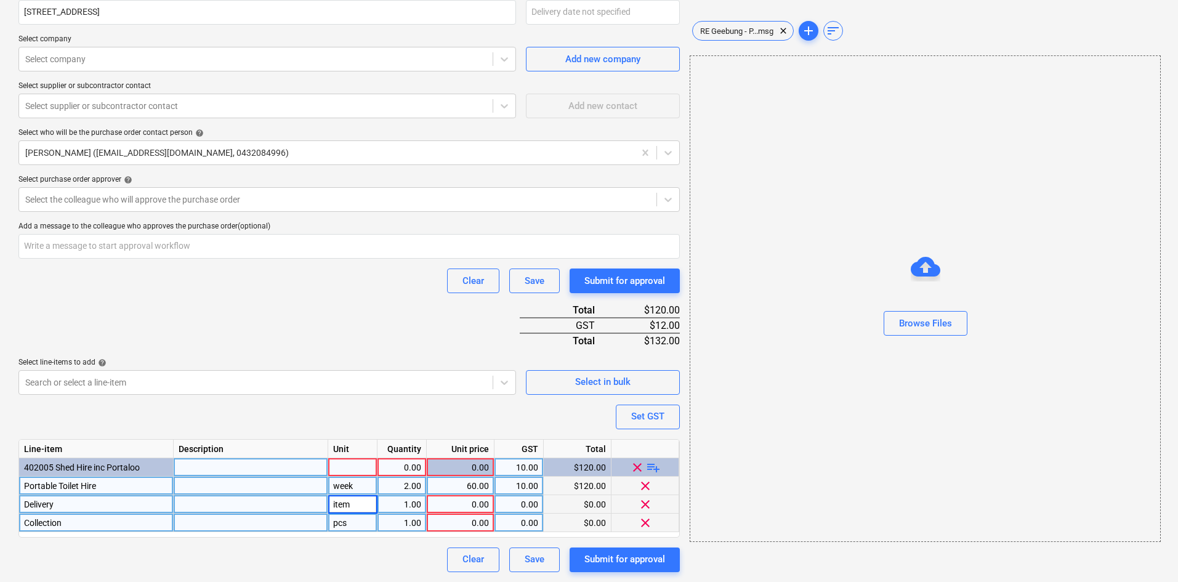
type textarea "x"
click at [358, 527] on div "pcs" at bounding box center [352, 522] width 49 height 18
type input "item"
type textarea "x"
click at [460, 505] on div "0.00" at bounding box center [460, 504] width 57 height 18
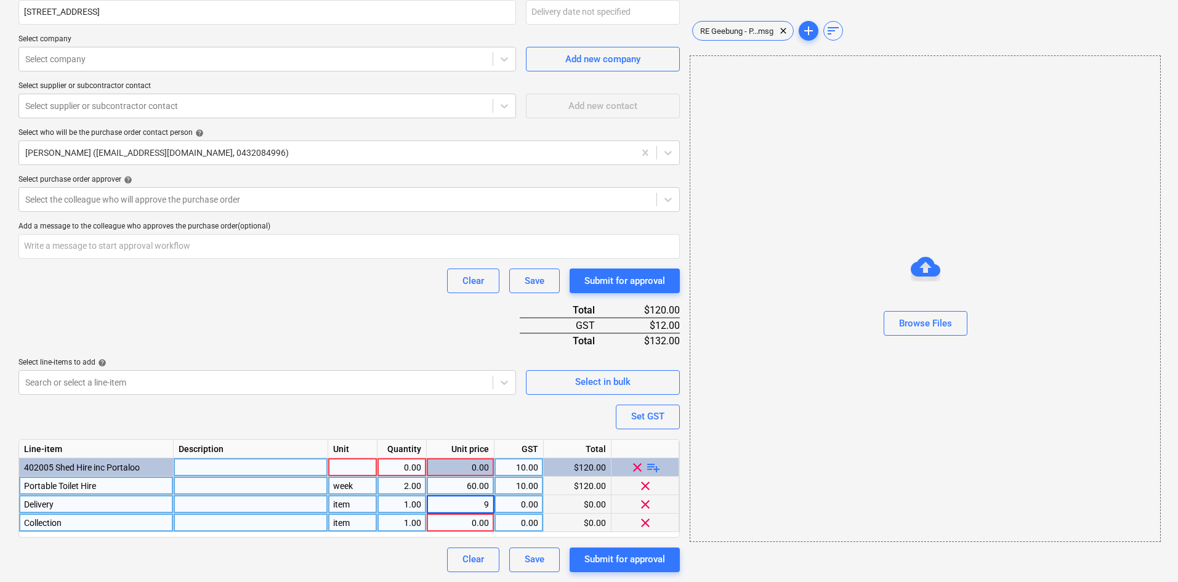
type input "99"
click at [459, 524] on div "0.00" at bounding box center [460, 522] width 57 height 18
type textarea "x"
type input "99"
click at [670, 416] on button "Set GST" at bounding box center [648, 416] width 64 height 25
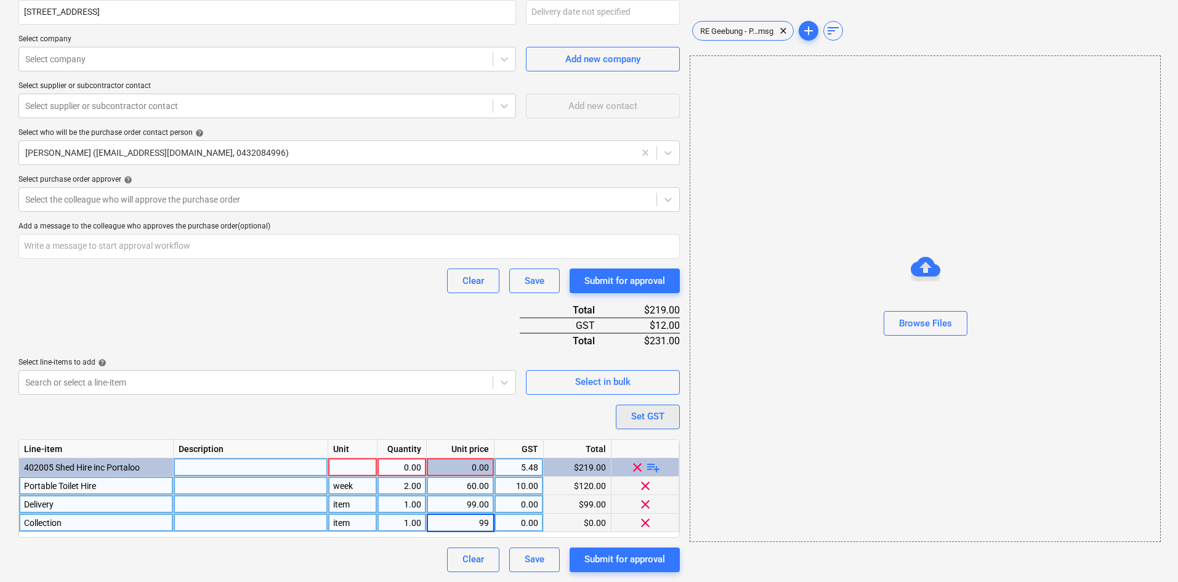
type textarea "x"
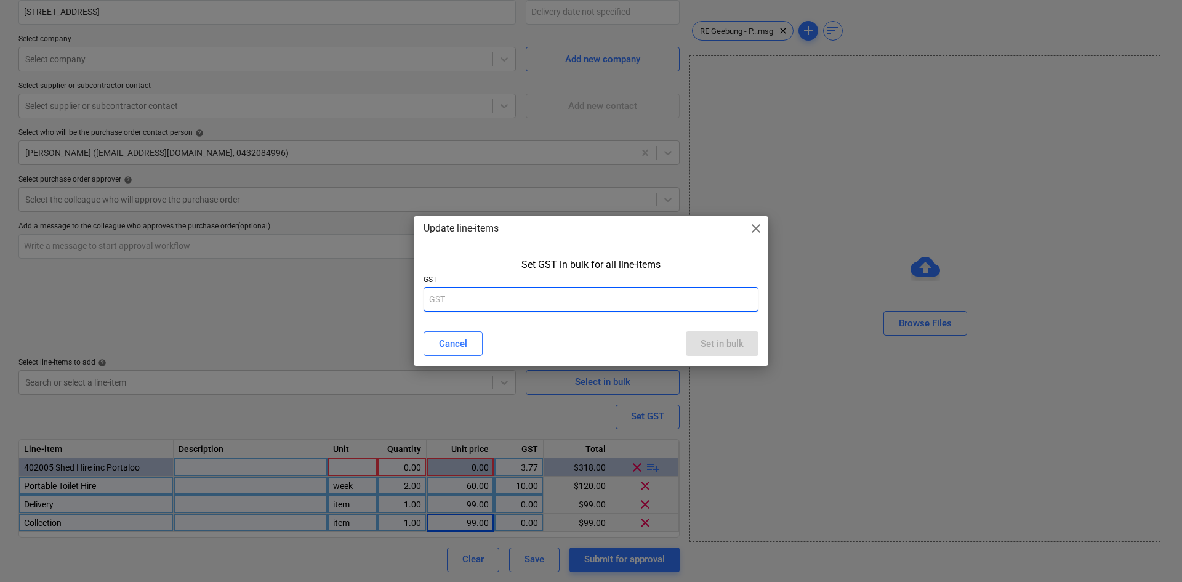
click at [562, 303] on input "text" at bounding box center [591, 299] width 335 height 25
type input "10"
click at [707, 345] on div "Set in bulk" at bounding box center [722, 344] width 43 height 16
type textarea "x"
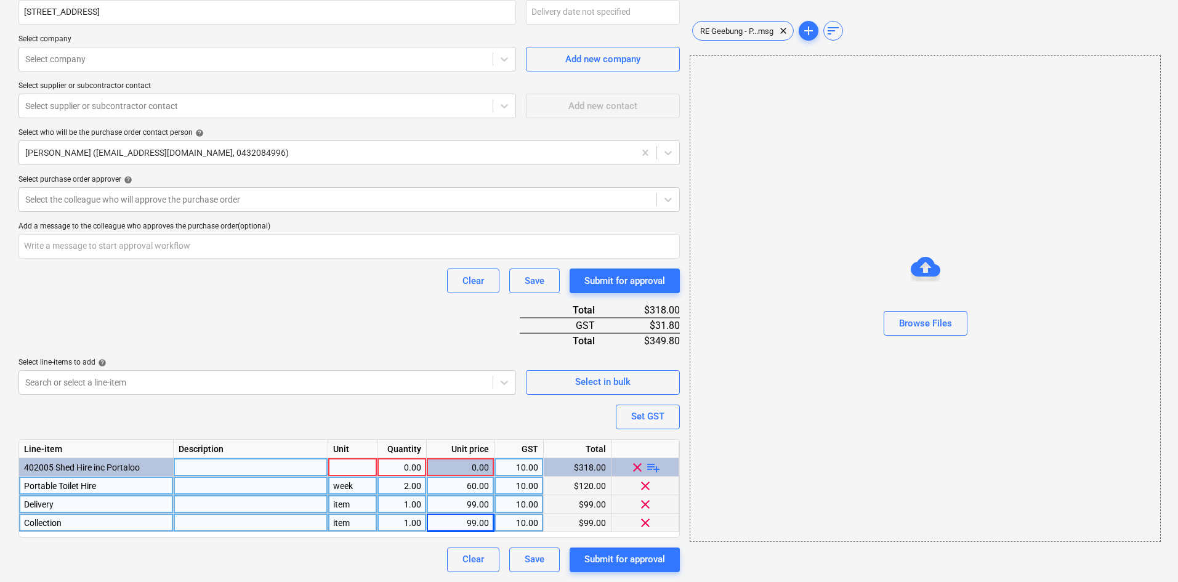
click at [308, 345] on div "Purchase order name help Purchase order Purchase order reference number help 00…" at bounding box center [348, 209] width 661 height 726
click at [408, 470] on div "0.00" at bounding box center [401, 467] width 39 height 18
type input "1"
type textarea "x"
click at [358, 456] on div "Unit" at bounding box center [352, 449] width 49 height 18
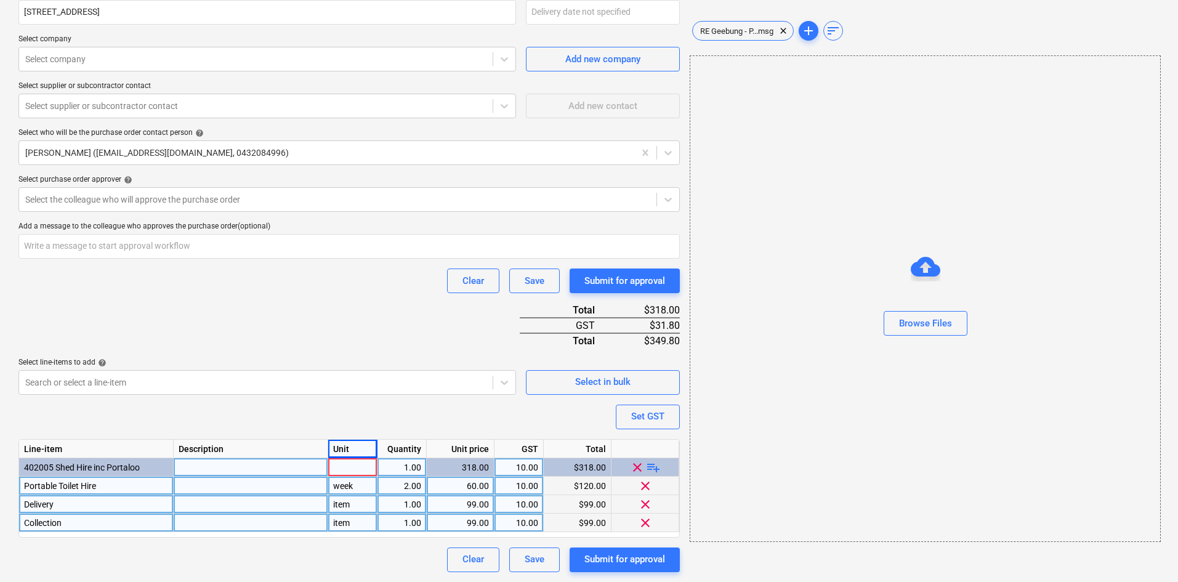
click at [358, 465] on div at bounding box center [352, 467] width 49 height 18
type input "item"
type textarea "x"
click at [359, 488] on div "week" at bounding box center [352, 486] width 49 height 18
click at [360, 485] on input "week" at bounding box center [352, 486] width 49 height 18
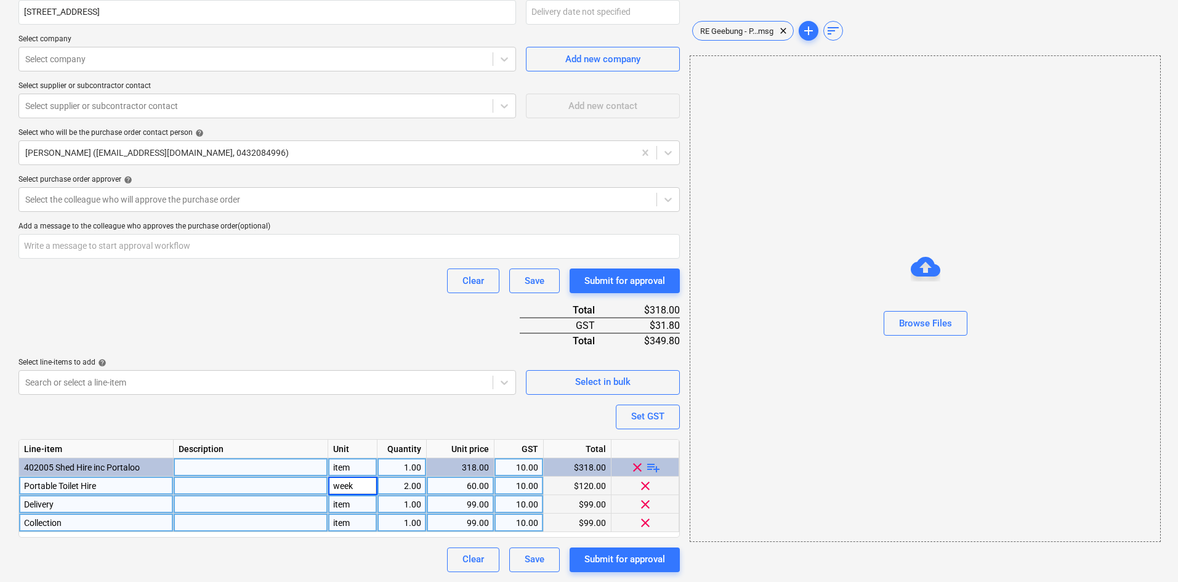
type input "weeks"
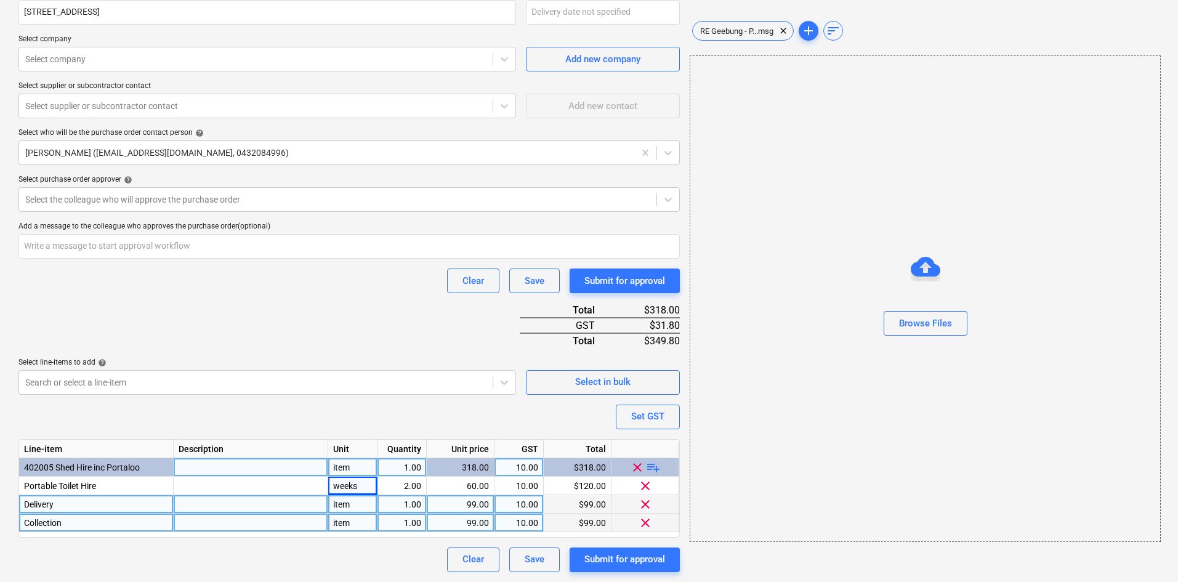
click at [368, 335] on div "Purchase order name help Purchase order Purchase order reference number help 00…" at bounding box center [348, 209] width 661 height 726
click at [272, 315] on div "Purchase order name help Purchase order Purchase order reference number help 00…" at bounding box center [348, 209] width 661 height 726
click at [178, 200] on div at bounding box center [337, 199] width 625 height 12
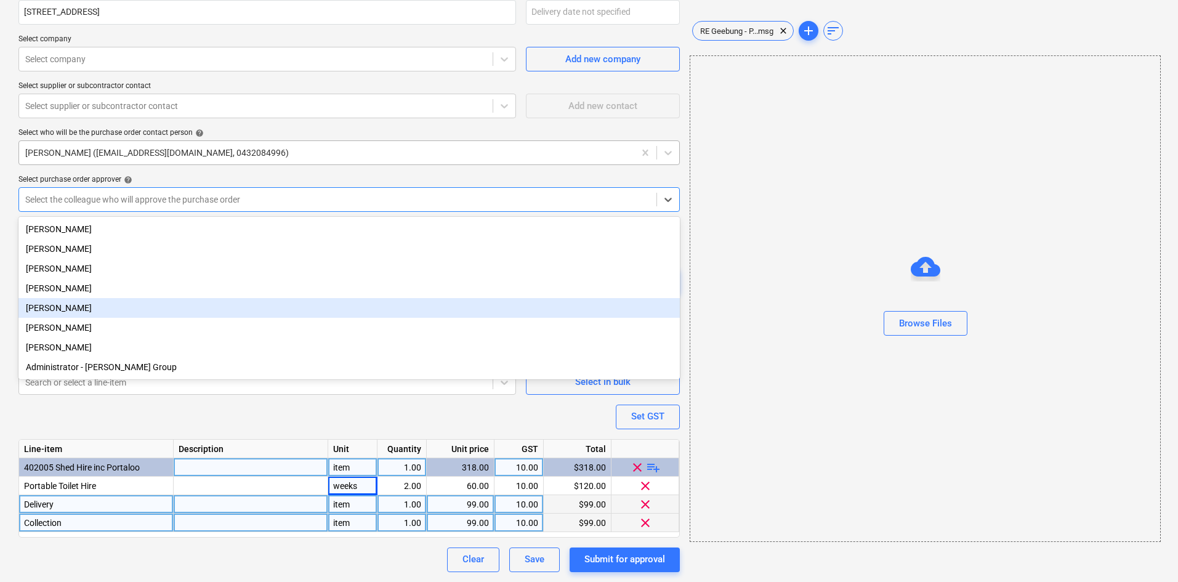
drag, startPoint x: 83, startPoint y: 306, endPoint x: 143, endPoint y: 164, distance: 154.7
click at [83, 307] on div "[PERSON_NAME]" at bounding box center [348, 308] width 661 height 20
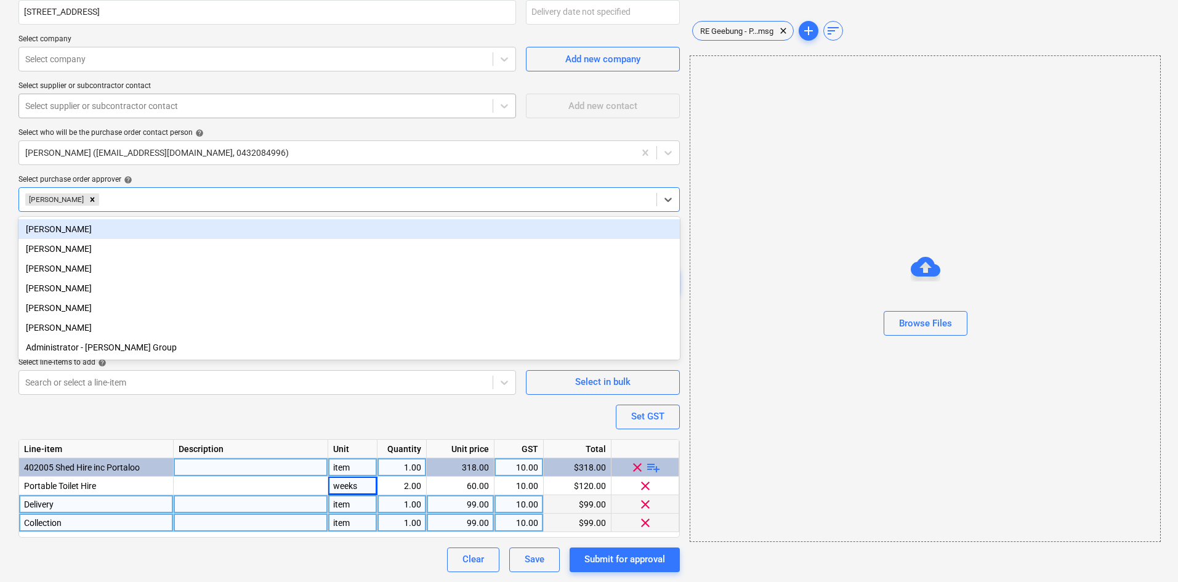
click at [145, 104] on div at bounding box center [255, 106] width 461 height 12
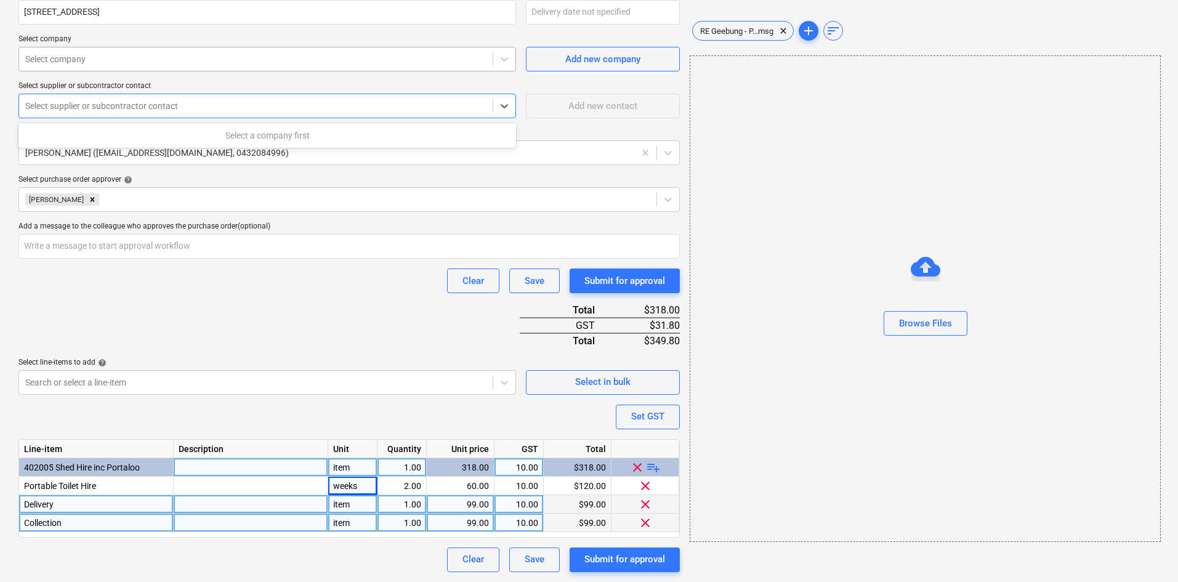
type textarea "x"
click at [150, 59] on div at bounding box center [255, 59] width 461 height 12
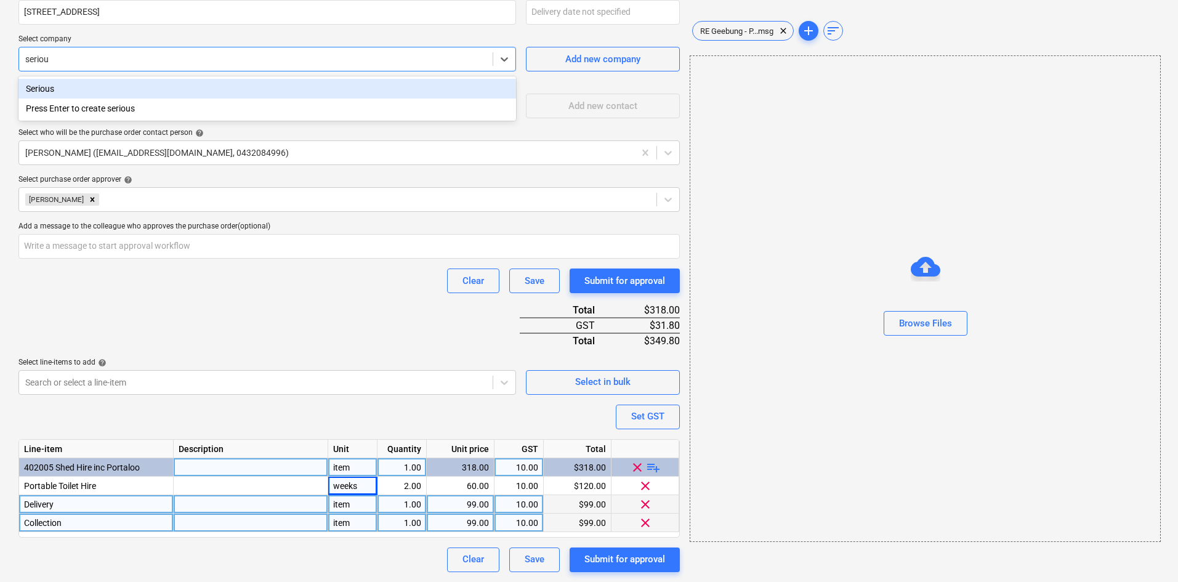
type input "serious"
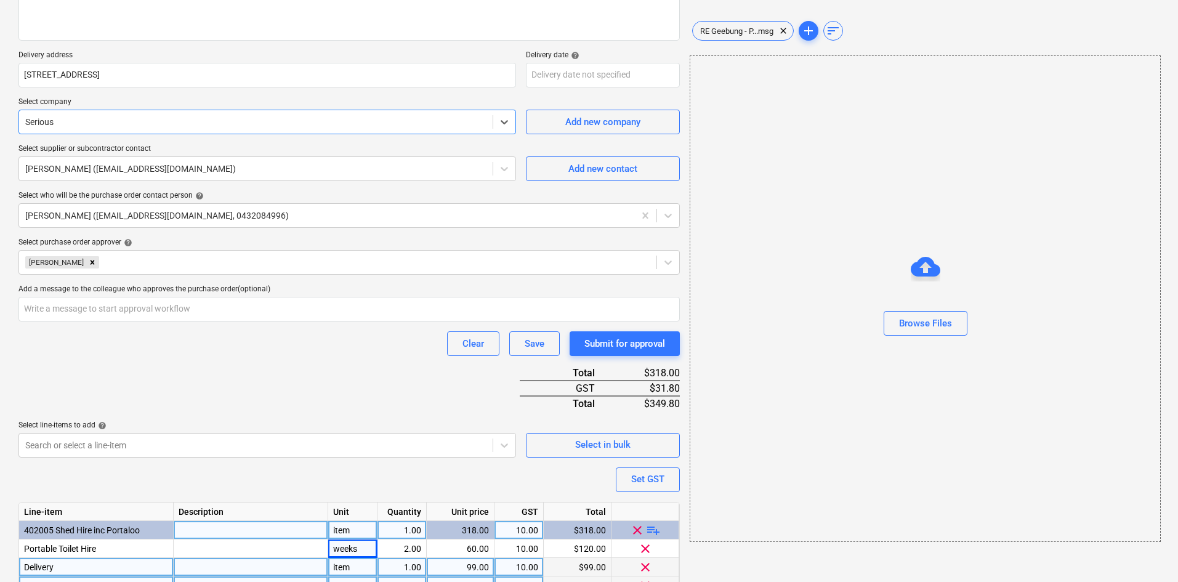
scroll to position [132, 0]
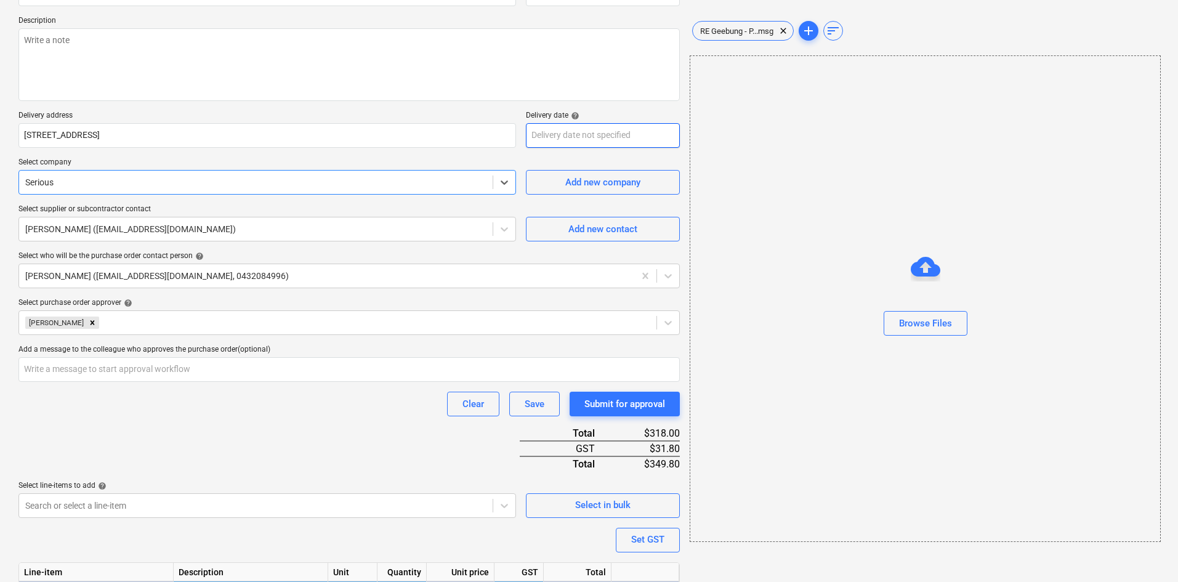
click at [585, 134] on body "Sales Projects Contacts Consolidated Invoices Inbox 3 Approvals format_size key…" at bounding box center [589, 159] width 1178 height 582
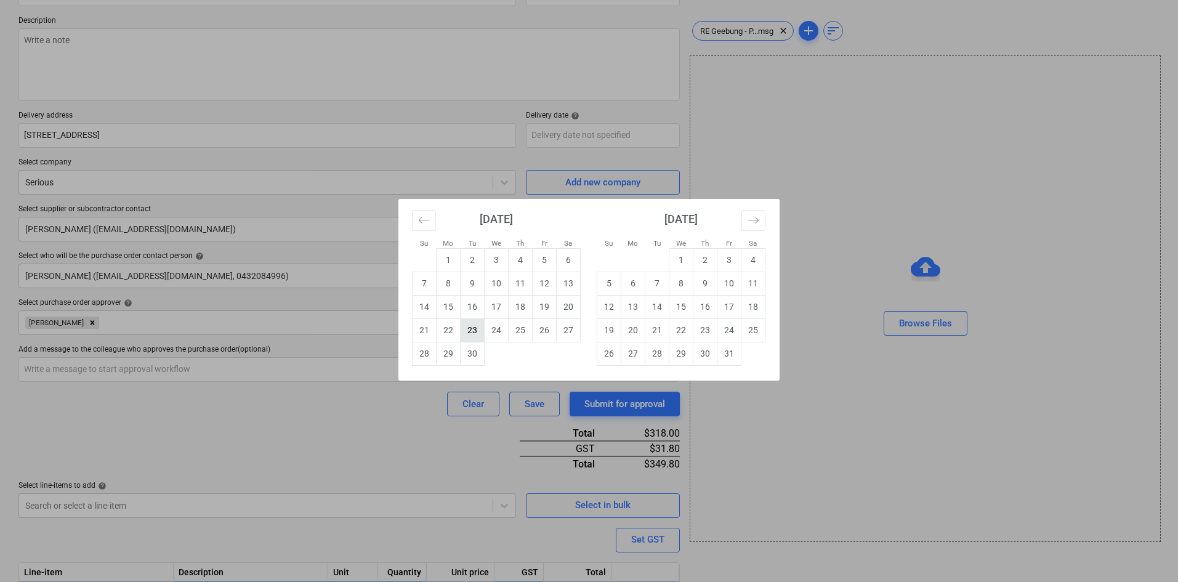
click at [476, 330] on td "23" at bounding box center [473, 329] width 24 height 23
type textarea "x"
type input "[DATE]"
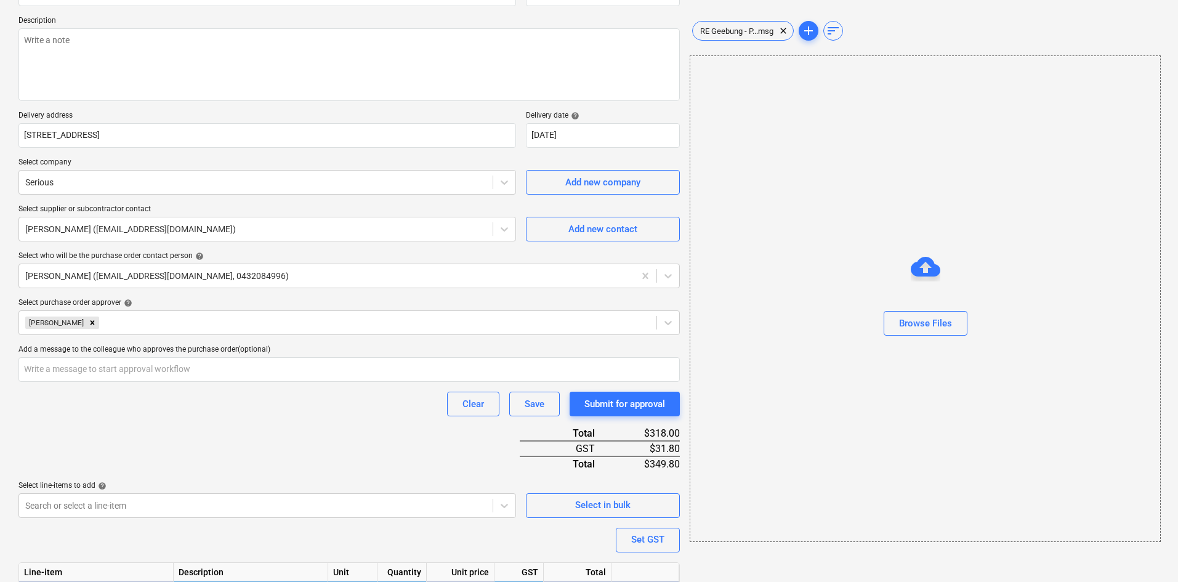
click at [323, 413] on div "Clear Save Submit for approval" at bounding box center [348, 404] width 661 height 25
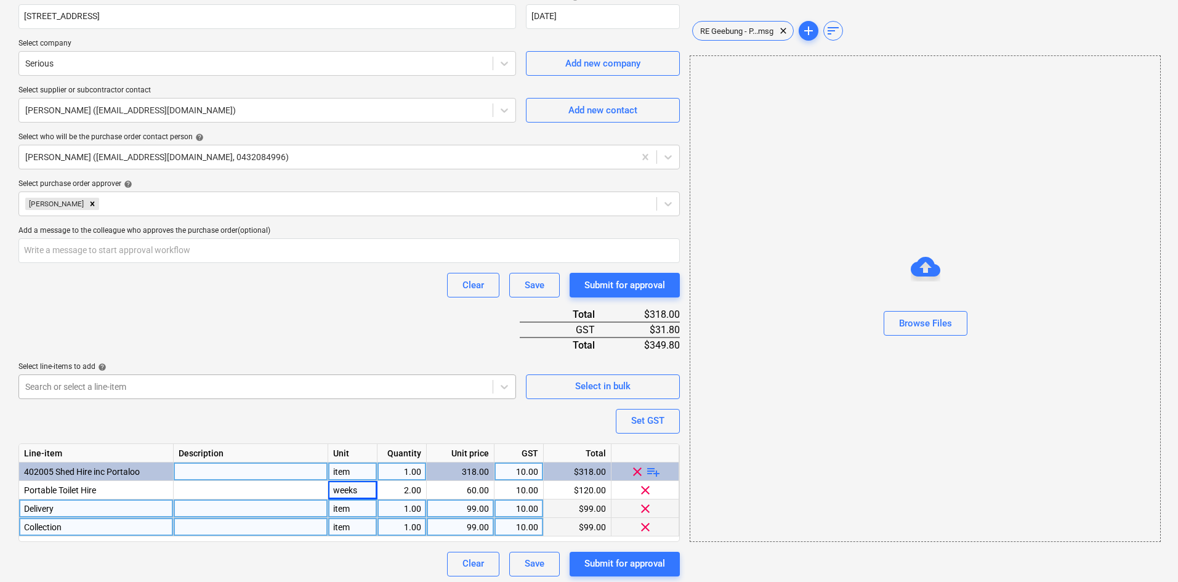
scroll to position [255, 0]
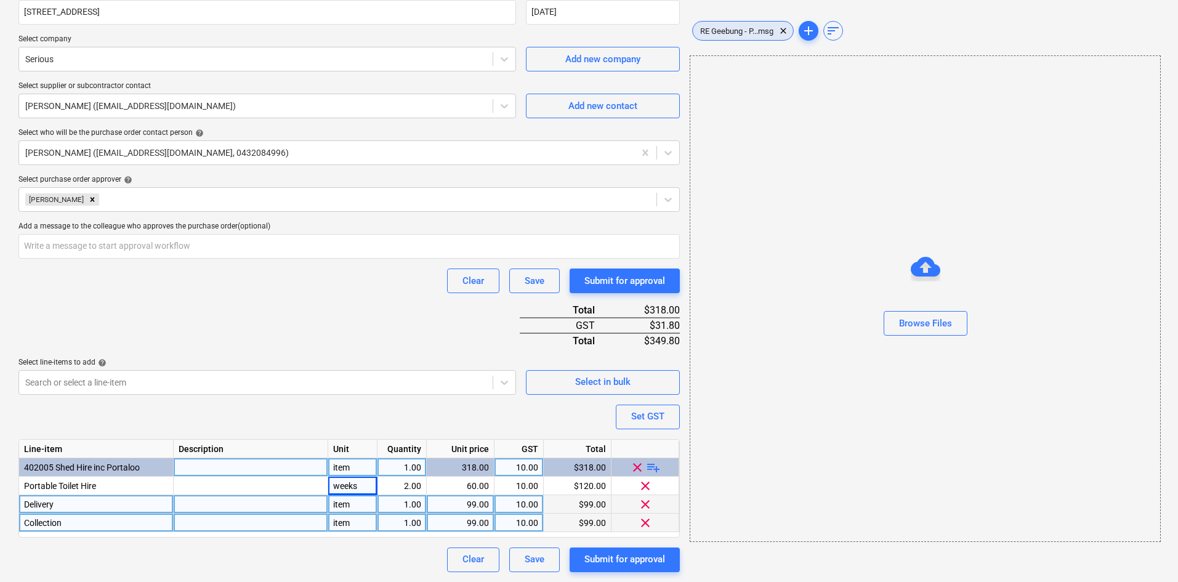
click at [720, 40] on div "RE Geebung - P...msg clear" at bounding box center [743, 31] width 102 height 20
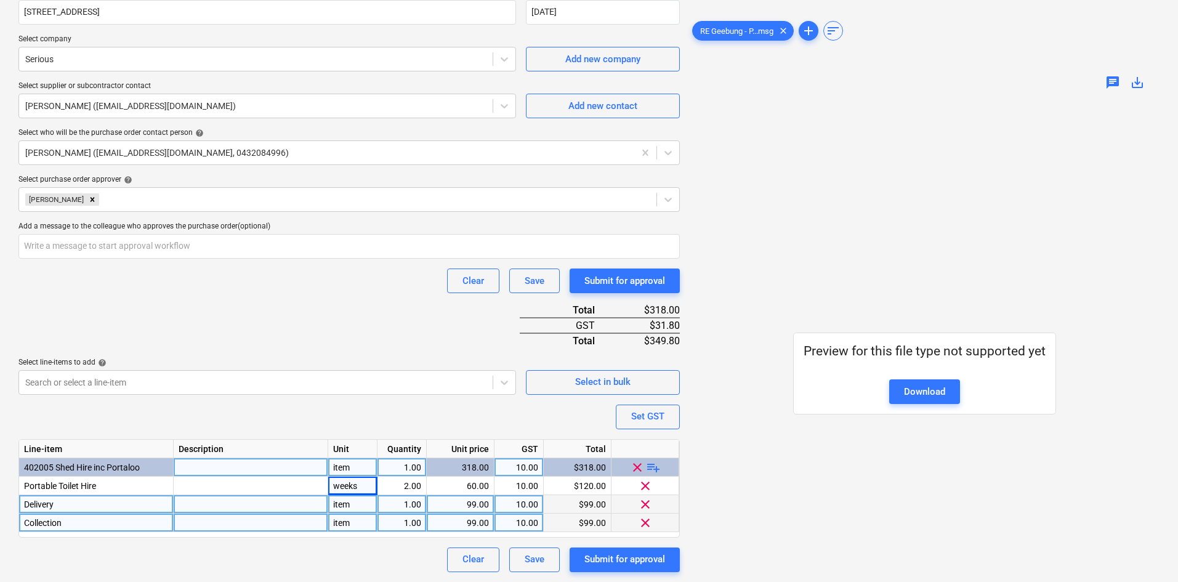
click at [339, 342] on div "Purchase order name help Purchase order Purchase order reference number help 00…" at bounding box center [348, 209] width 661 height 726
click at [617, 560] on div "Submit for approval" at bounding box center [624, 559] width 81 height 16
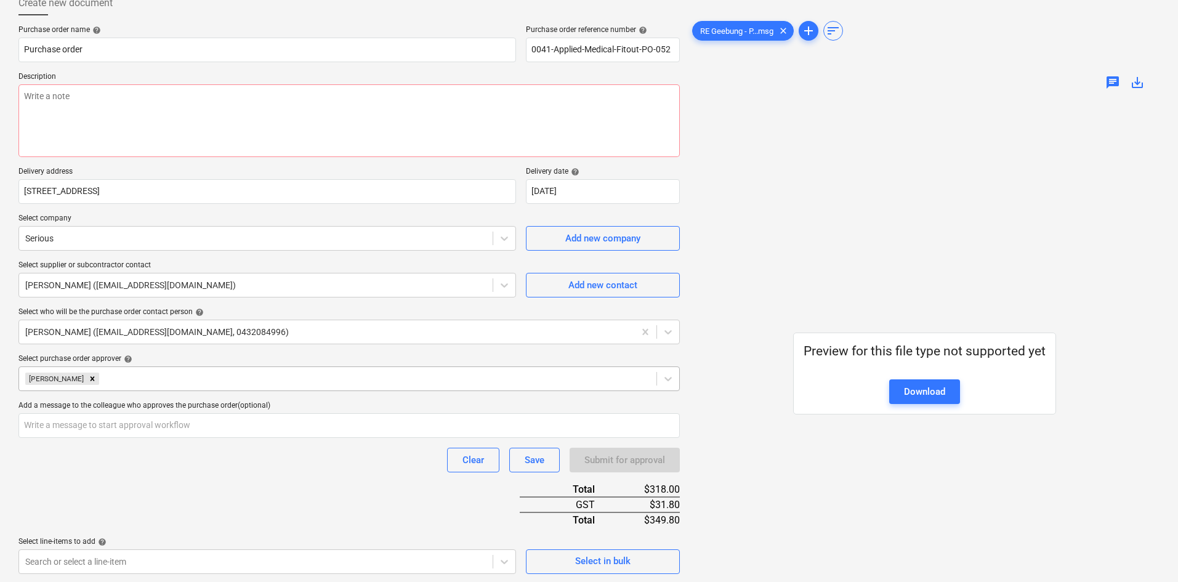
scroll to position [70, 0]
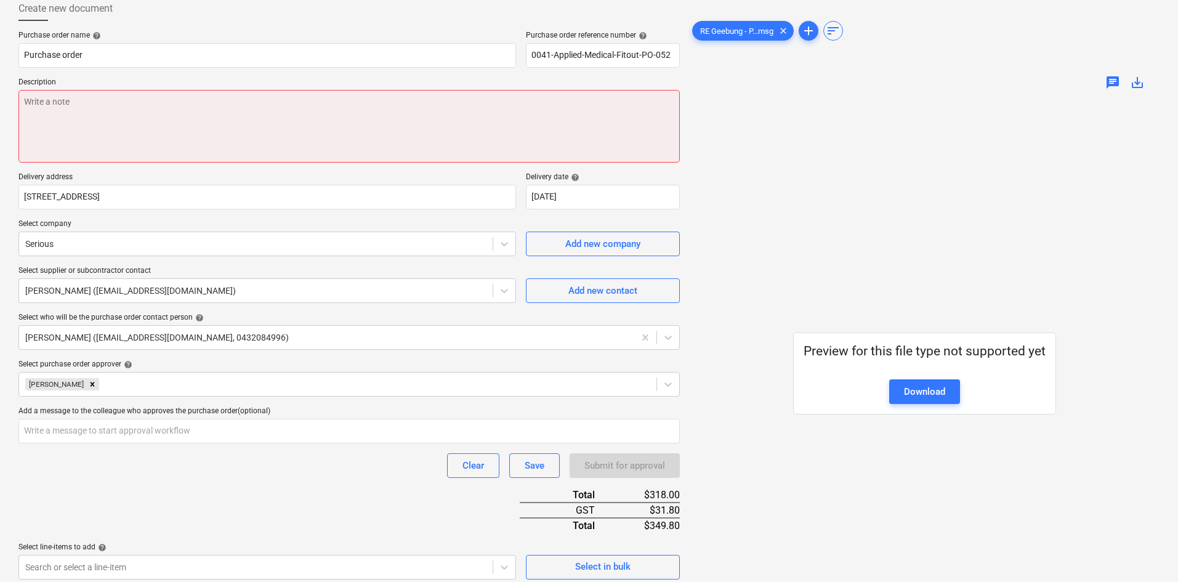
click at [438, 118] on textarea at bounding box center [348, 126] width 661 height 73
click at [156, 135] on textarea at bounding box center [348, 126] width 661 height 73
type textarea "x"
type textarea "S"
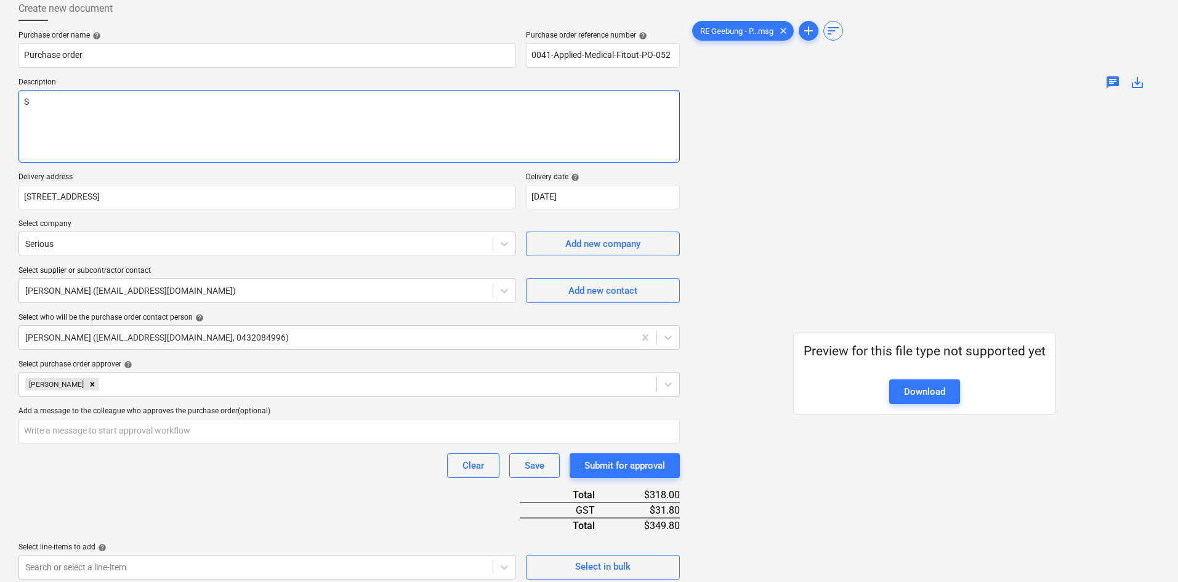
type textarea "x"
type textarea "Si"
type textarea "x"
type textarea "Site"
type textarea "x"
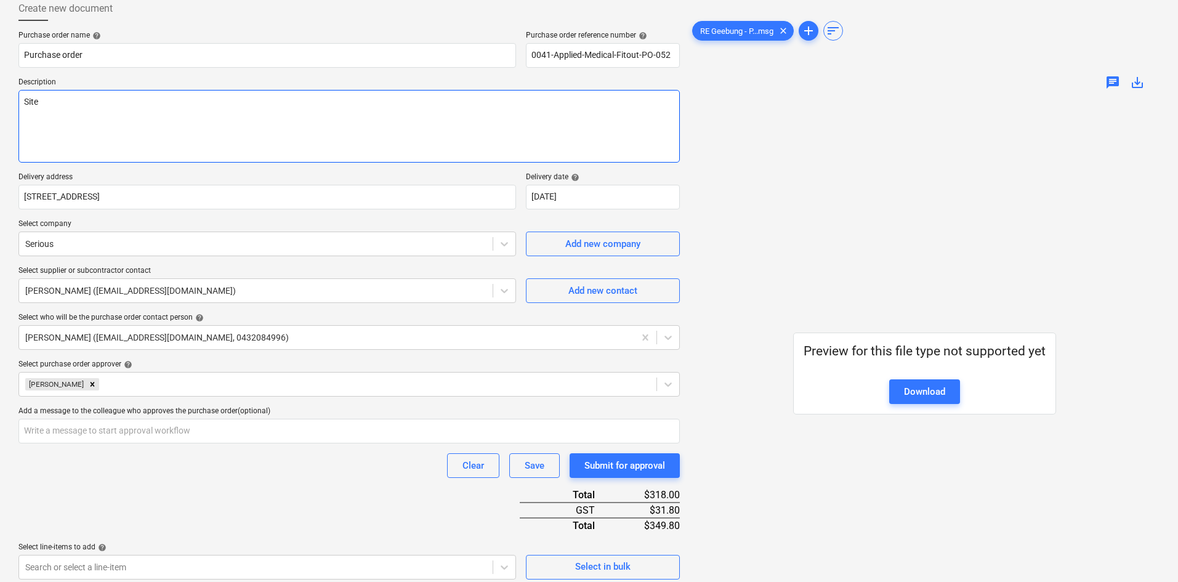
type textarea "Site"
type textarea "x"
type textarea "Site C"
type textarea "x"
type textarea "Site Co"
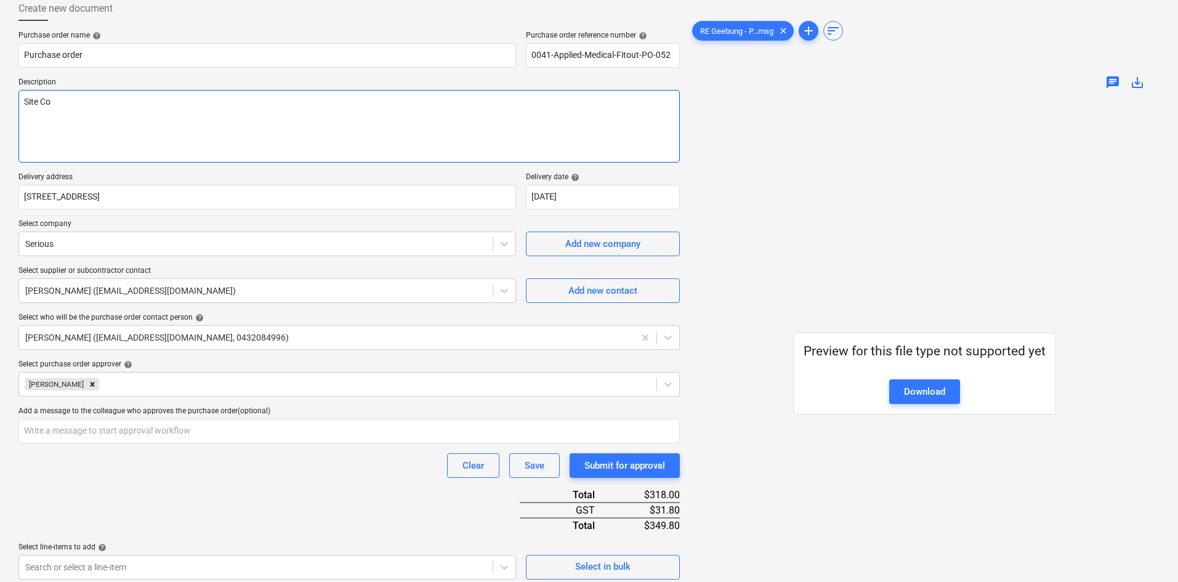
type textarea "x"
type textarea "Site Con"
type textarea "x"
type textarea "Site Cont"
type textarea "x"
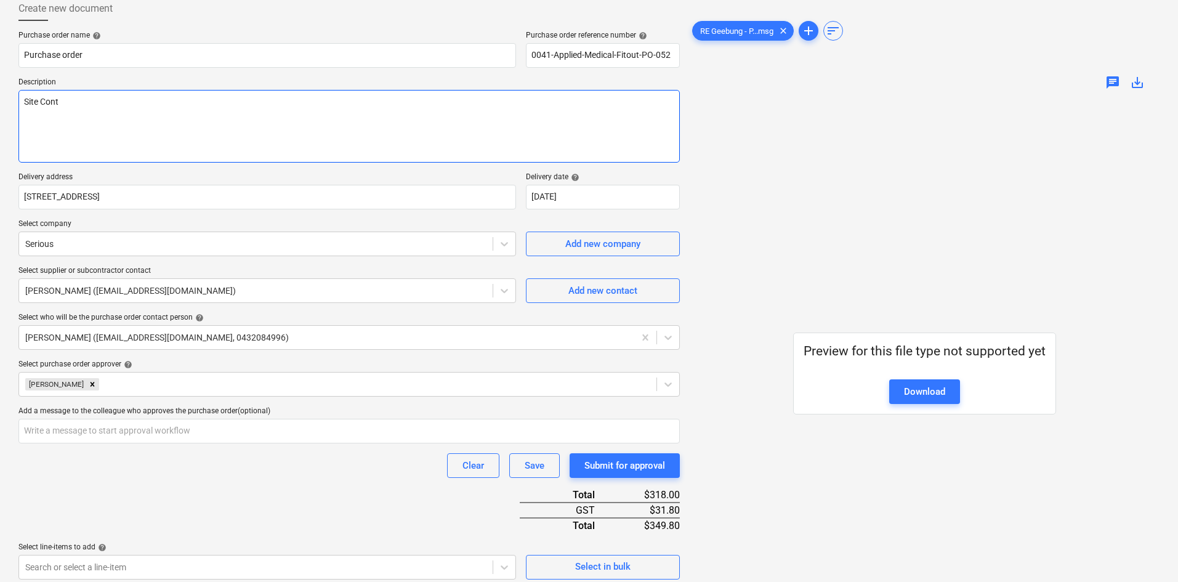
type textarea "Site Conta"
type textarea "x"
type textarea "Site Contac"
type textarea "x"
type textarea "Site Contact"
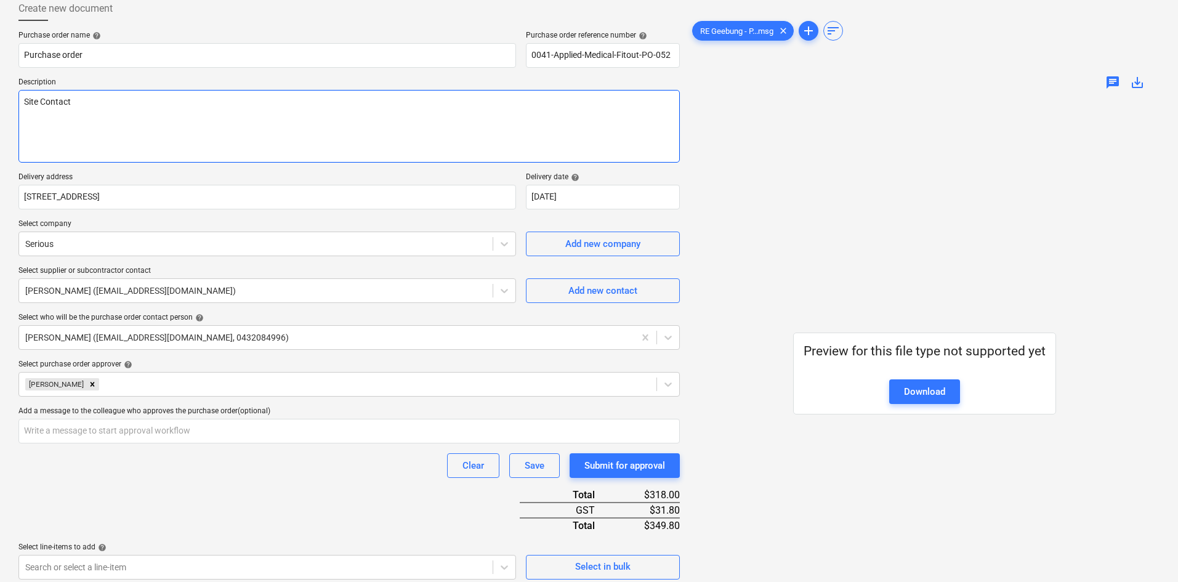
type textarea "x"
type textarea "Site Contact"
type textarea "x"
type textarea "Site Contact :"
type textarea "x"
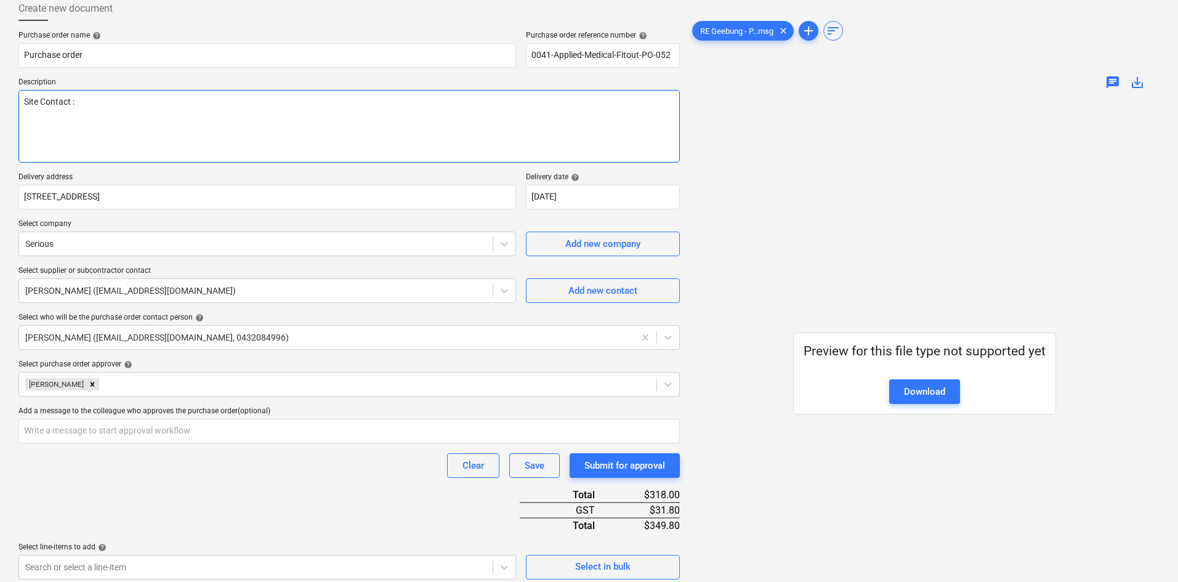
type textarea "Site Contact :"
type textarea "x"
type textarea "Site Contact : S"
type textarea "x"
type textarea "Site Contact : Se"
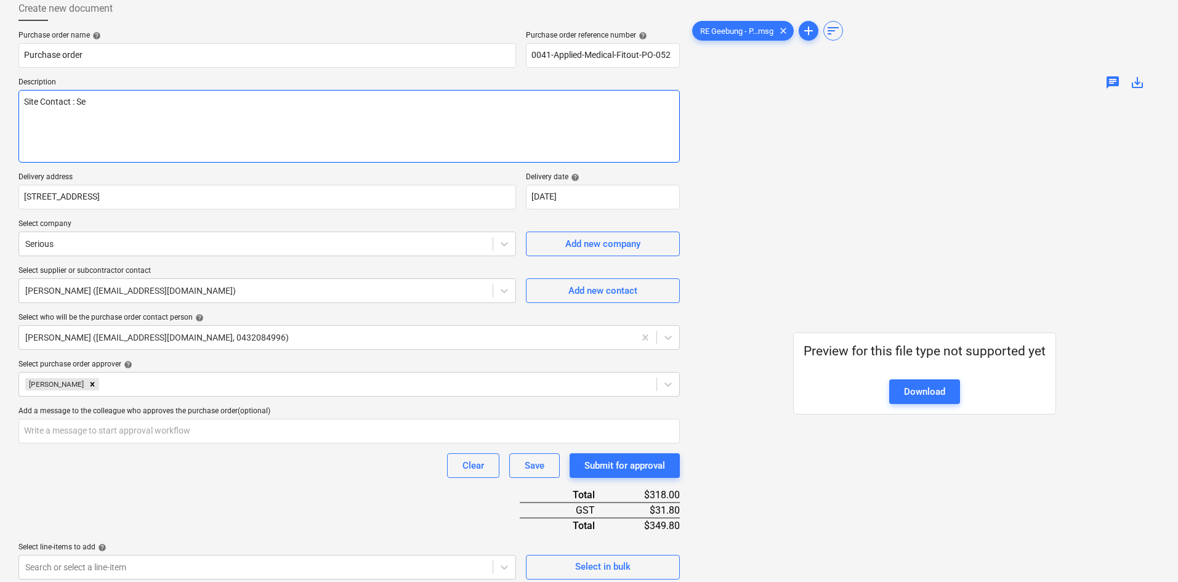
type textarea "x"
type textarea "Site Contact : [PERSON_NAME]"
type textarea "x"
type textarea "Site Contact : [PERSON_NAME]"
type textarea "x"
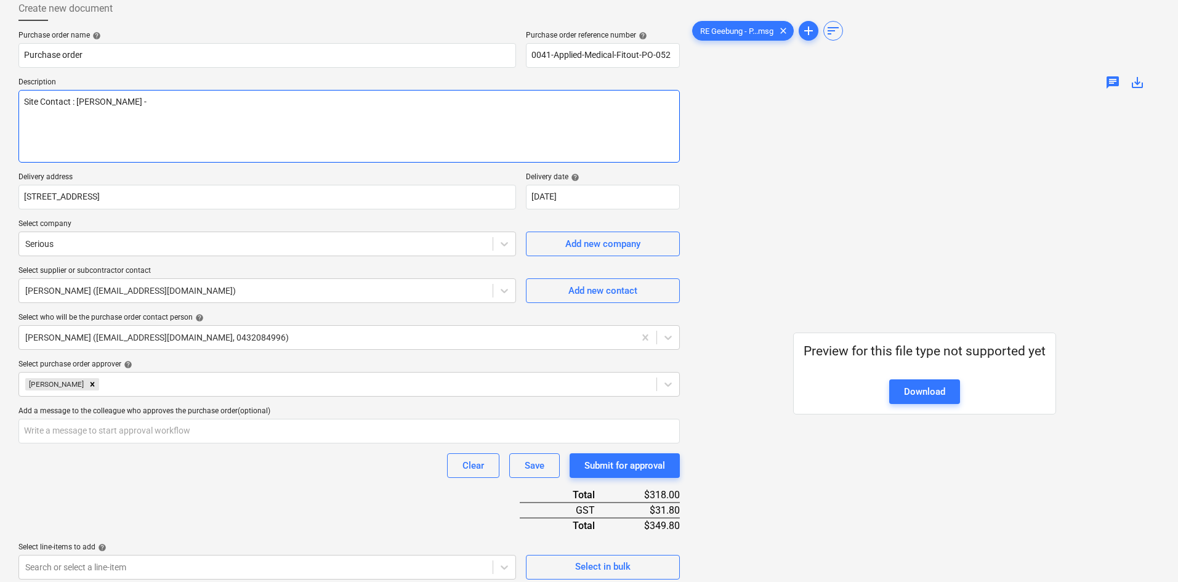
type textarea "Site Contact : [PERSON_NAME] -"
type textarea "x"
type textarea "Site Contact : [PERSON_NAME] -"
drag, startPoint x: 202, startPoint y: 106, endPoint x: 169, endPoint y: 108, distance: 32.7
click at [202, 106] on textarea "Site Contact : [PERSON_NAME] -" at bounding box center [348, 126] width 661 height 73
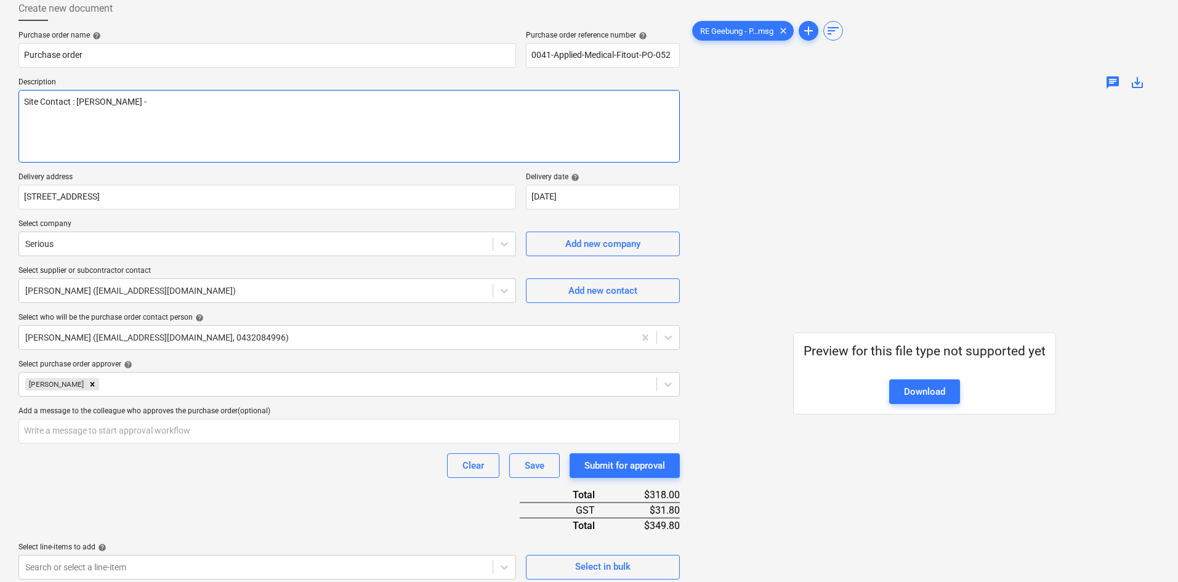
paste textarea "0408 490 588"
type textarea "x"
type textarea "Site Contact : [PERSON_NAME] - [PHONE_NUMBER]"
type textarea "x"
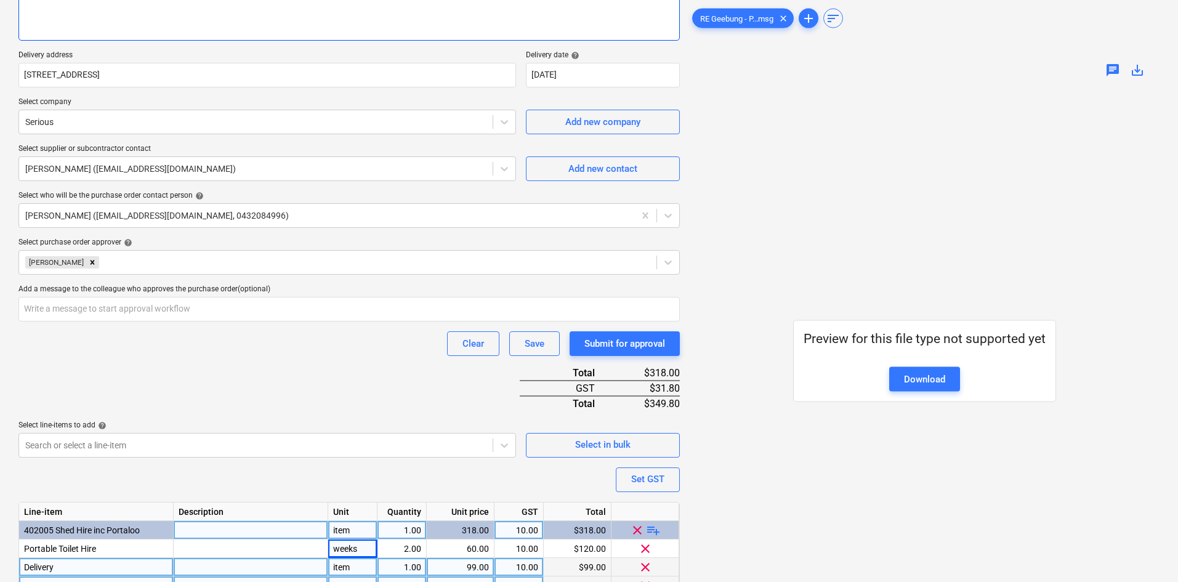
scroll to position [255, 0]
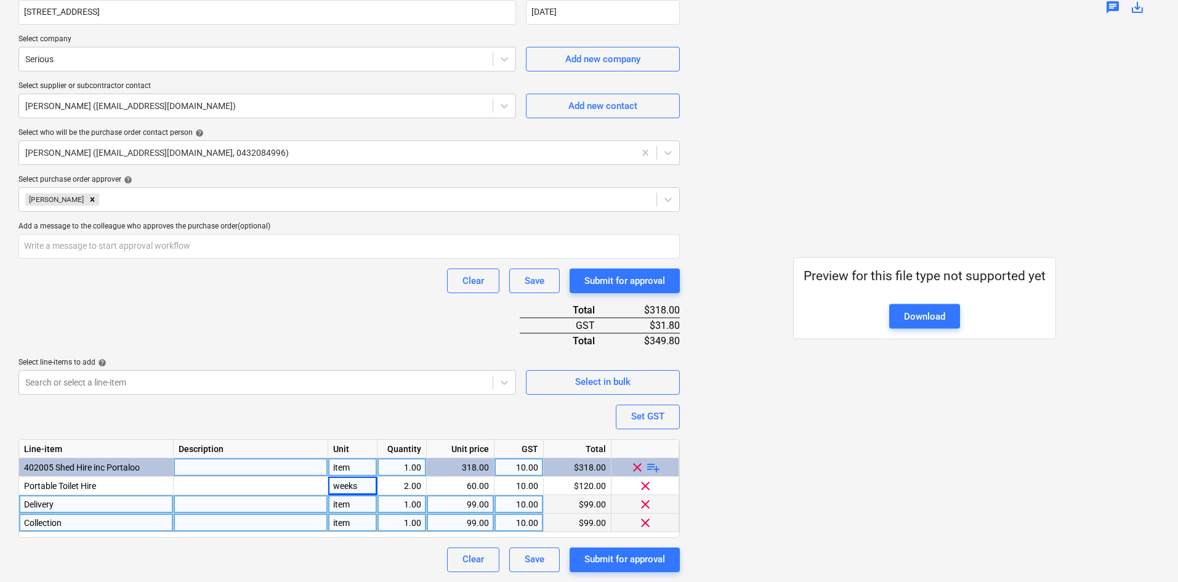
type textarea "Site Contact : [PERSON_NAME] - [PHONE_NUMBER]"
click at [359, 339] on div "Purchase order name help Purchase order Purchase order reference number help 00…" at bounding box center [348, 209] width 661 height 726
click at [318, 275] on div "Clear Save Submit for approval" at bounding box center [348, 280] width 661 height 25
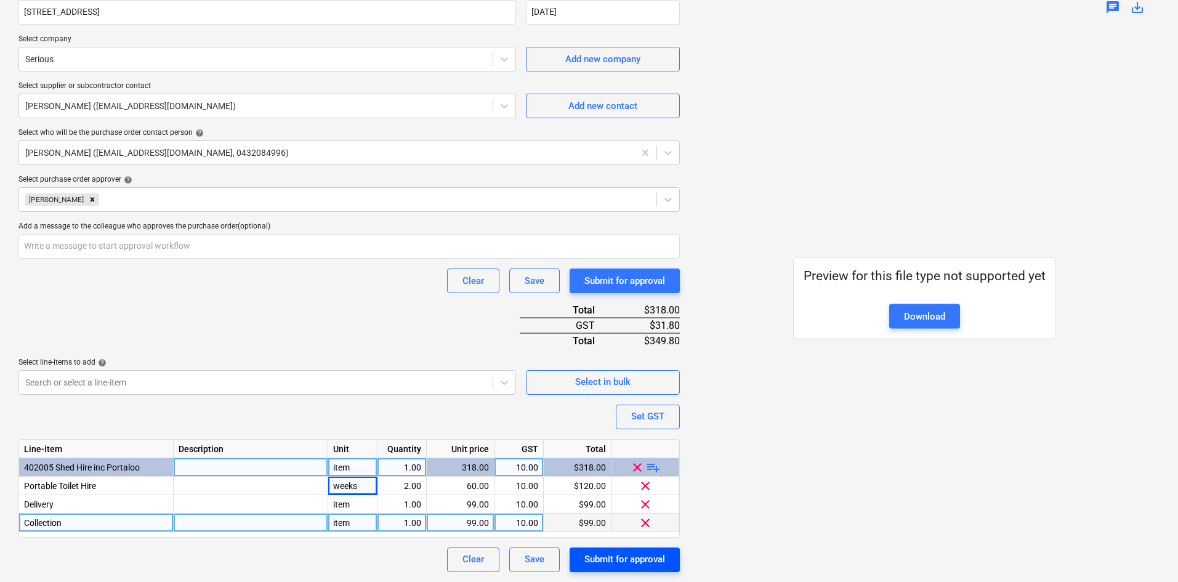
click at [621, 565] on div "Submit for approval" at bounding box center [624, 559] width 81 height 16
type textarea "x"
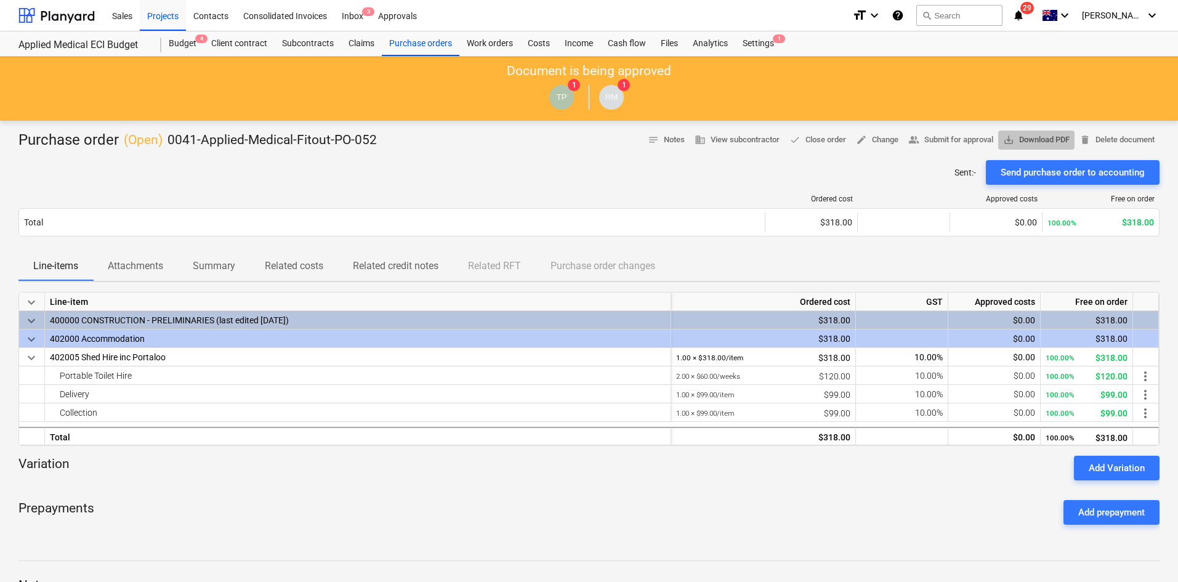
click at [1036, 139] on span "save_alt Download PDF" at bounding box center [1036, 140] width 66 height 14
